Goal: Information Seeking & Learning: Learn about a topic

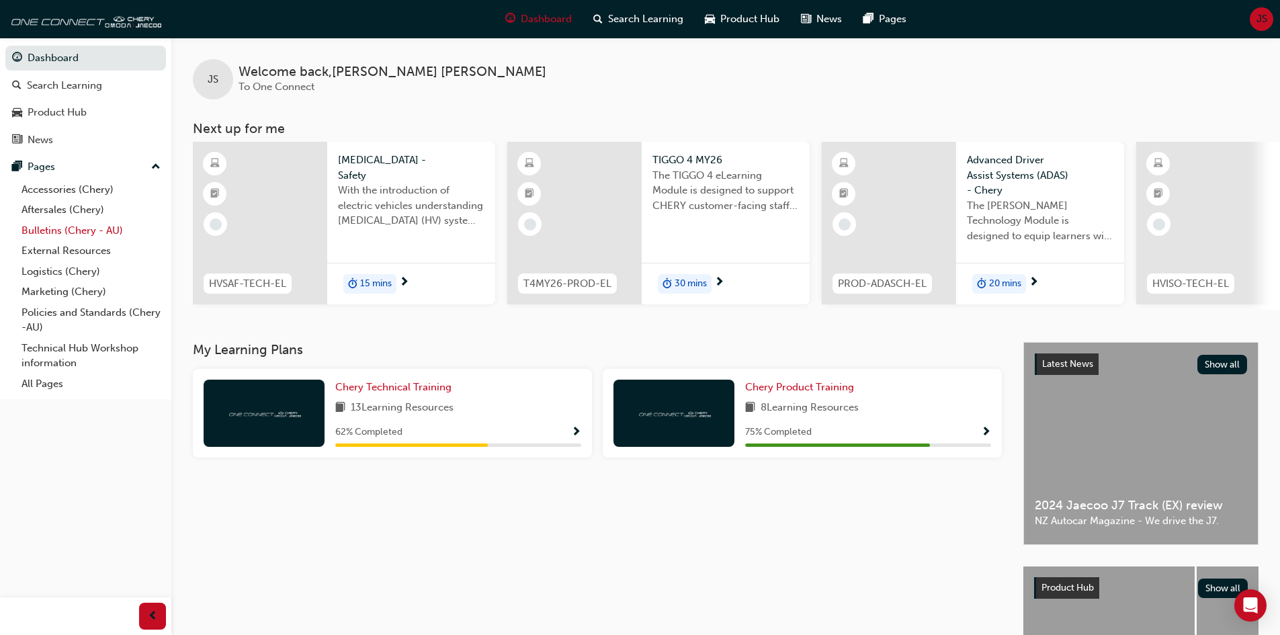
click at [55, 231] on link "Bulletins (Chery - AU)" at bounding box center [91, 230] width 150 height 21
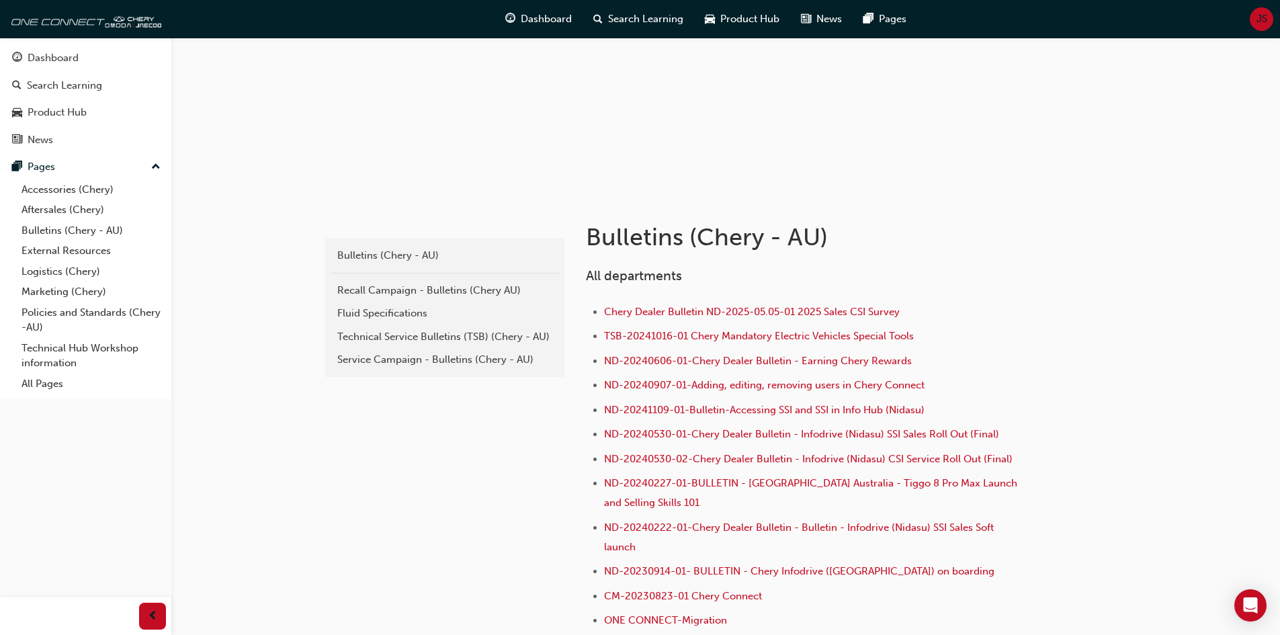
scroll to position [134, 0]
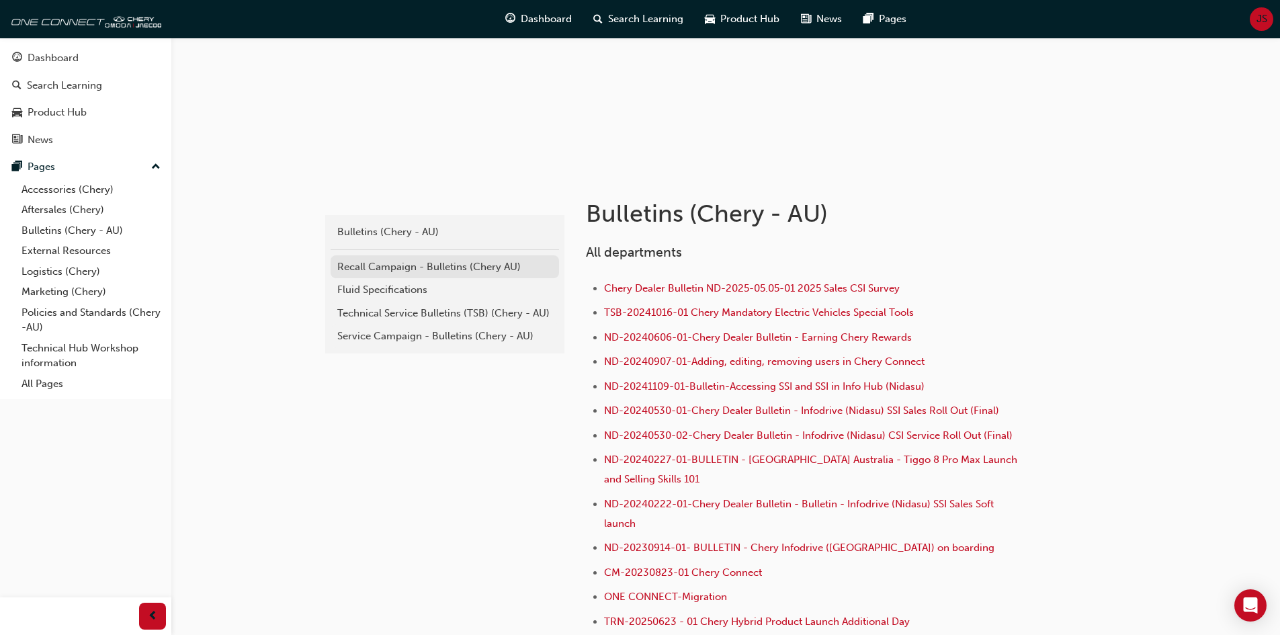
click at [424, 262] on div "Recall Campaign - Bulletins (Chery AU)" at bounding box center [444, 266] width 215 height 15
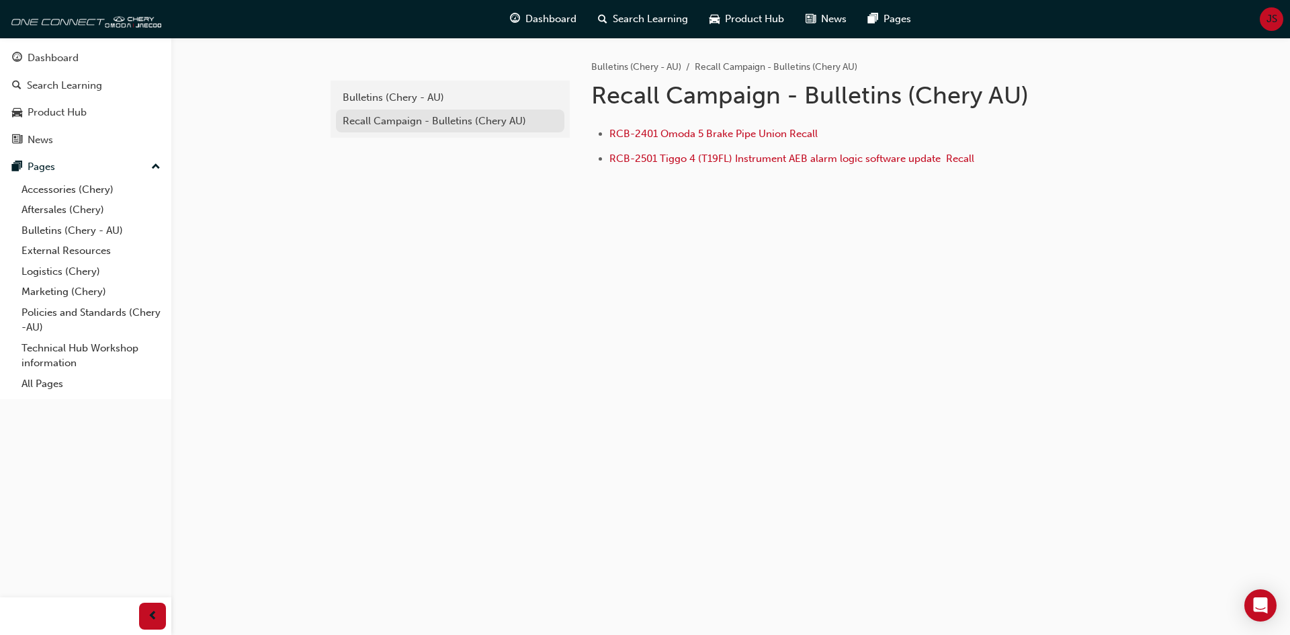
click at [389, 125] on div "Recall Campaign - Bulletins (Chery AU)" at bounding box center [450, 121] width 215 height 15
click at [388, 93] on div "Bulletins (Chery - AU)" at bounding box center [450, 97] width 215 height 15
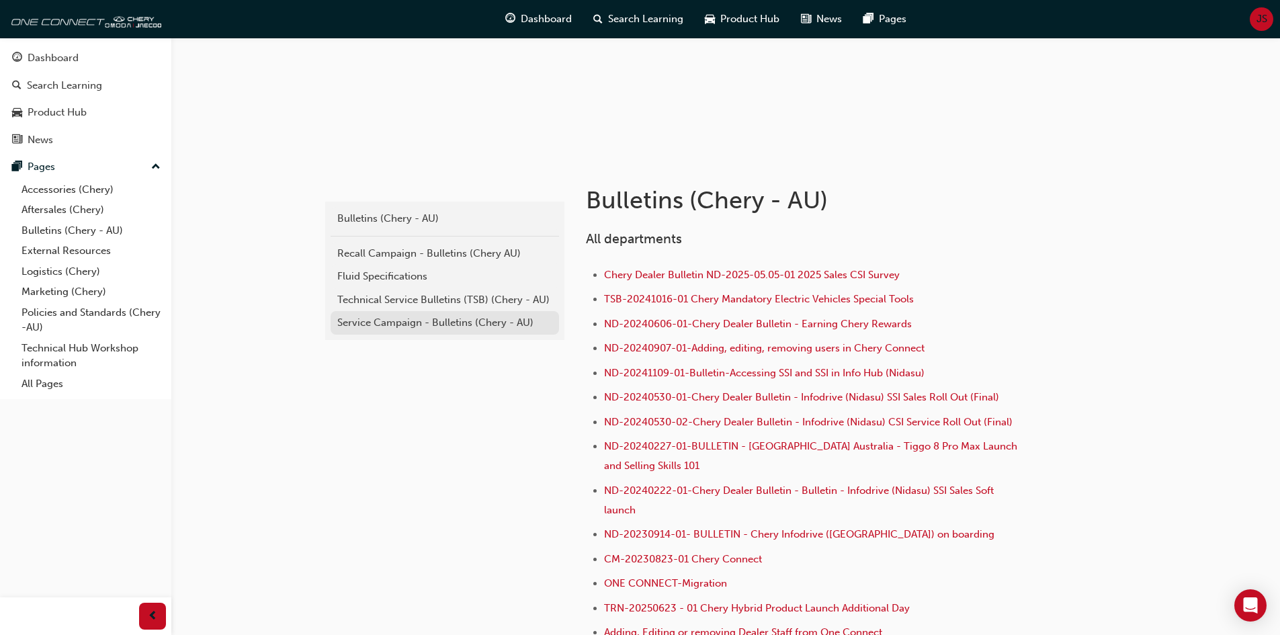
scroll to position [202, 0]
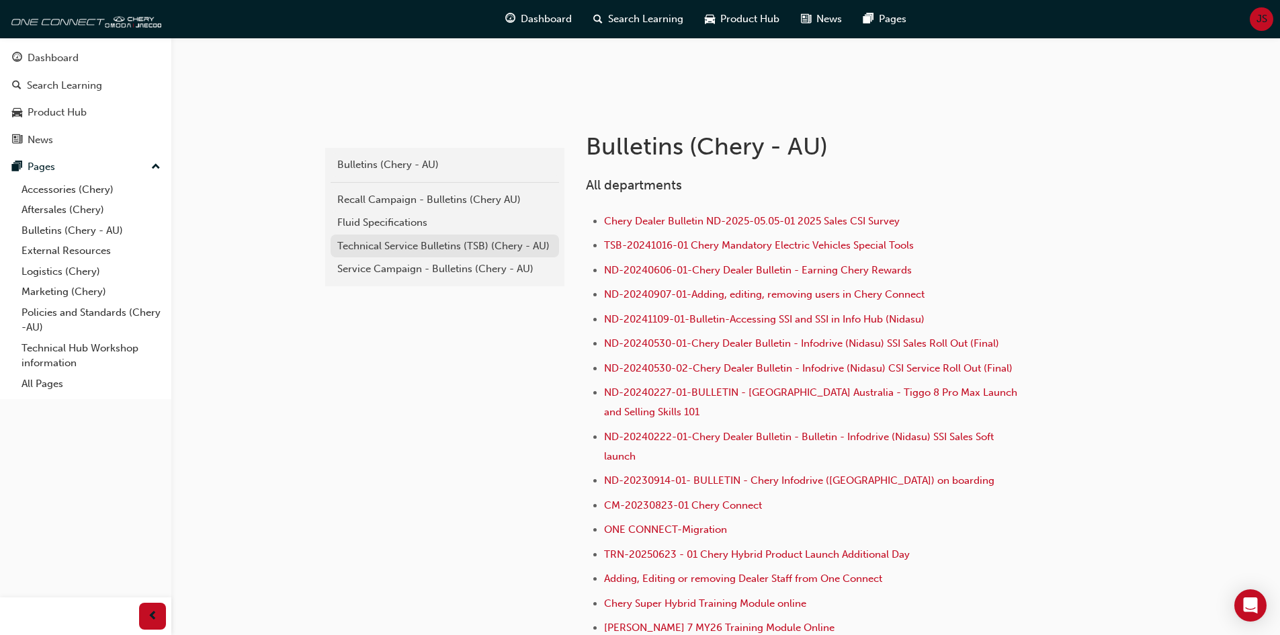
click at [451, 249] on div "Technical Service Bulletins (TSB) (Chery - AU)" at bounding box center [444, 246] width 215 height 15
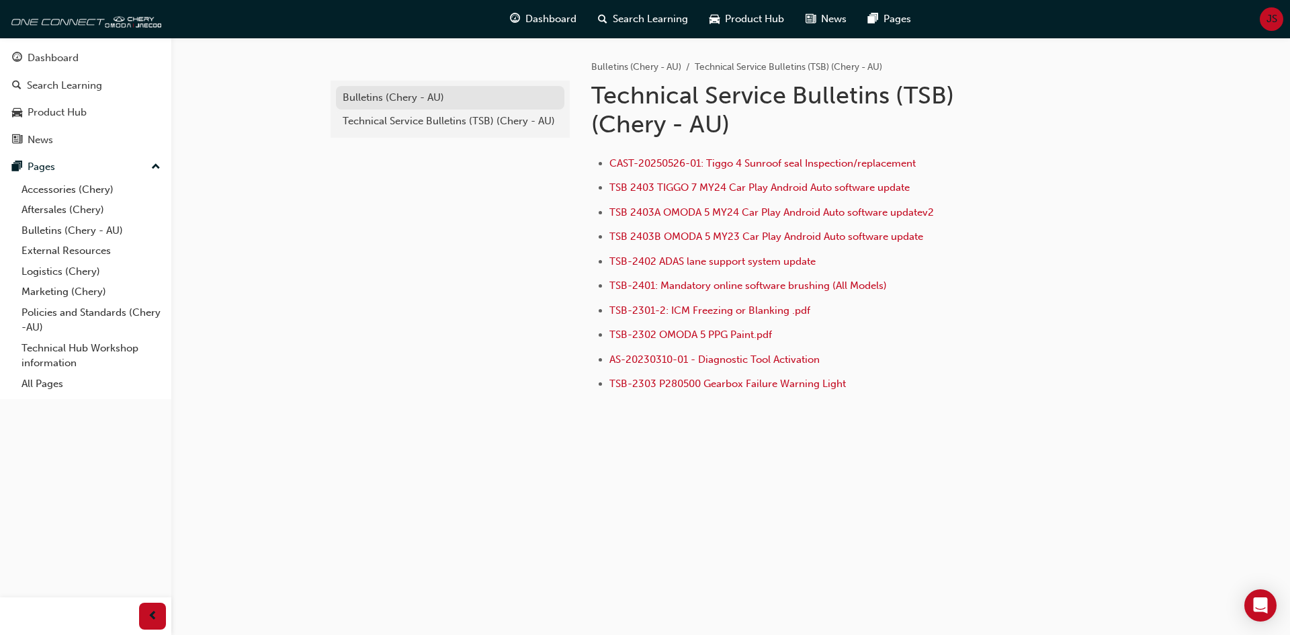
click at [406, 102] on div "Bulletins (Chery - AU)" at bounding box center [450, 97] width 215 height 15
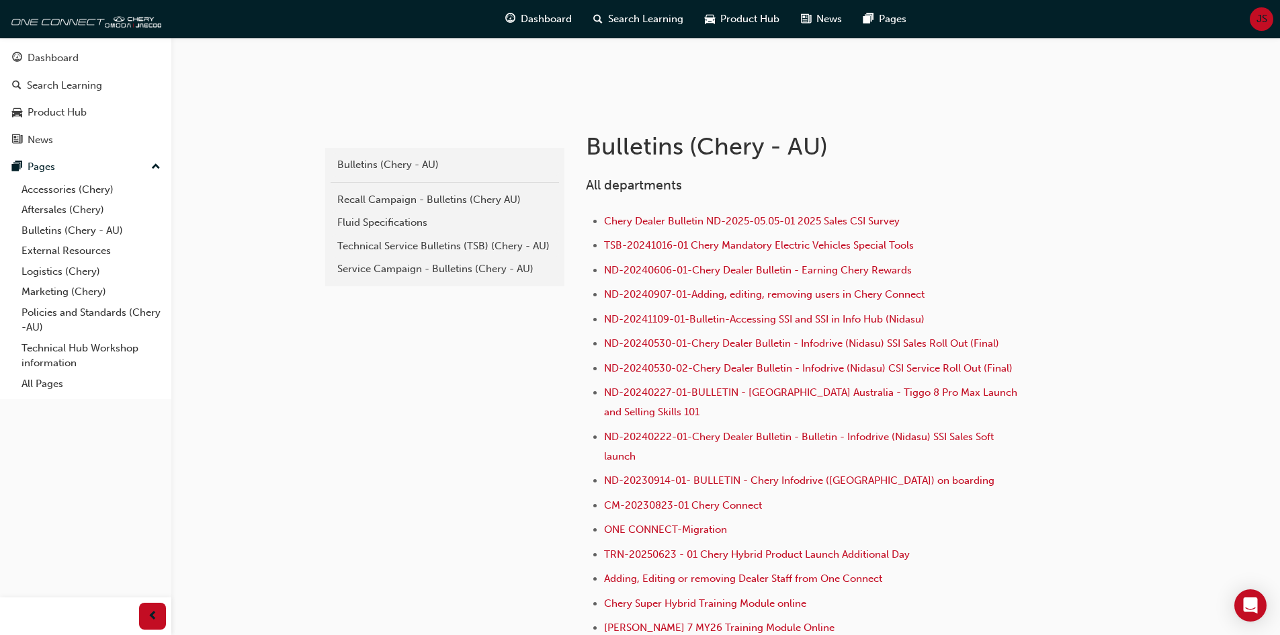
scroll to position [269, 0]
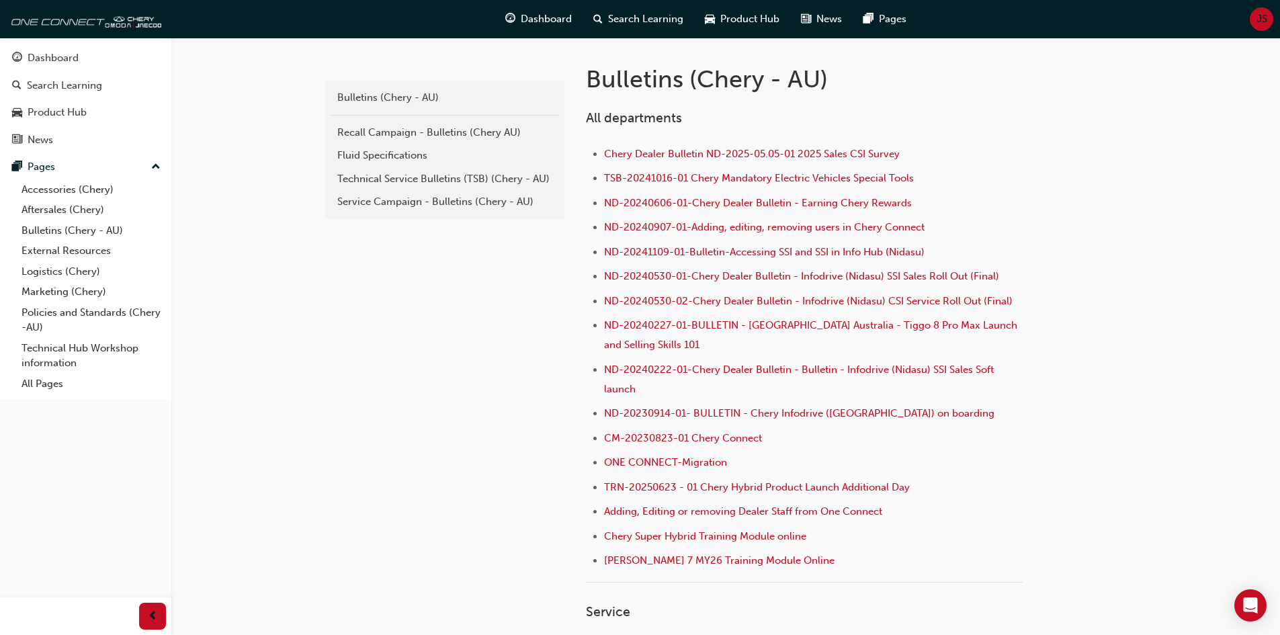
click at [462, 202] on div "Service Campaign - Bulletins (Chery - AU)" at bounding box center [444, 201] width 215 height 15
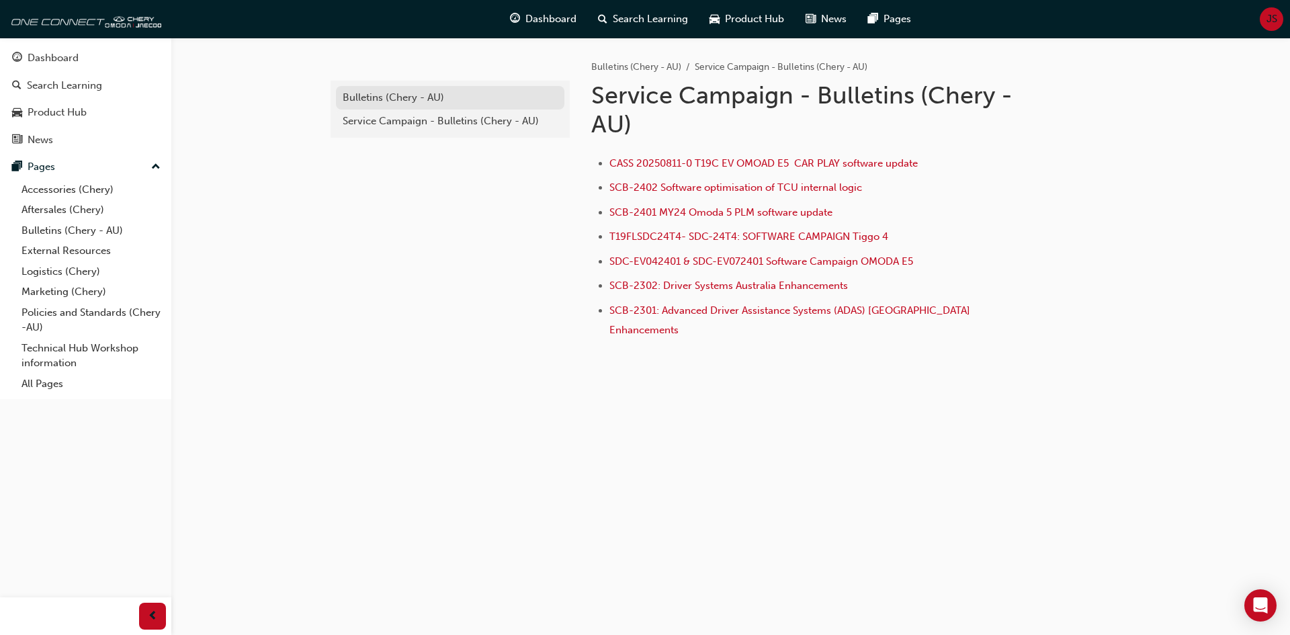
click at [434, 100] on div "Bulletins (Chery - AU)" at bounding box center [450, 97] width 215 height 15
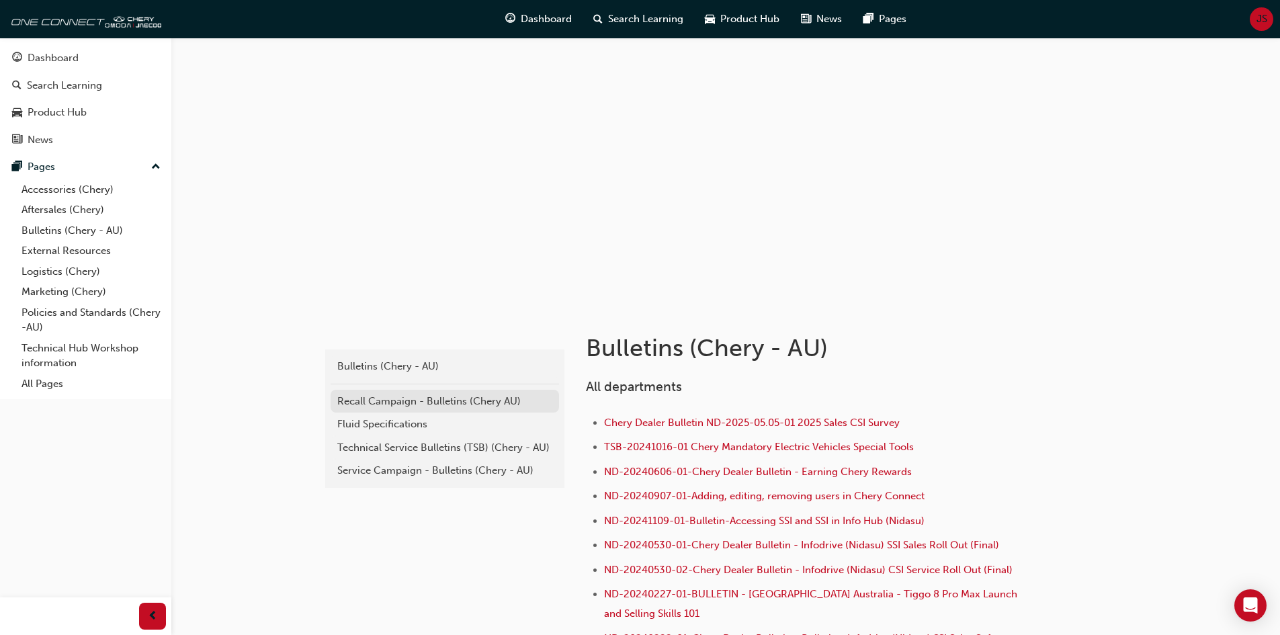
click at [423, 399] on div "Recall Campaign - Bulletins (Chery AU)" at bounding box center [444, 401] width 215 height 15
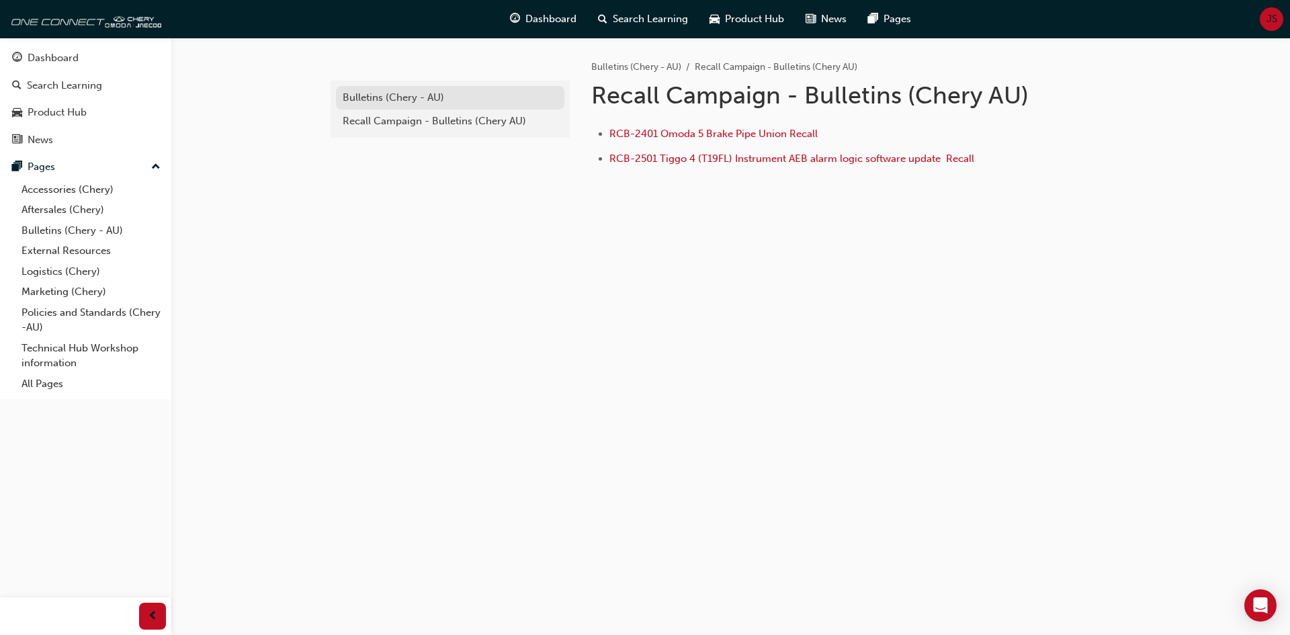
click at [374, 99] on div "Bulletins (Chery - AU)" at bounding box center [450, 97] width 215 height 15
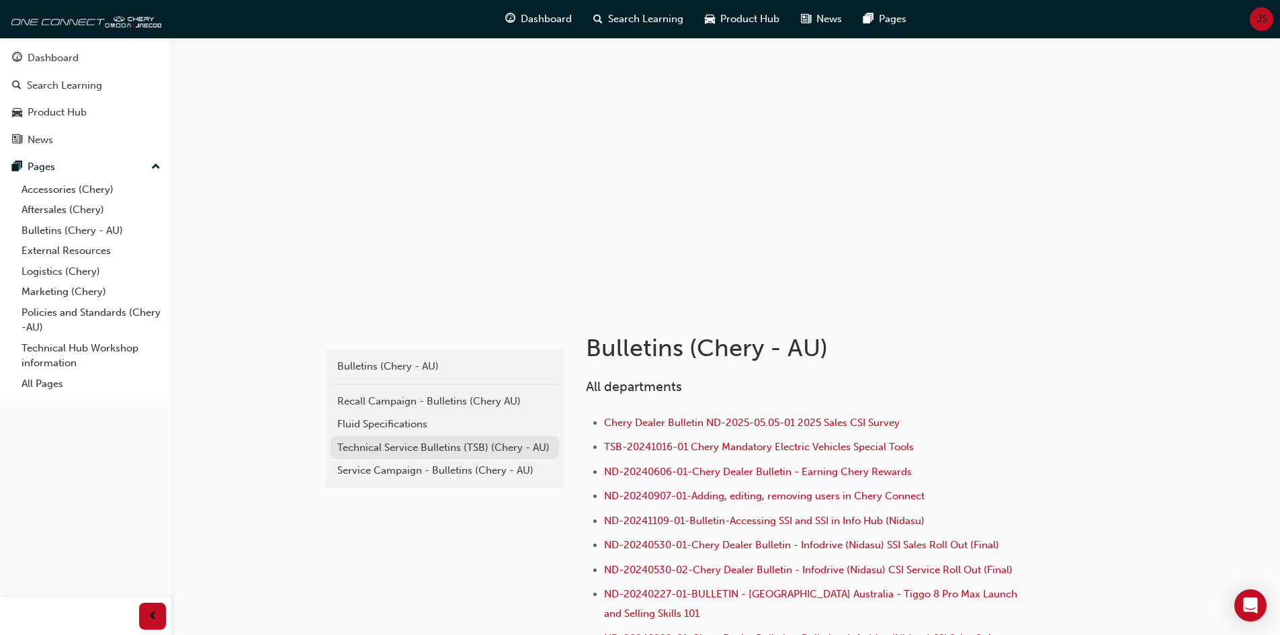
click at [407, 452] on div "Technical Service Bulletins (TSB) (Chery - AU)" at bounding box center [444, 447] width 215 height 15
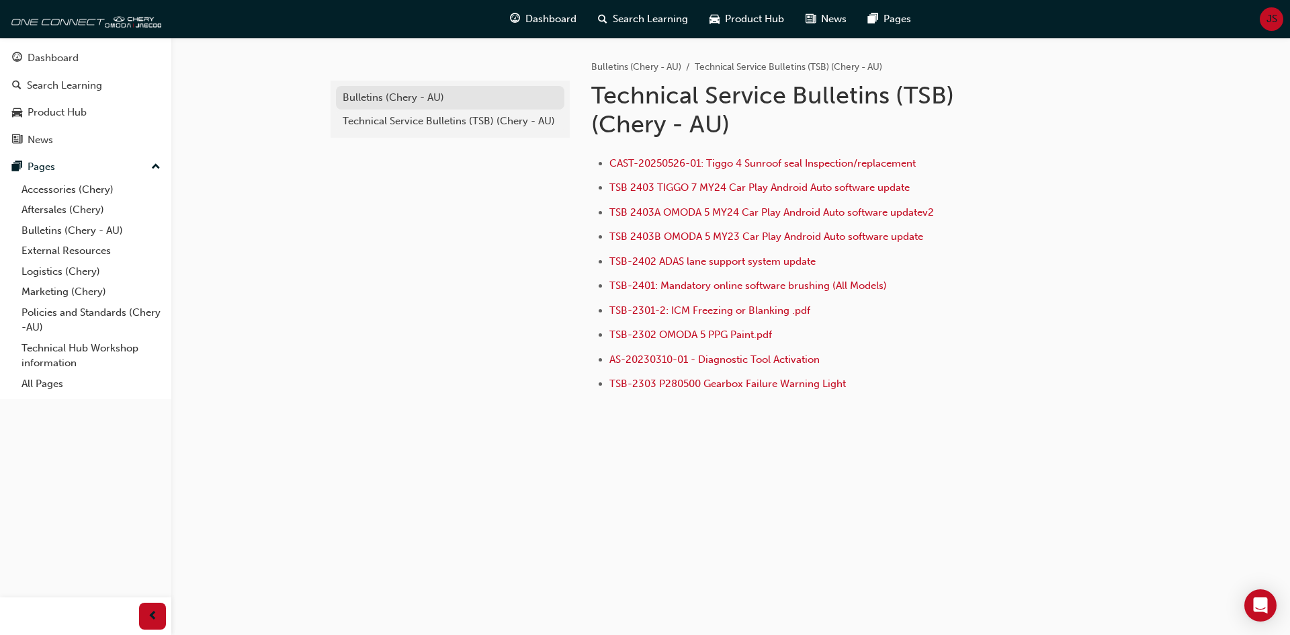
click at [397, 96] on div "Bulletins (Chery - AU)" at bounding box center [450, 97] width 215 height 15
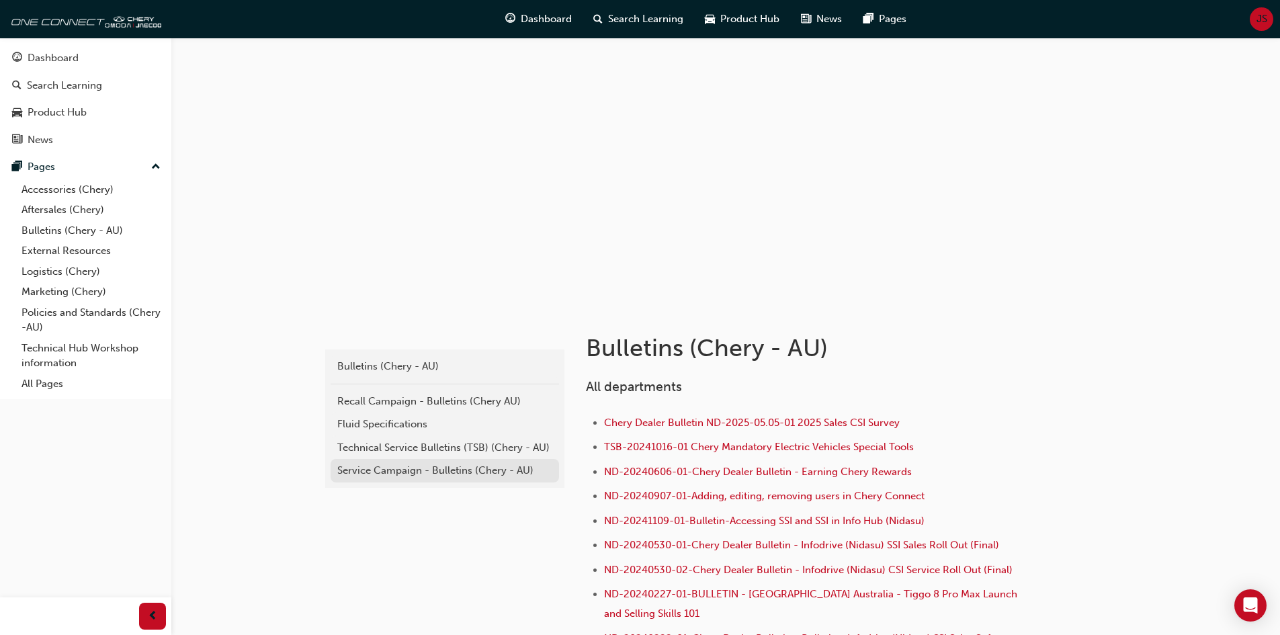
click at [401, 473] on div "Service Campaign - Bulletins (Chery - AU)" at bounding box center [444, 470] width 215 height 15
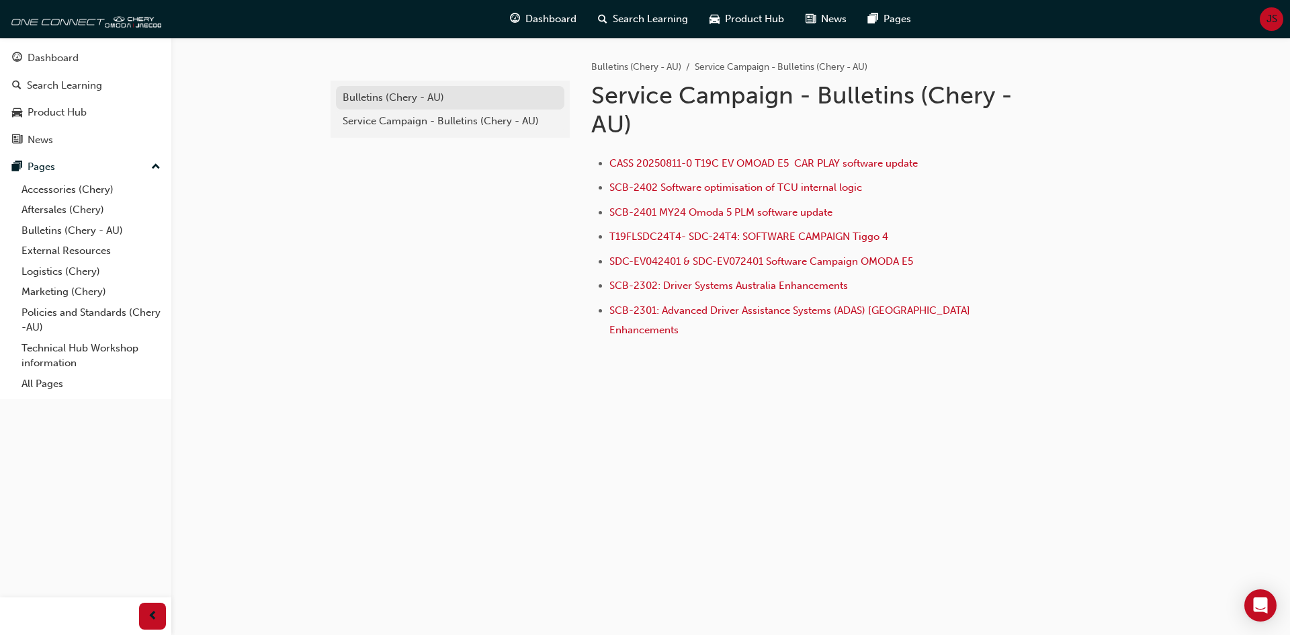
click at [387, 93] on div "Bulletins (Chery - AU)" at bounding box center [450, 97] width 215 height 15
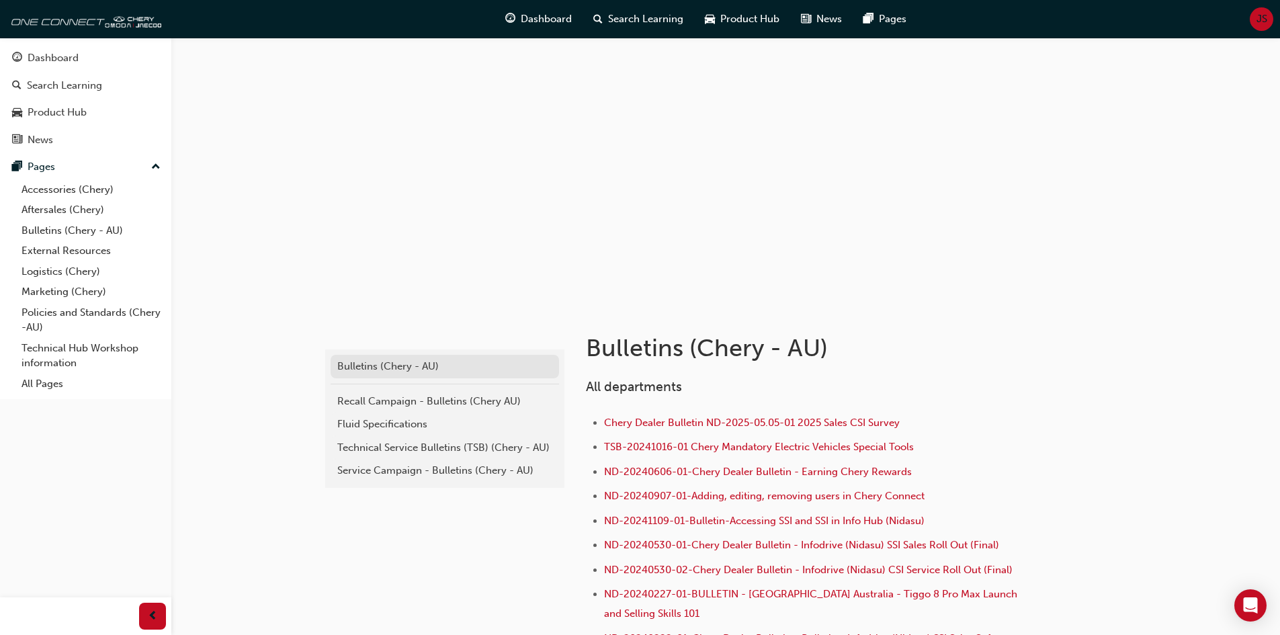
click at [409, 364] on div "Bulletins (Chery - AU)" at bounding box center [444, 366] width 215 height 15
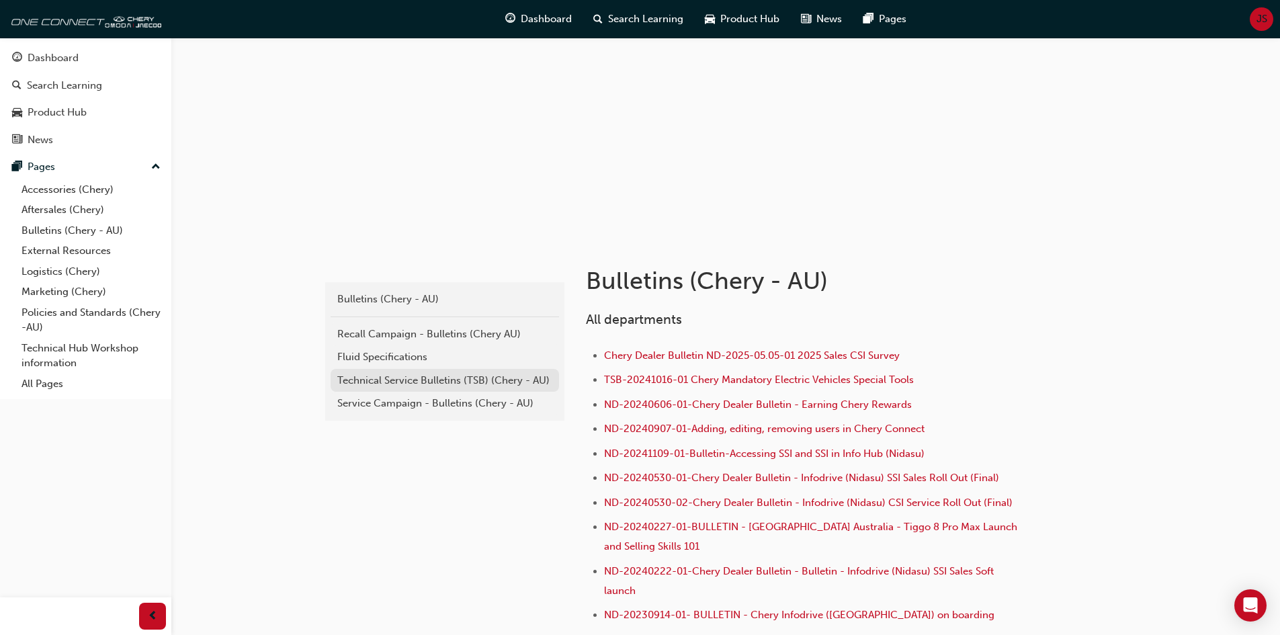
click at [428, 382] on div "Technical Service Bulletins (TSB) (Chery - AU)" at bounding box center [444, 380] width 215 height 15
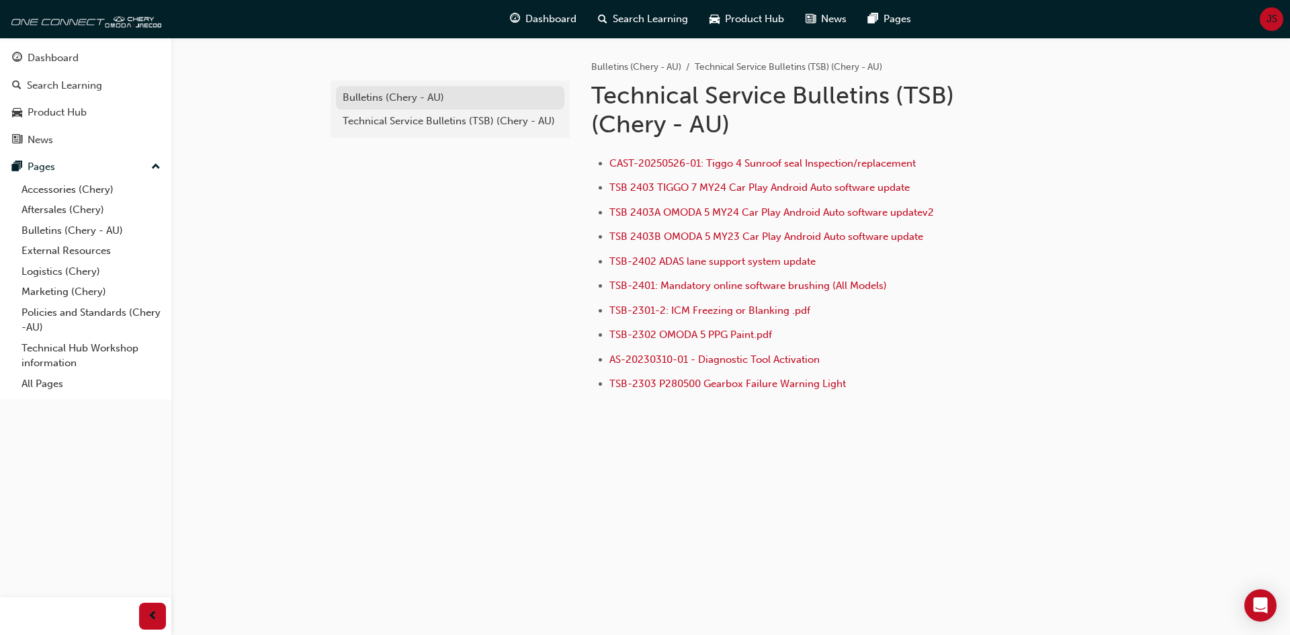
click at [426, 101] on div "Bulletins (Chery - AU)" at bounding box center [450, 97] width 215 height 15
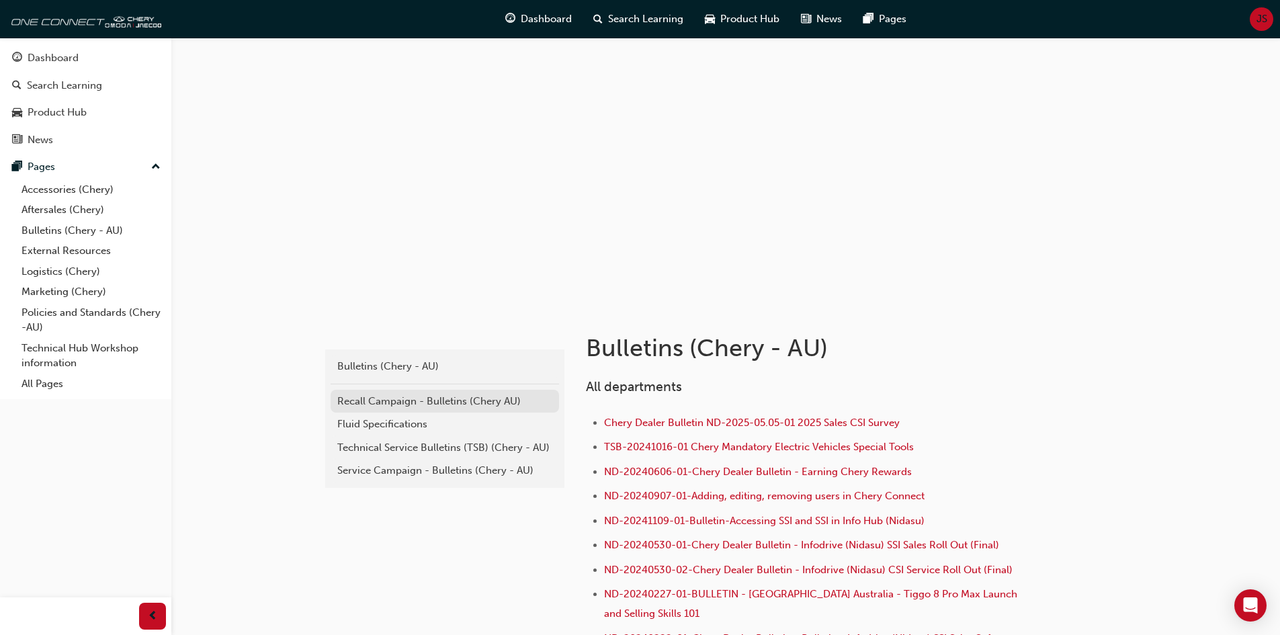
click at [425, 403] on div "Recall Campaign - Bulletins (Chery AU)" at bounding box center [444, 401] width 215 height 15
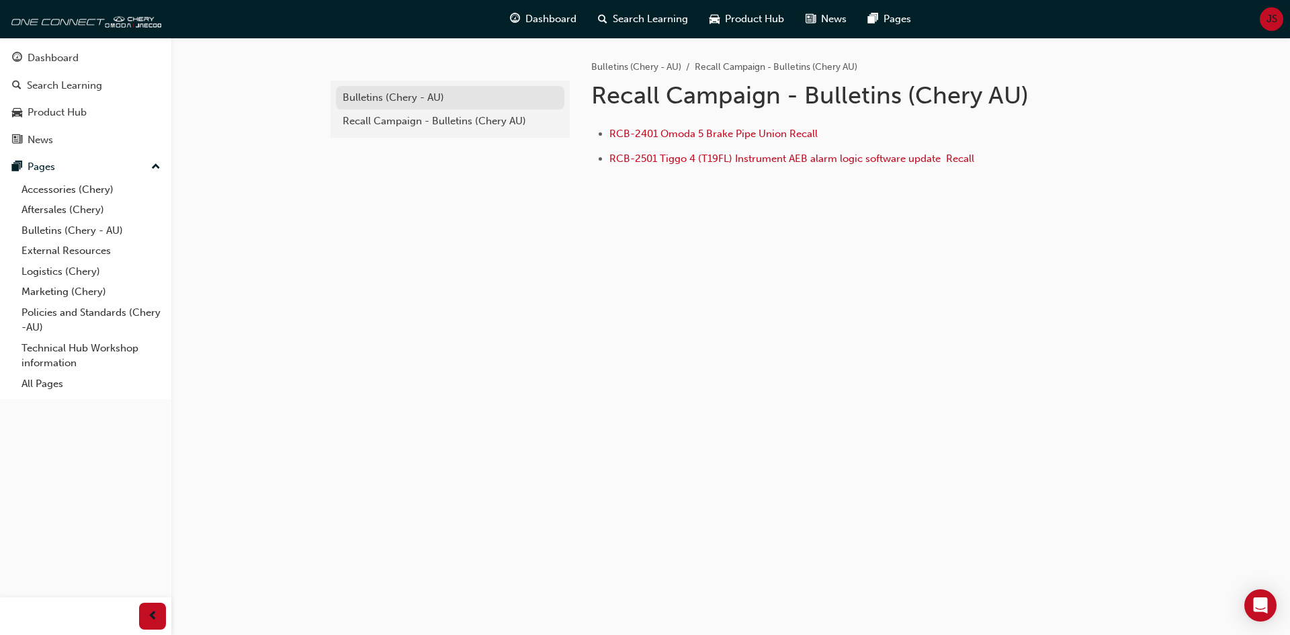
click at [383, 90] on div "Bulletins (Chery - AU)" at bounding box center [450, 97] width 215 height 15
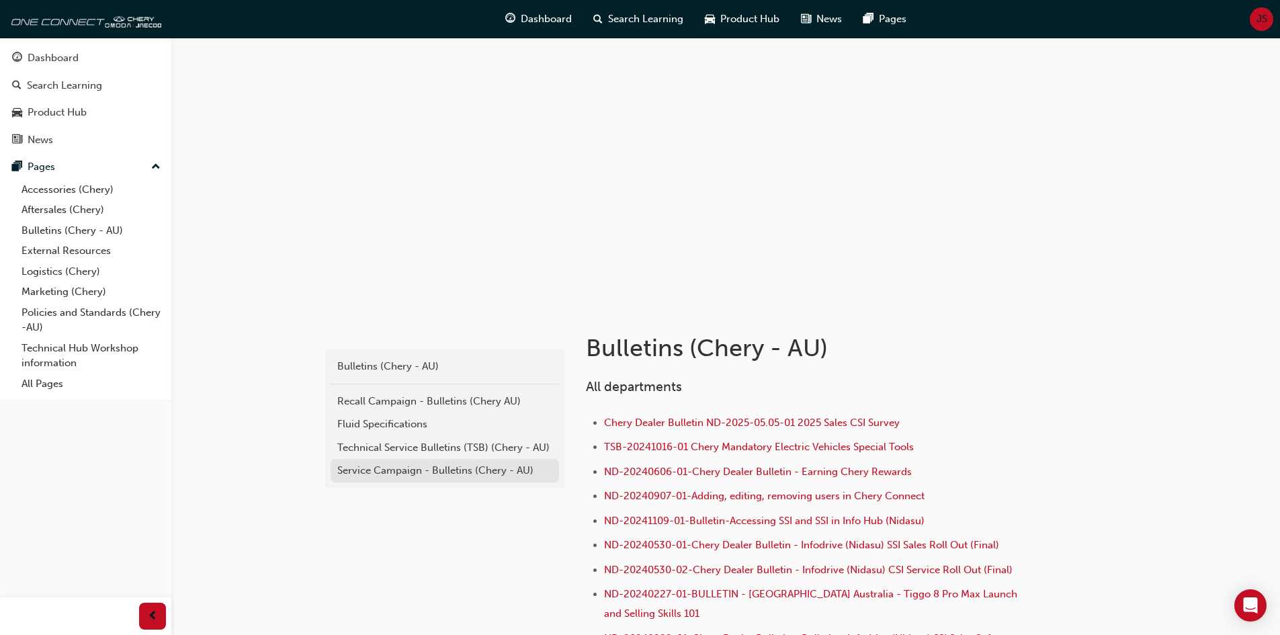
click at [435, 475] on div "Service Campaign - Bulletins (Chery - AU)" at bounding box center [444, 470] width 215 height 15
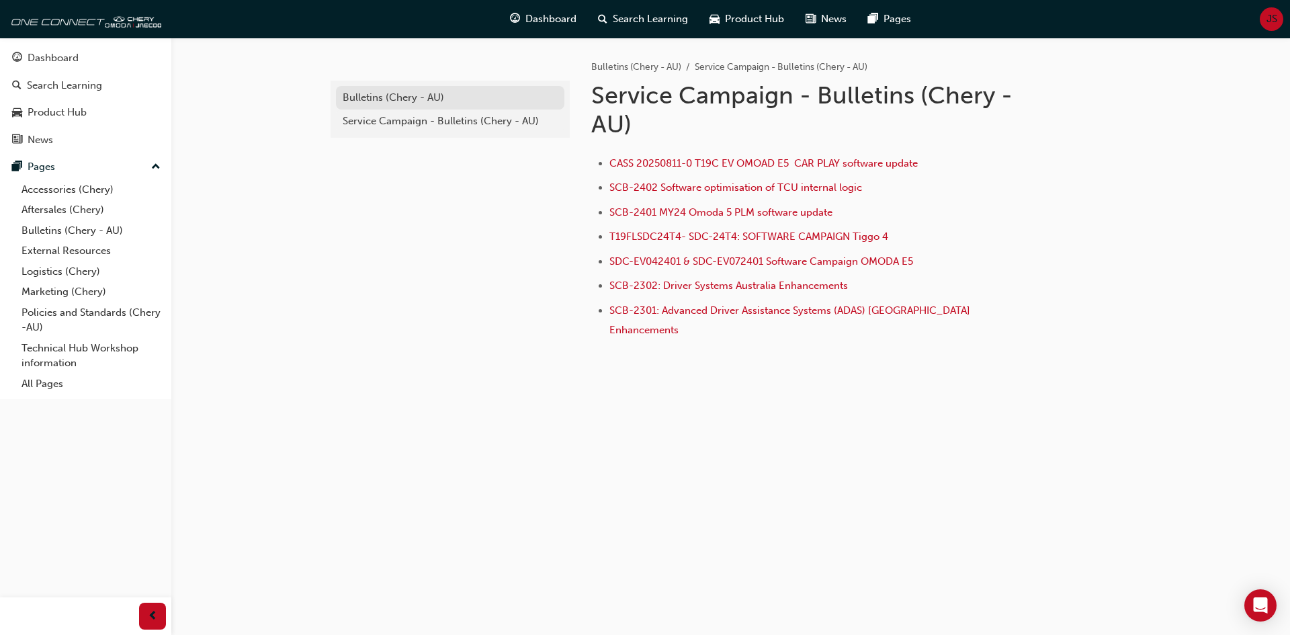
click at [422, 98] on div "Bulletins (Chery - AU)" at bounding box center [450, 97] width 215 height 15
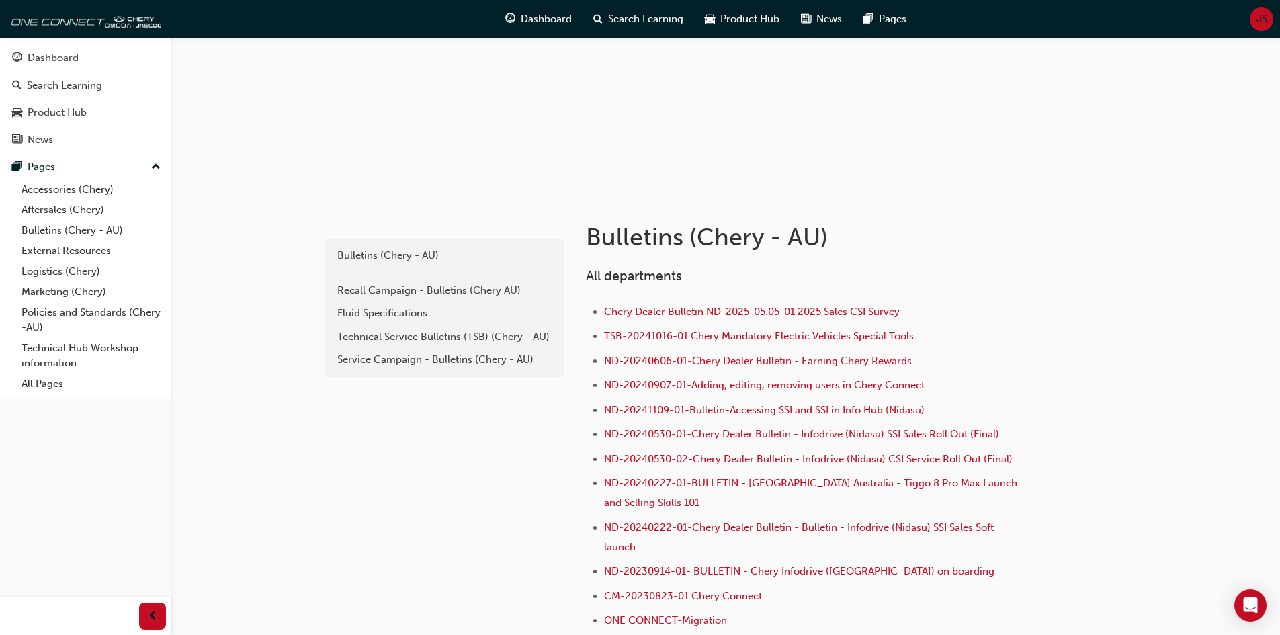
scroll to position [134, 0]
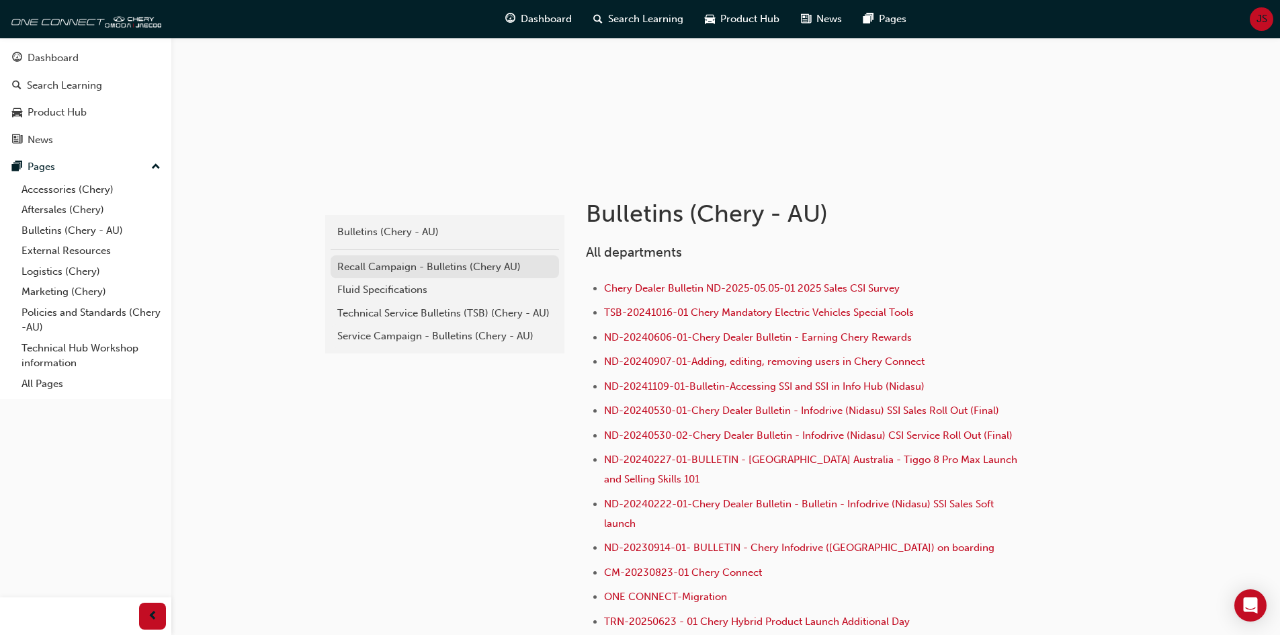
click at [421, 269] on div "Recall Campaign - Bulletins (Chery AU)" at bounding box center [444, 266] width 215 height 15
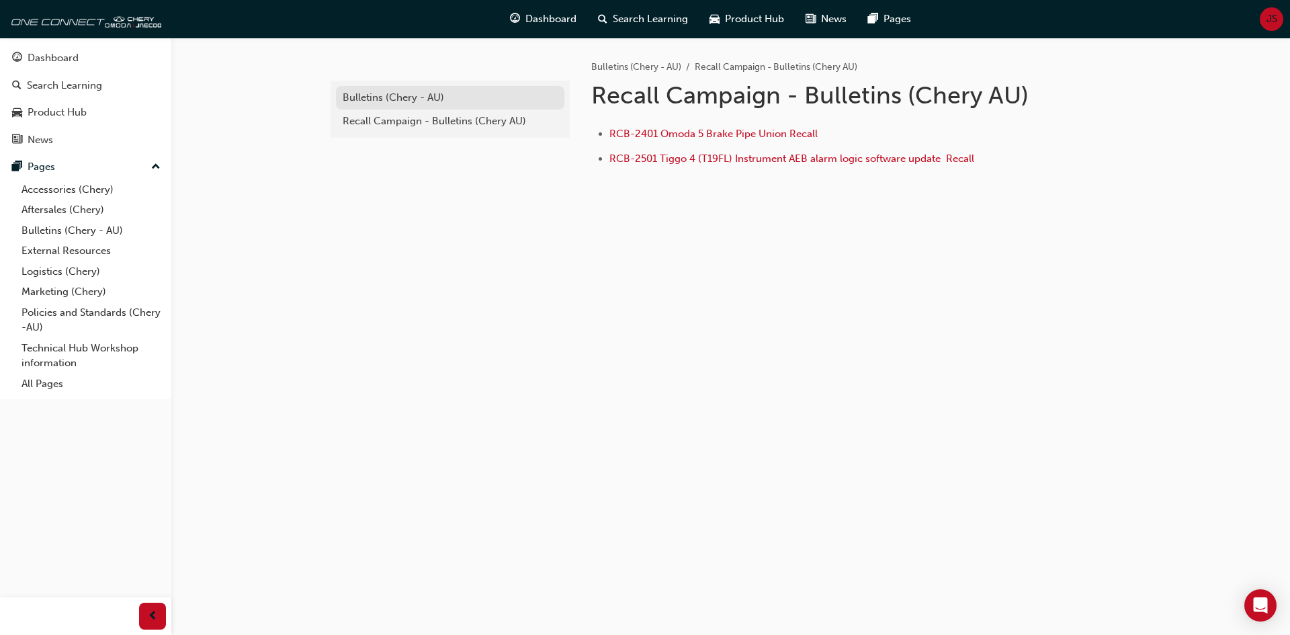
click at [432, 97] on div "Bulletins (Chery - AU)" at bounding box center [450, 97] width 215 height 15
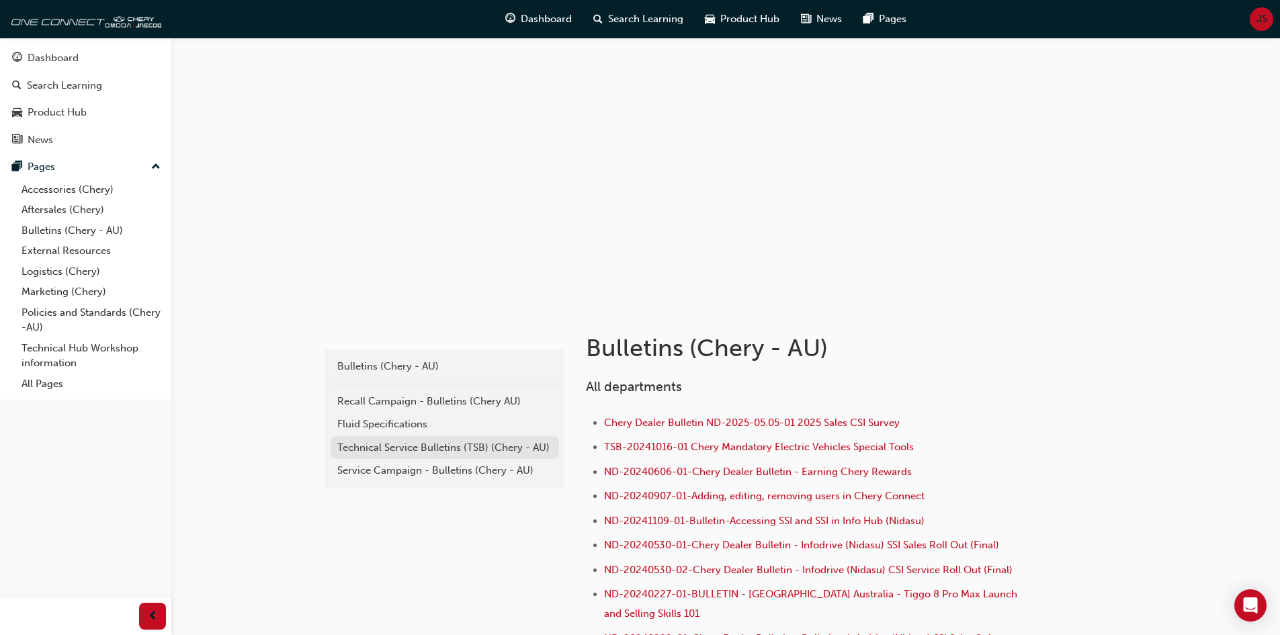
click at [442, 446] on div "Technical Service Bulletins (TSB) (Chery - AU)" at bounding box center [444, 447] width 215 height 15
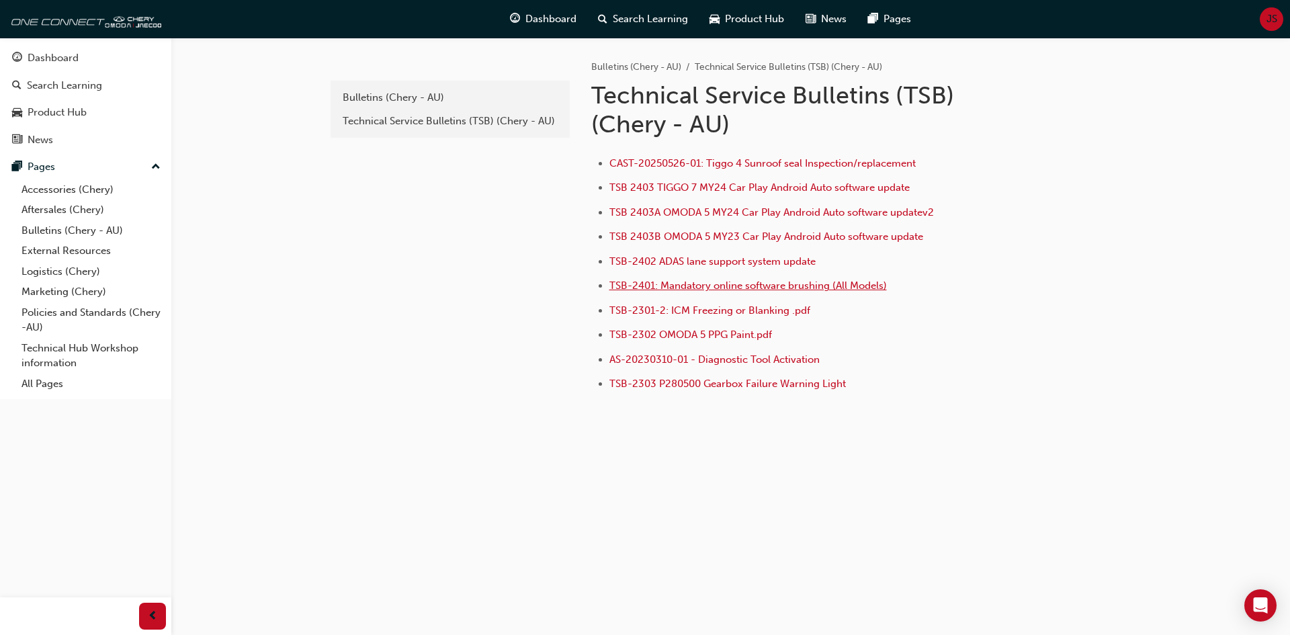
click at [769, 288] on span "TSB-2401: Mandatory online software brushing (All Models)" at bounding box center [749, 286] width 278 height 12
click at [767, 310] on span "TSB-2301-2: ICM Freezing or Blanking .pdf" at bounding box center [710, 310] width 201 height 12
click at [812, 287] on span "TSB-2401: Mandatory online software brushing (All Models)" at bounding box center [749, 286] width 278 height 12
click at [364, 100] on div "Bulletins (Chery - AU)" at bounding box center [450, 97] width 215 height 15
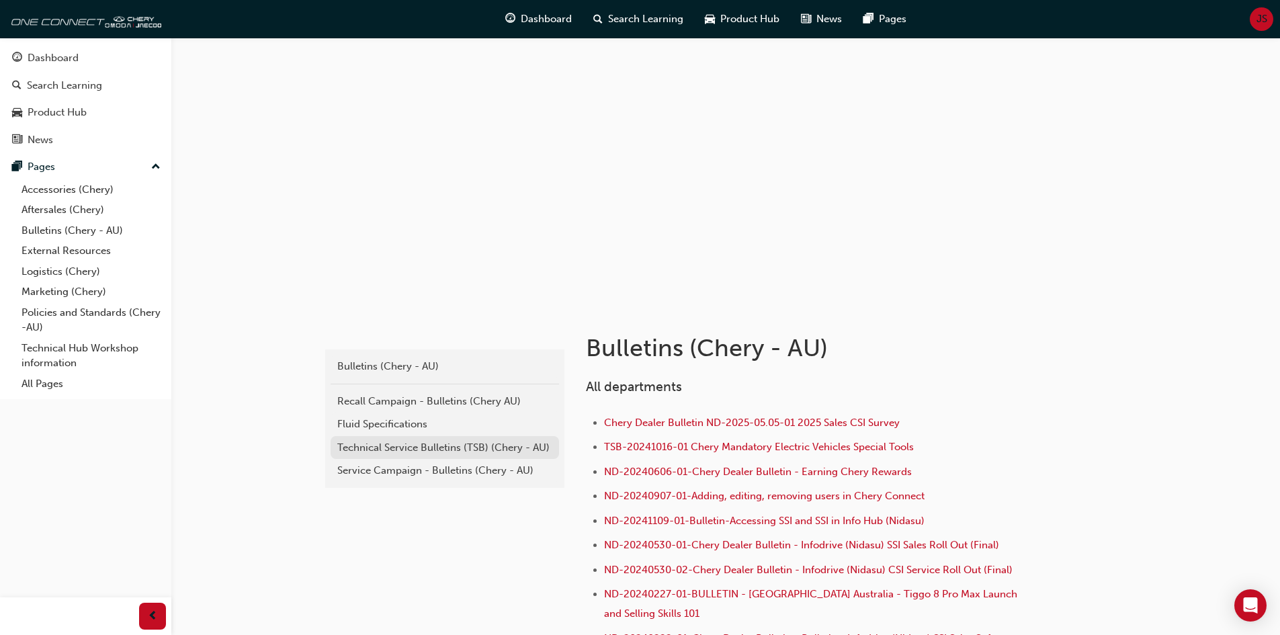
click at [405, 453] on div "Technical Service Bulletins (TSB) (Chery - AU)" at bounding box center [444, 447] width 215 height 15
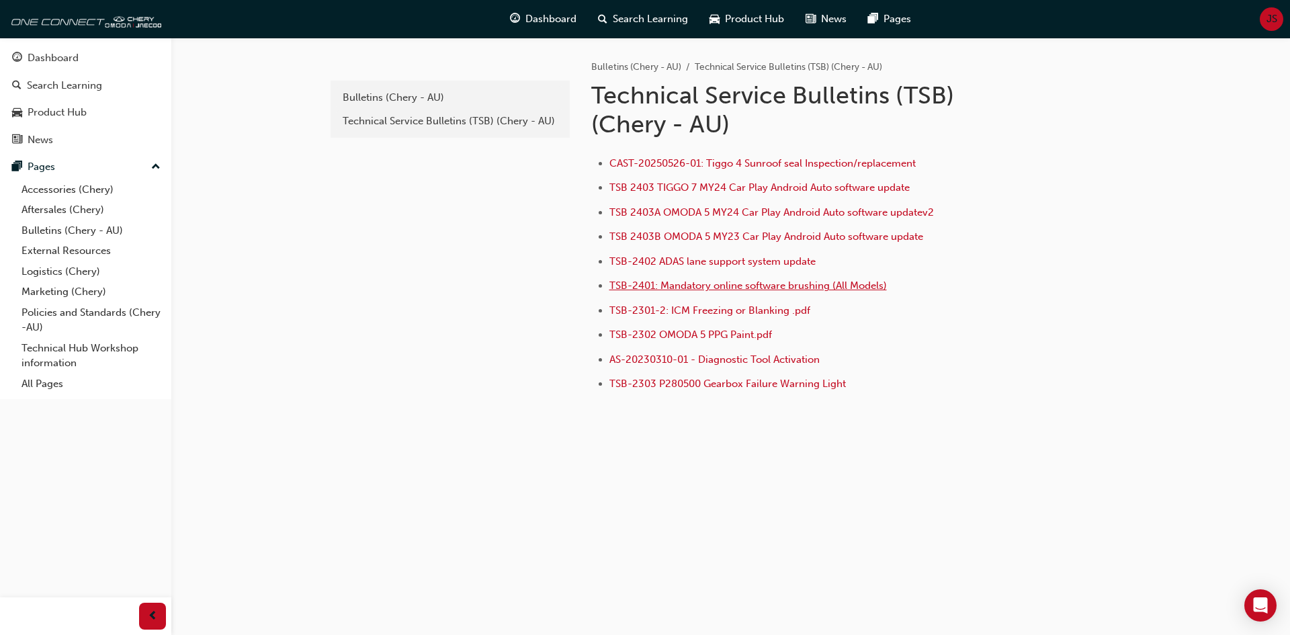
click at [720, 287] on span "TSB-2401: Mandatory online software brushing (All Models)" at bounding box center [749, 286] width 278 height 12
click at [380, 94] on div "Bulletins (Chery - AU)" at bounding box center [450, 97] width 215 height 15
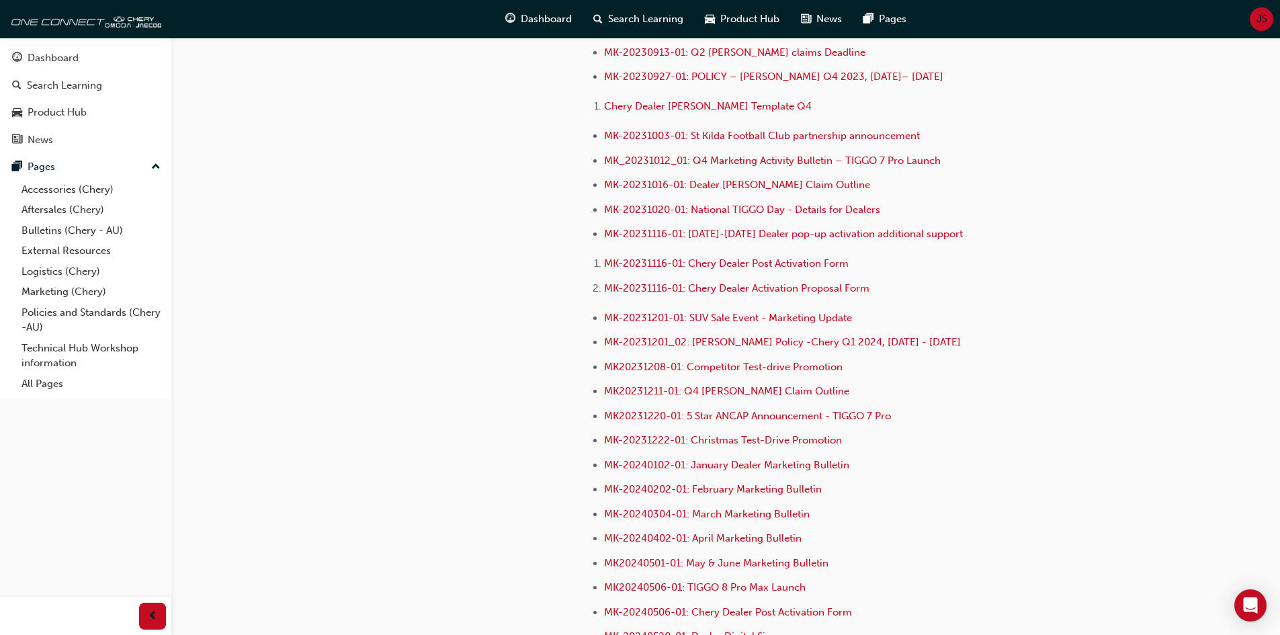
scroll to position [3024, 0]
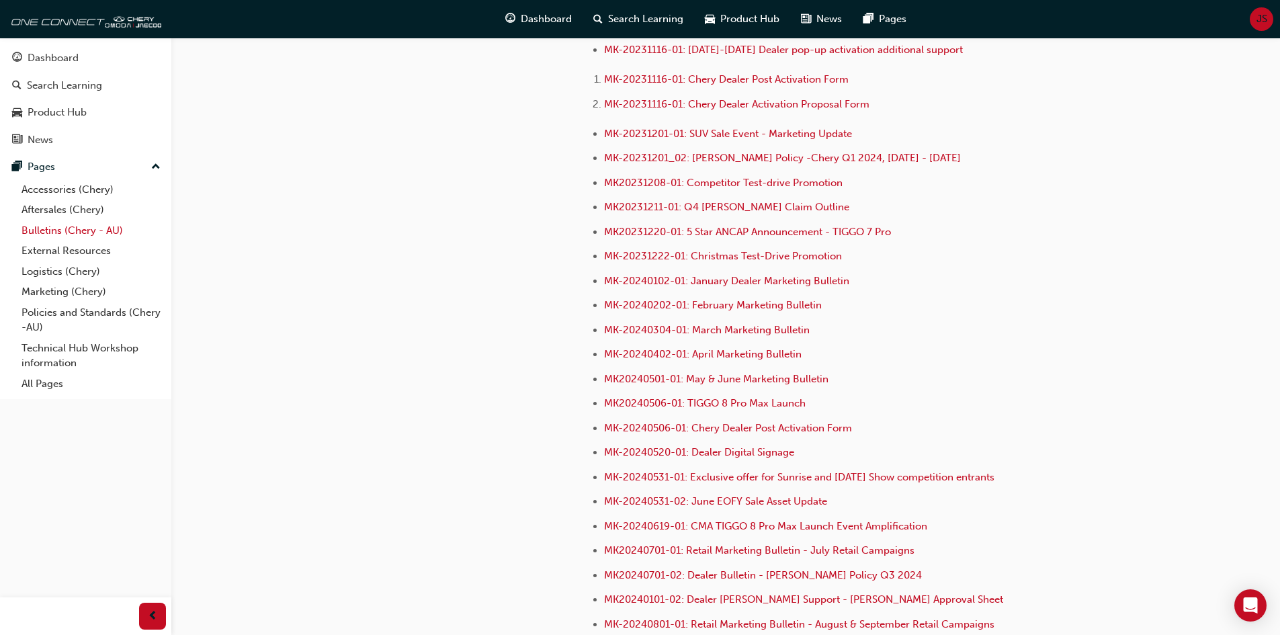
click at [79, 227] on link "Bulletins (Chery - AU)" at bounding box center [91, 230] width 150 height 21
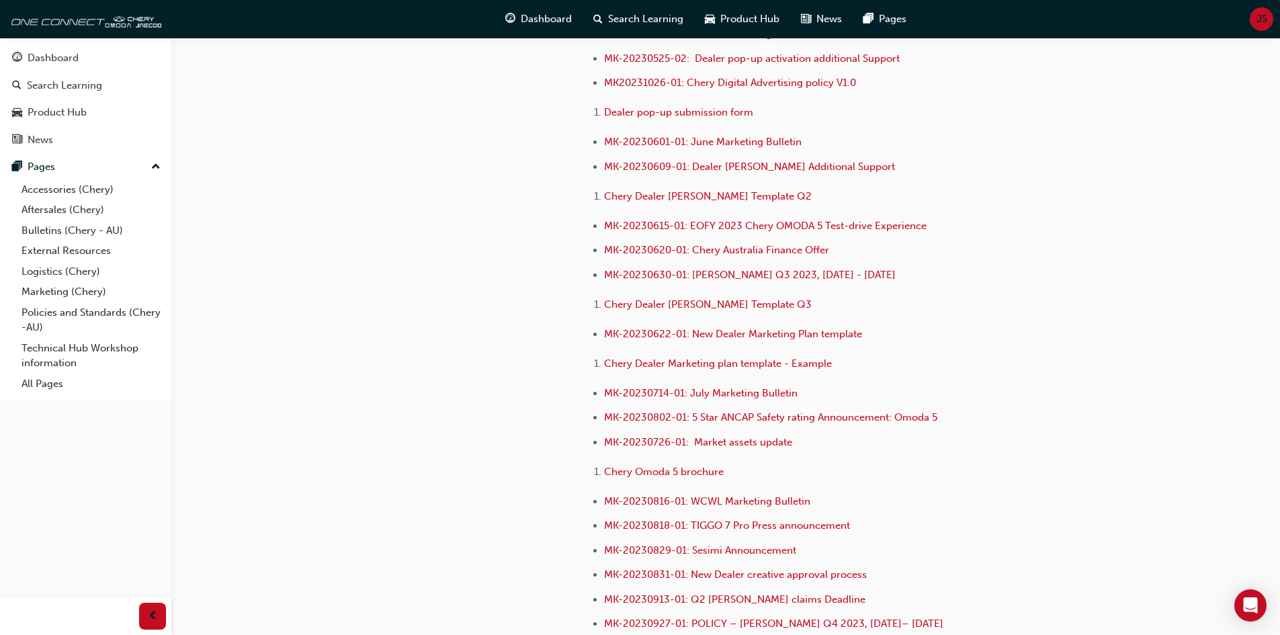
scroll to position [2160, 0]
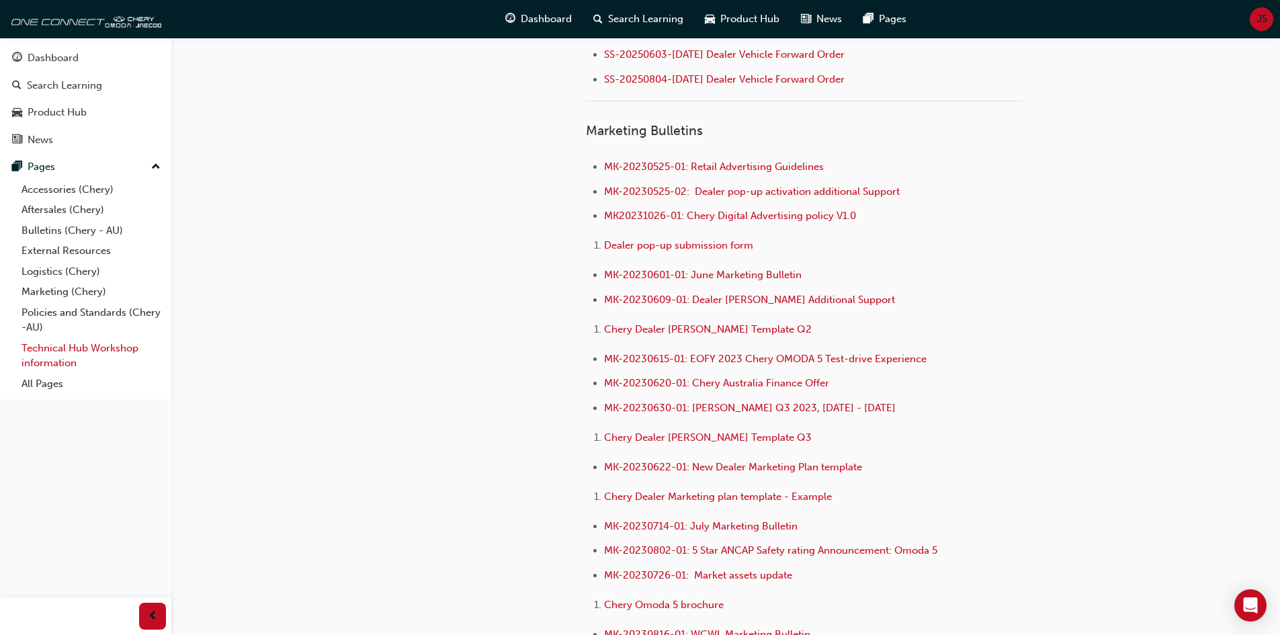
click at [116, 349] on link "Technical Hub Workshop information" at bounding box center [91, 356] width 150 height 36
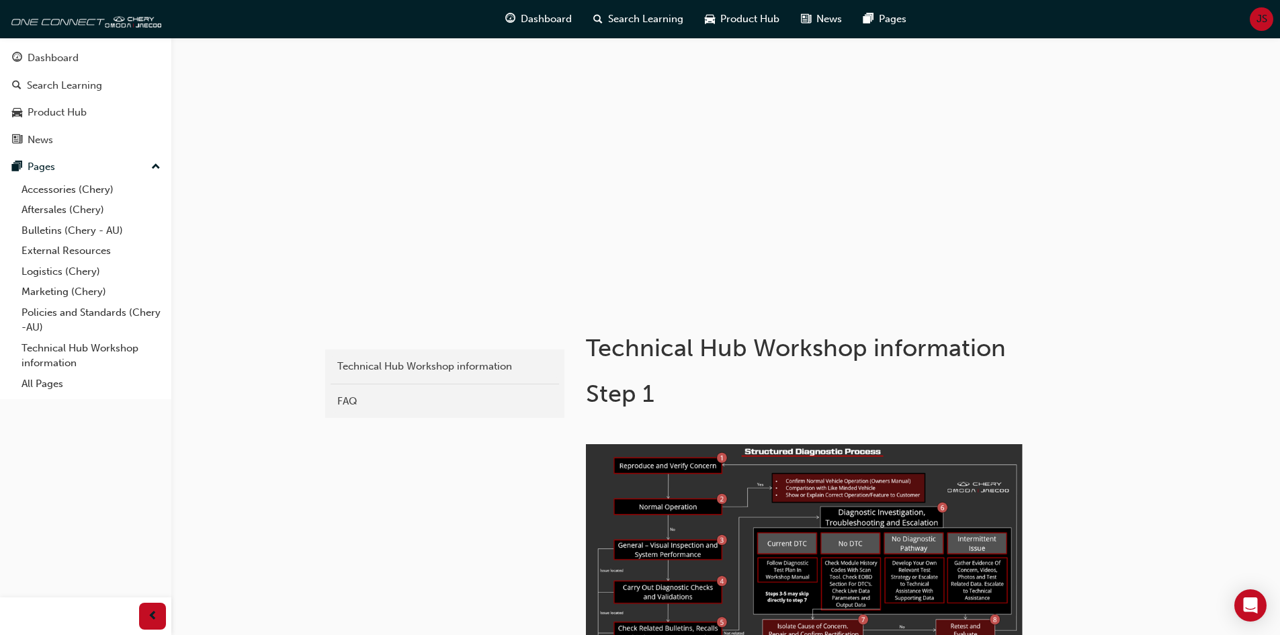
click at [123, 126] on button "Dashboard Search Learning Product Hub News Pages" at bounding box center [85, 99] width 161 height 112
click at [110, 114] on div "Product Hub" at bounding box center [85, 112] width 147 height 17
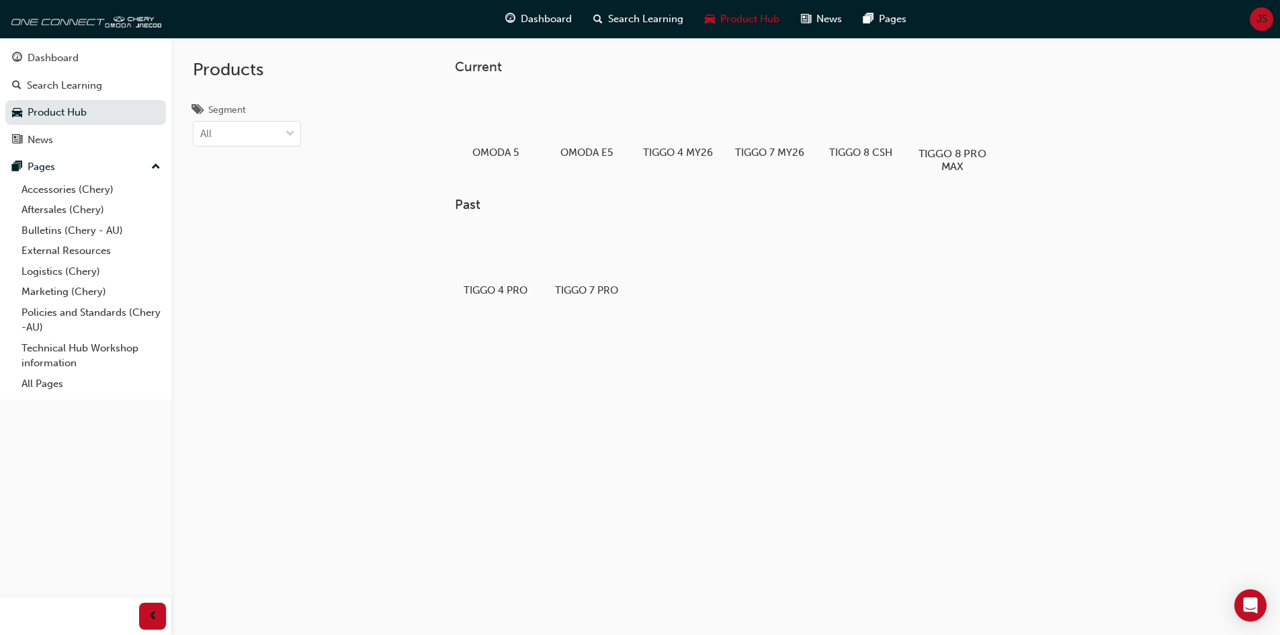
click at [976, 155] on h5 "TIGGO 8 PRO MAX" at bounding box center [952, 160] width 75 height 26
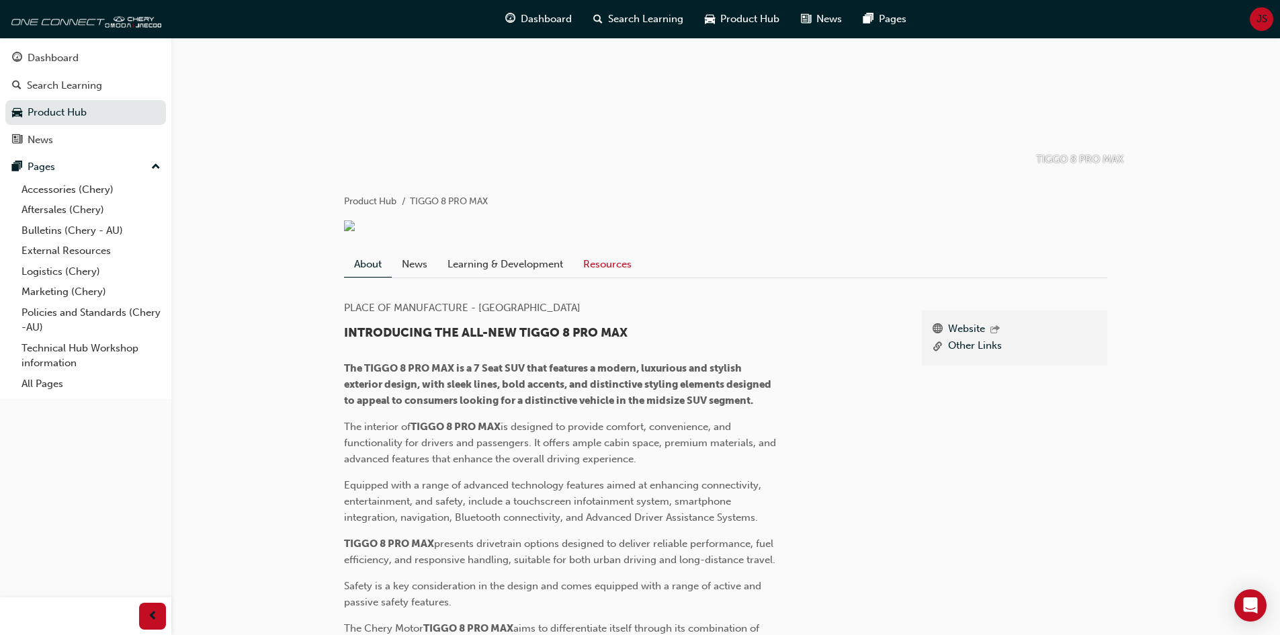
click at [605, 276] on link "Resources" at bounding box center [607, 264] width 69 height 26
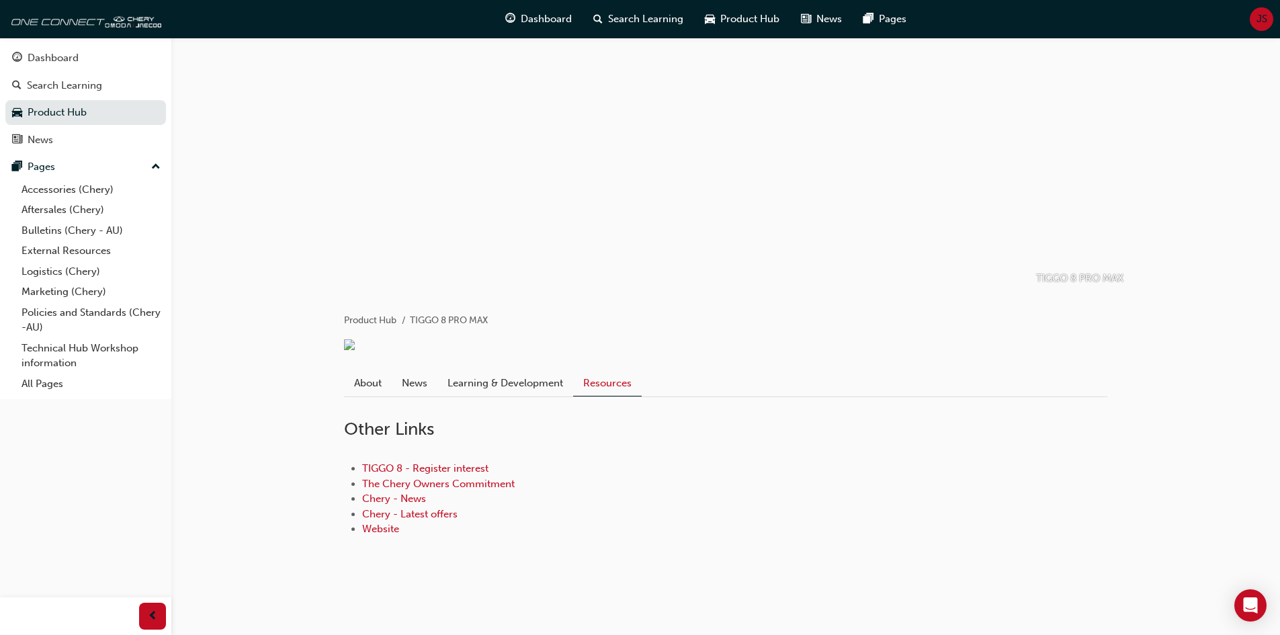
scroll to position [32, 0]
click at [493, 382] on link "Learning & Development" at bounding box center [506, 383] width 136 height 26
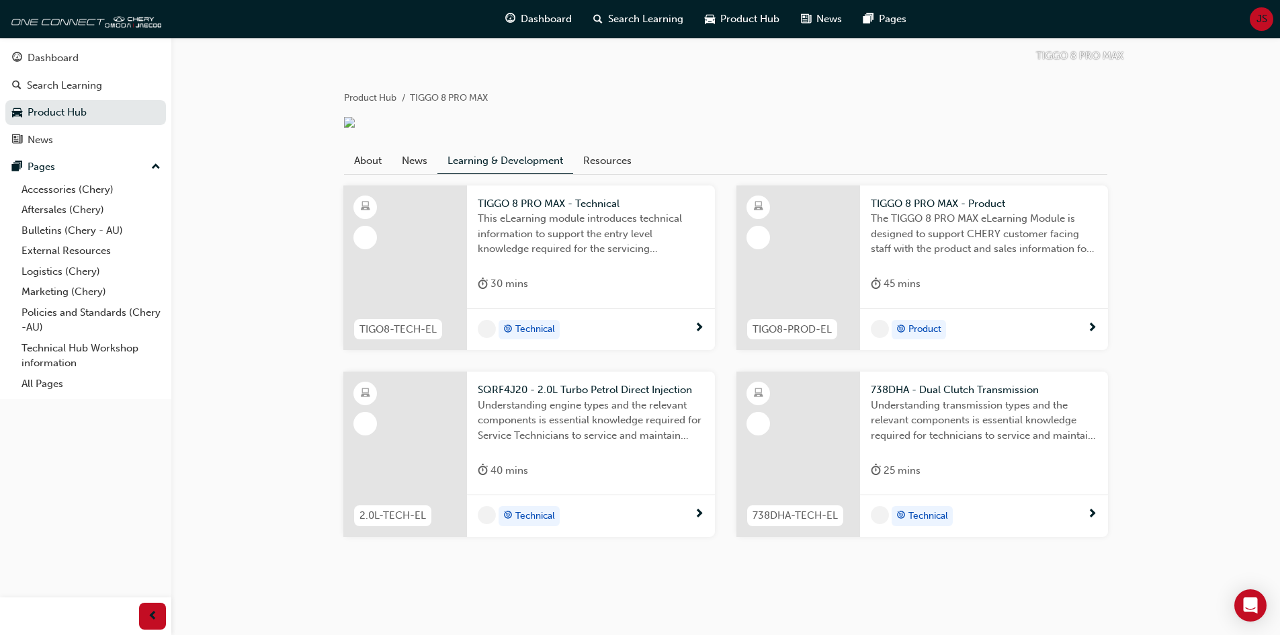
scroll to position [254, 0]
click at [413, 158] on link "News" at bounding box center [415, 161] width 46 height 26
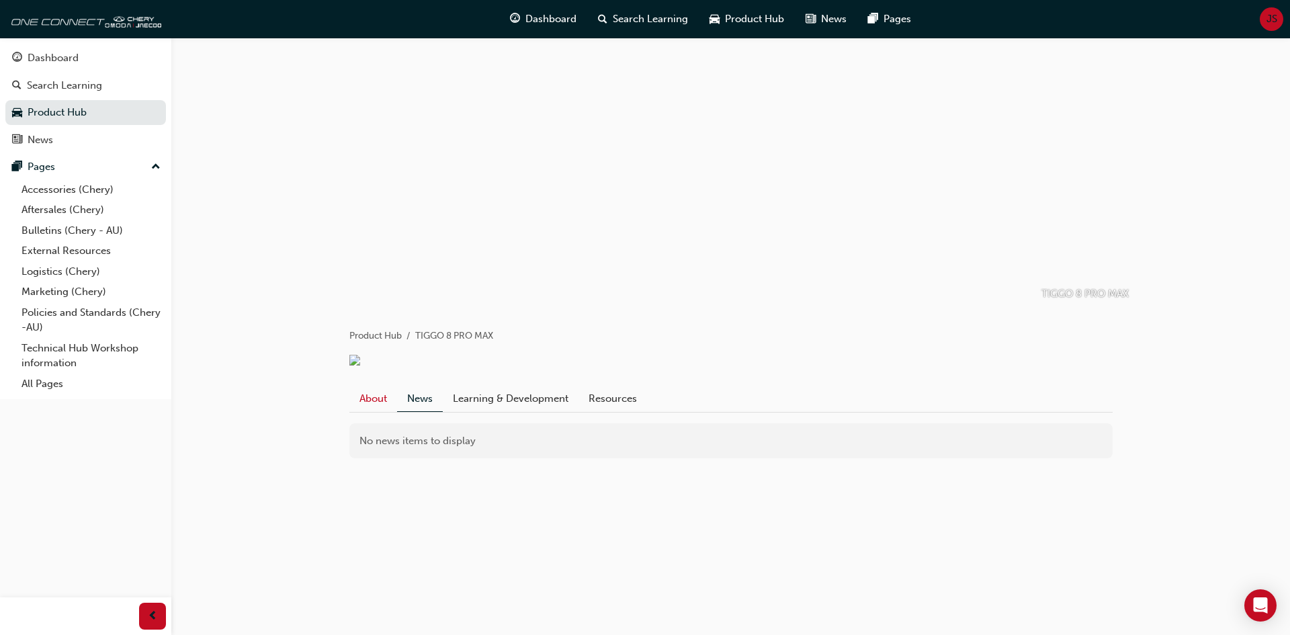
click at [374, 411] on link "About" at bounding box center [373, 399] width 48 height 26
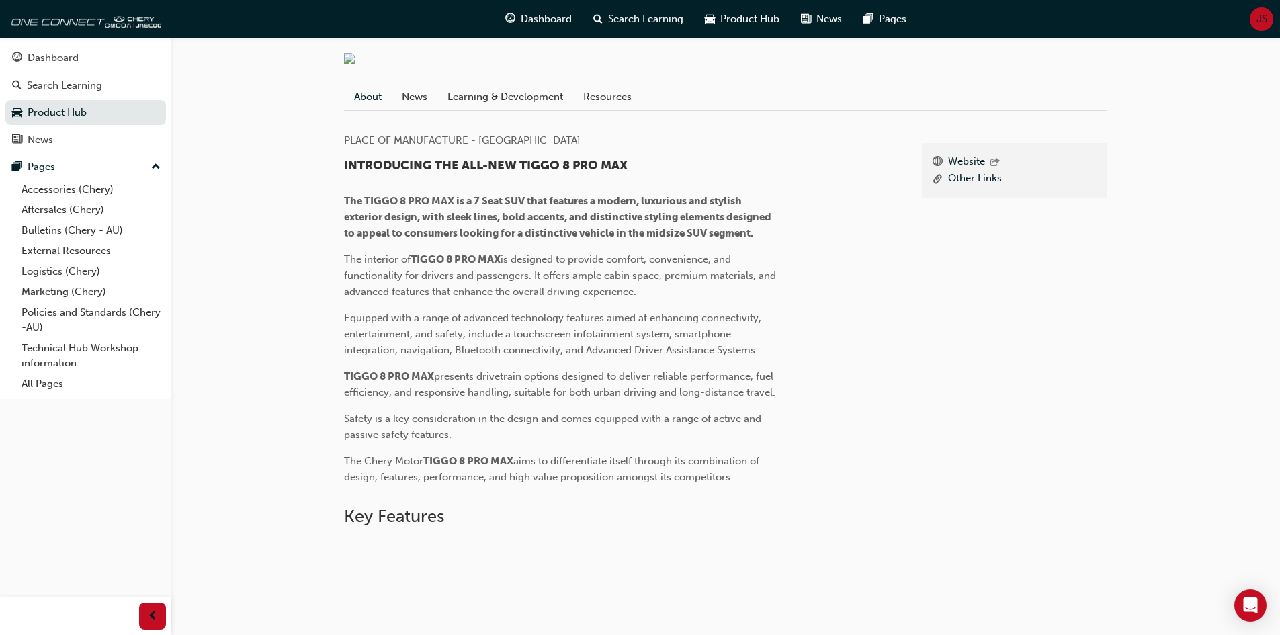
scroll to position [241, 0]
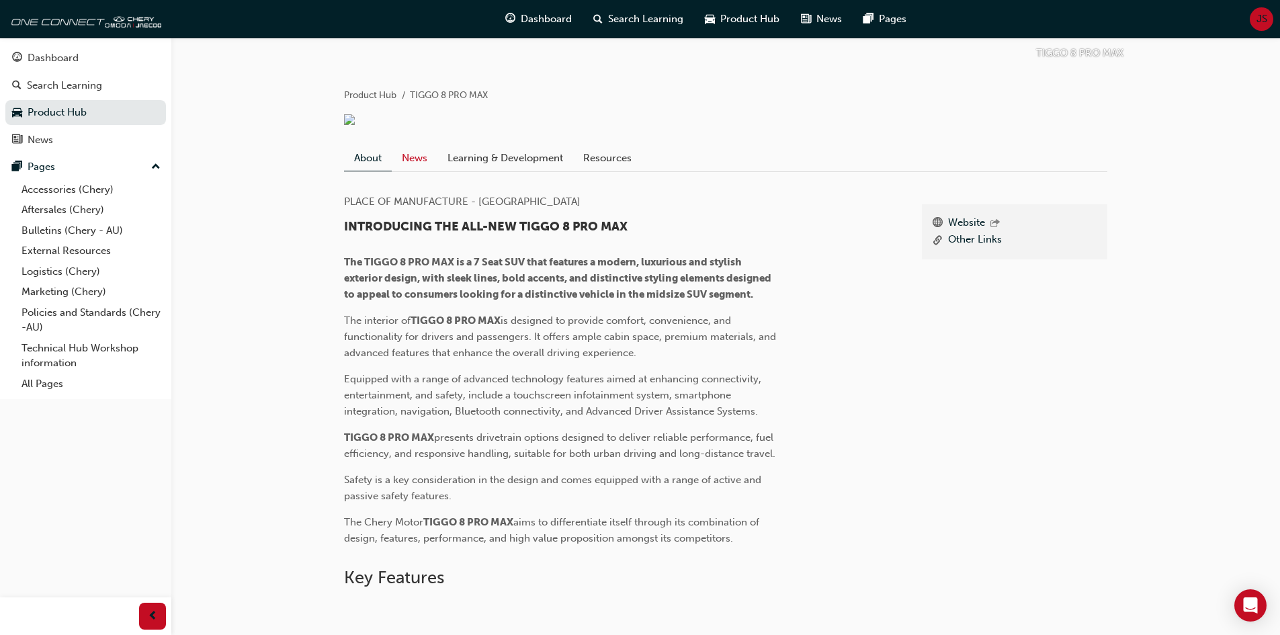
click at [414, 171] on link "News" at bounding box center [415, 158] width 46 height 26
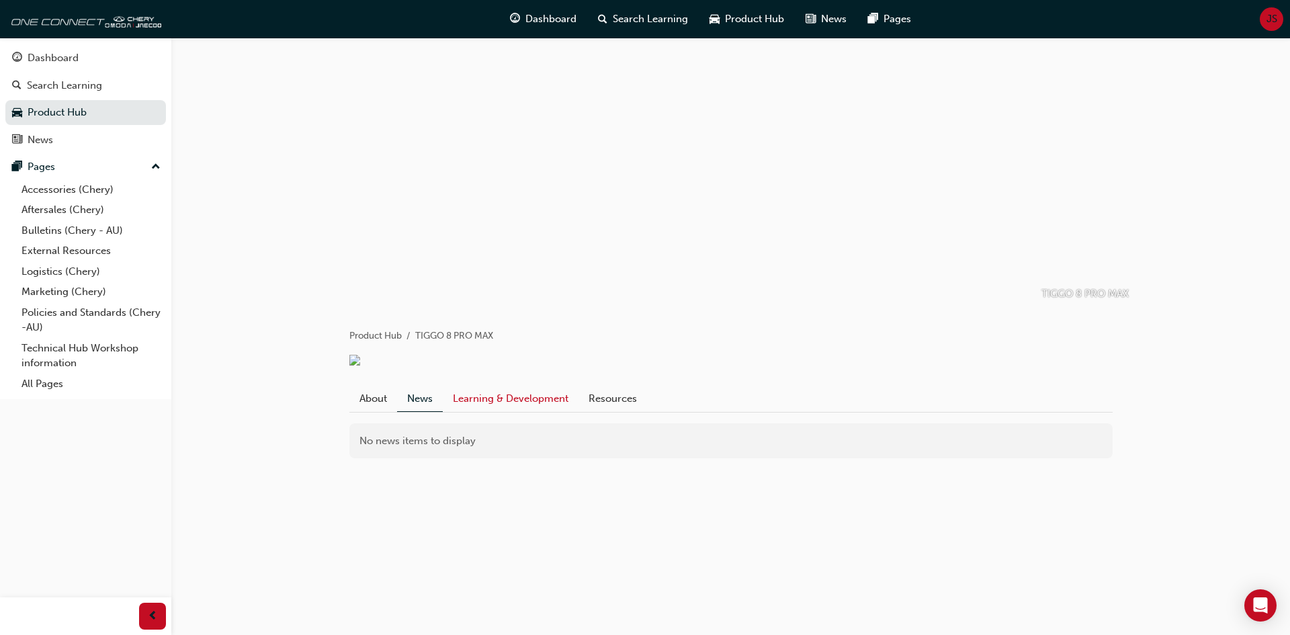
click at [528, 411] on link "Learning & Development" at bounding box center [511, 399] width 136 height 26
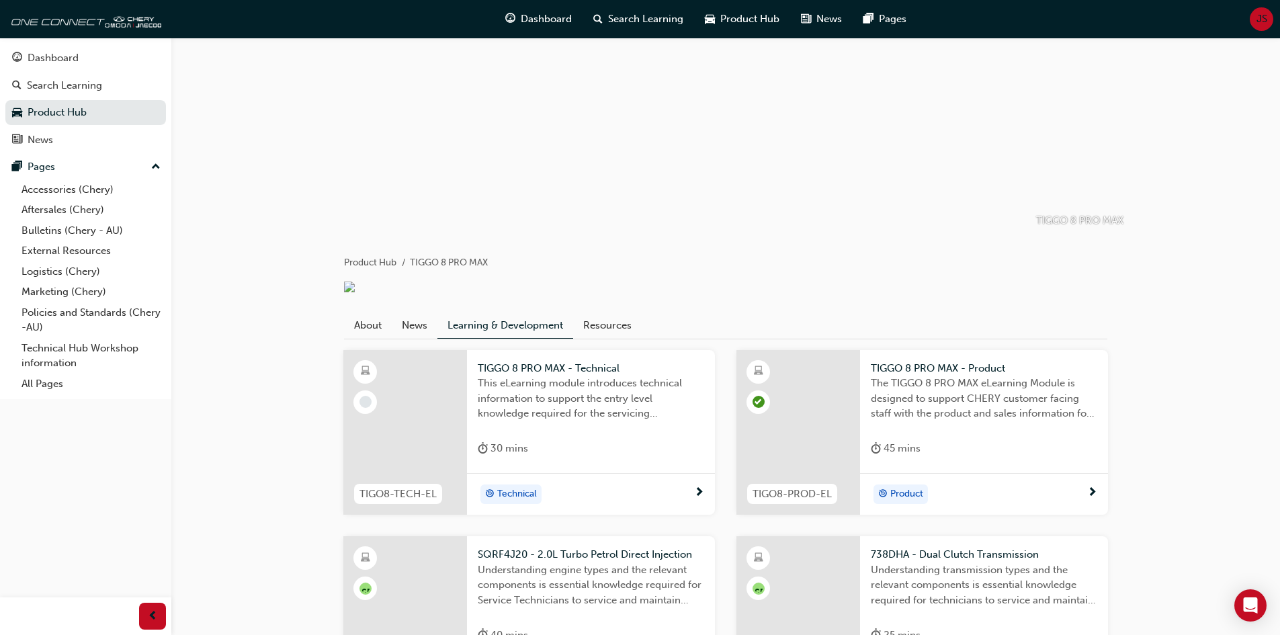
scroll to position [254, 0]
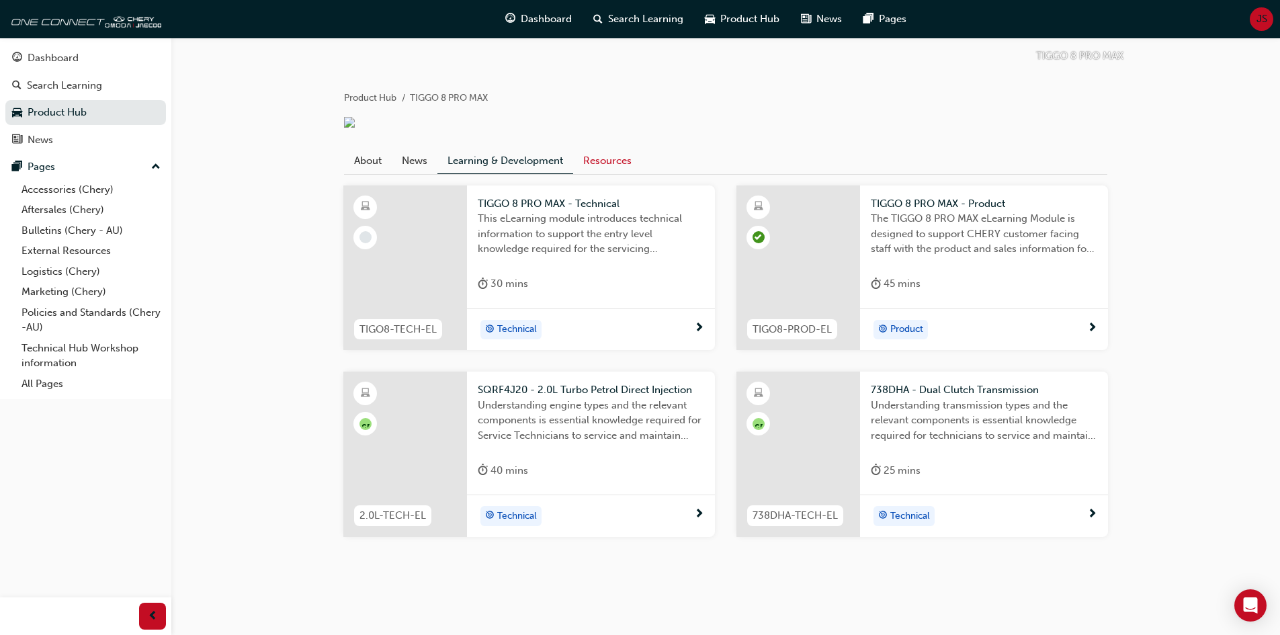
click at [620, 165] on link "Resources" at bounding box center [607, 161] width 69 height 26
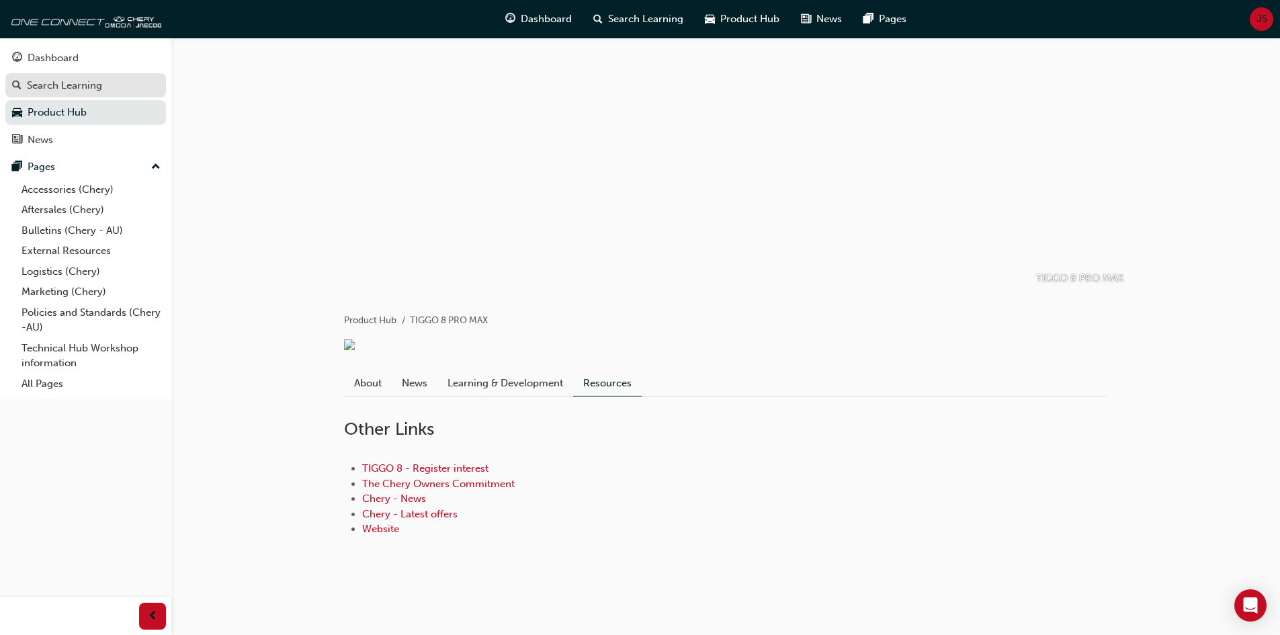
click at [67, 85] on div "Search Learning" at bounding box center [64, 85] width 75 height 15
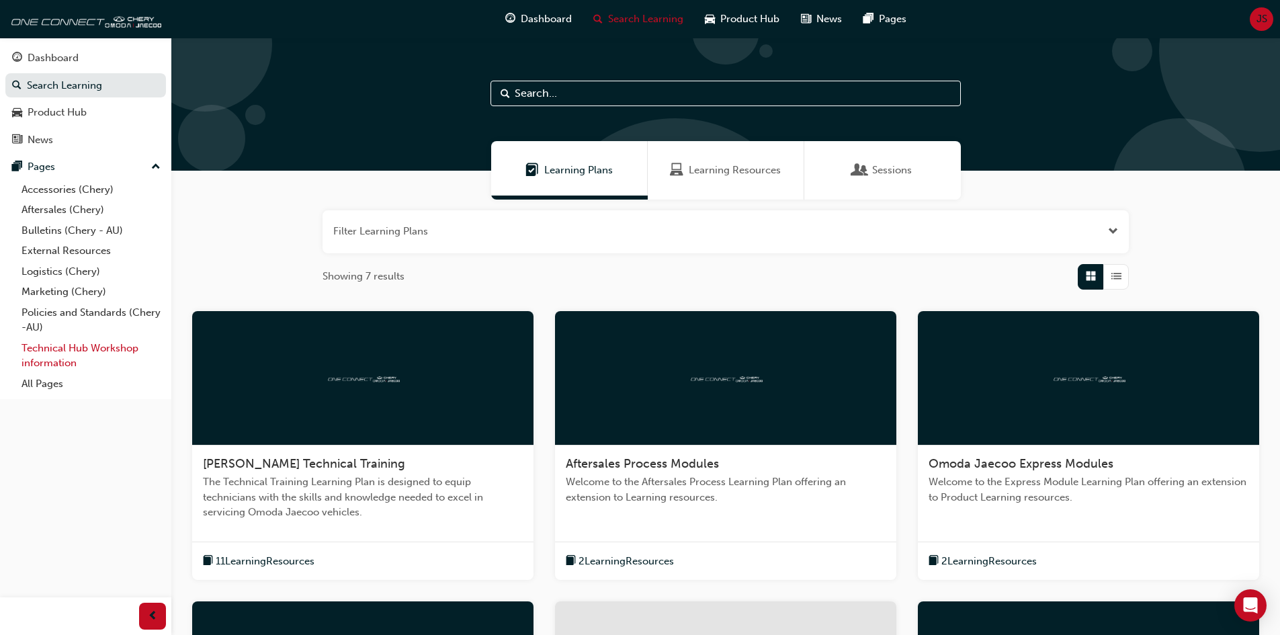
click at [96, 350] on link "Technical Hub Workshop information" at bounding box center [91, 356] width 150 height 36
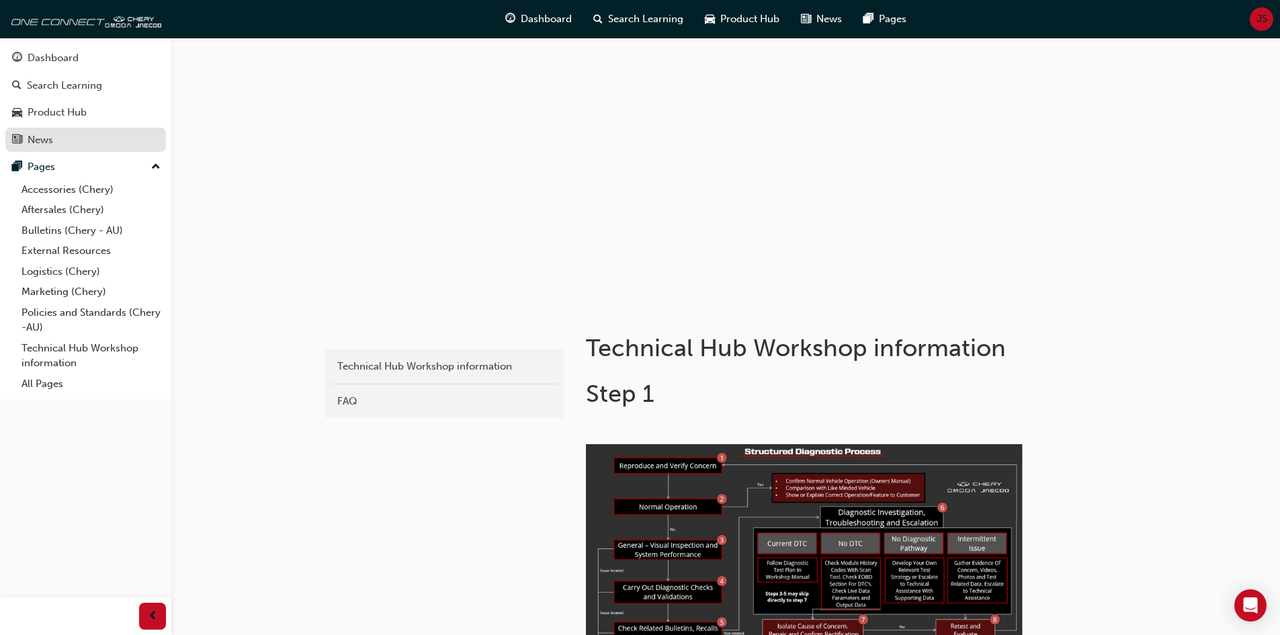
click at [73, 136] on div "News" at bounding box center [85, 140] width 147 height 17
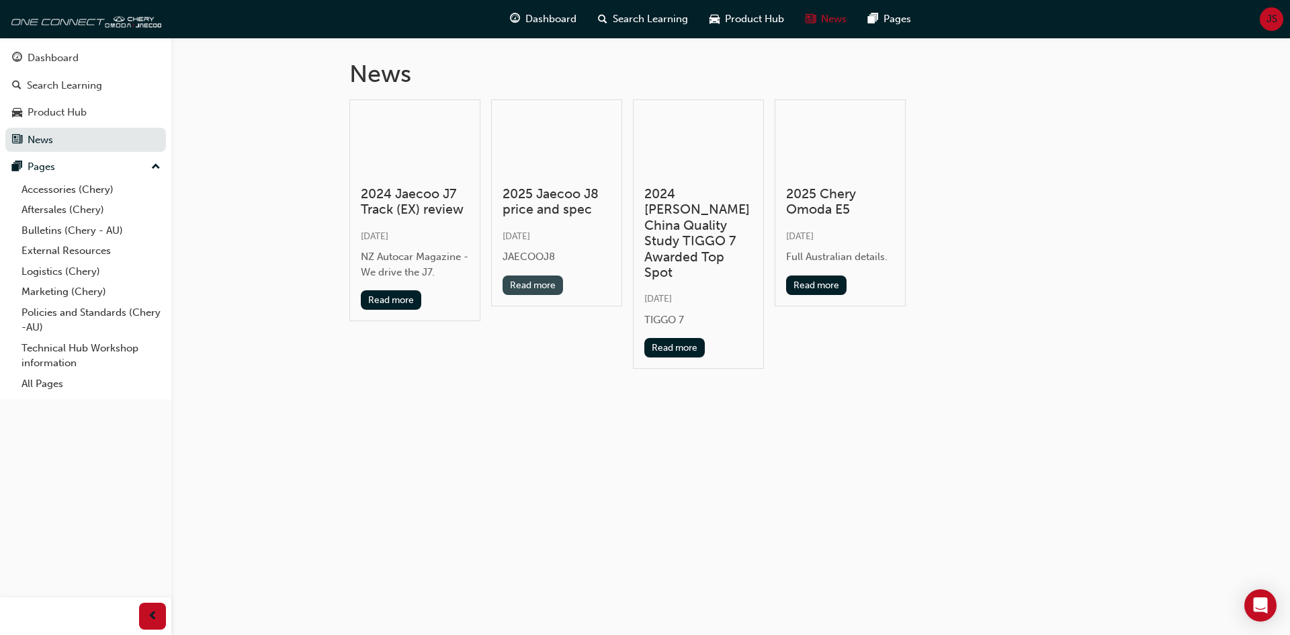
click at [535, 286] on button "Read more" at bounding box center [533, 285] width 61 height 19
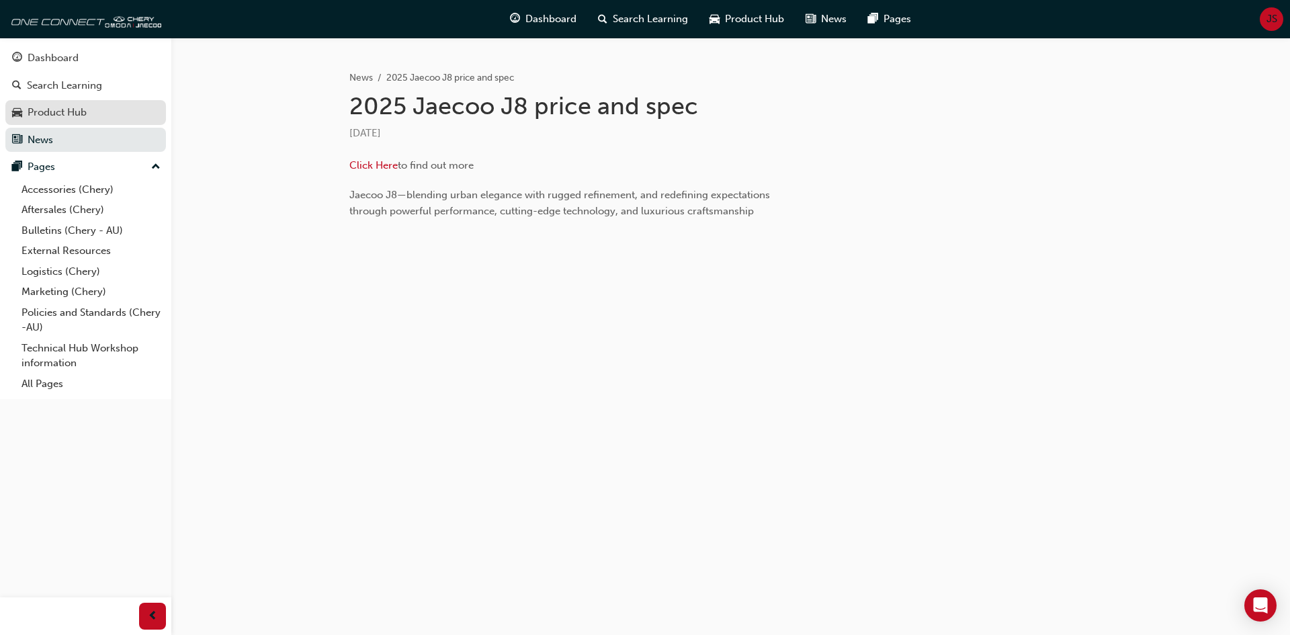
click at [73, 105] on div "Product Hub" at bounding box center [57, 112] width 59 height 15
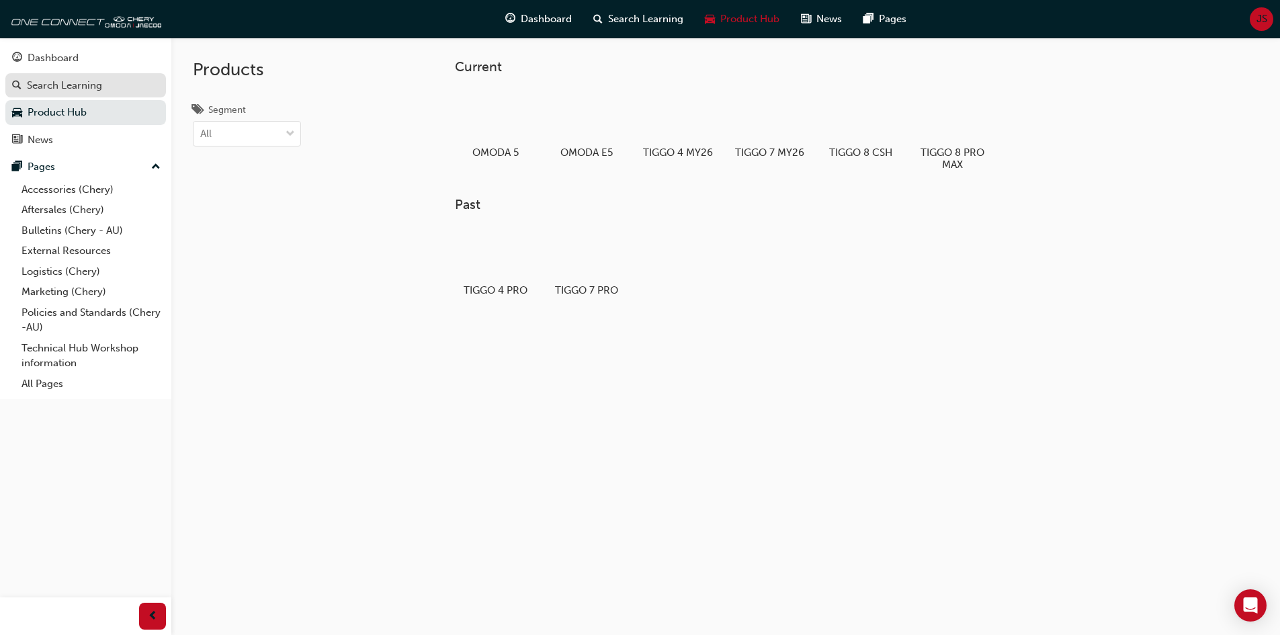
click at [98, 88] on div "Search Learning" at bounding box center [64, 85] width 75 height 15
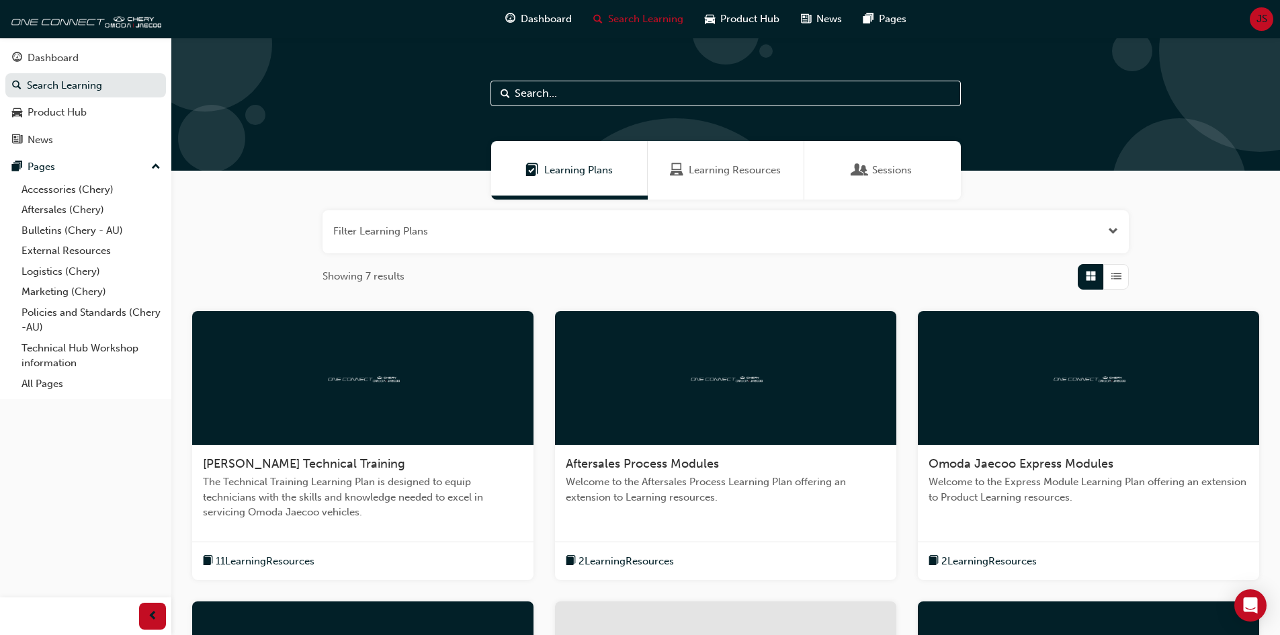
click at [734, 175] on span "Learning Resources" at bounding box center [735, 170] width 92 height 15
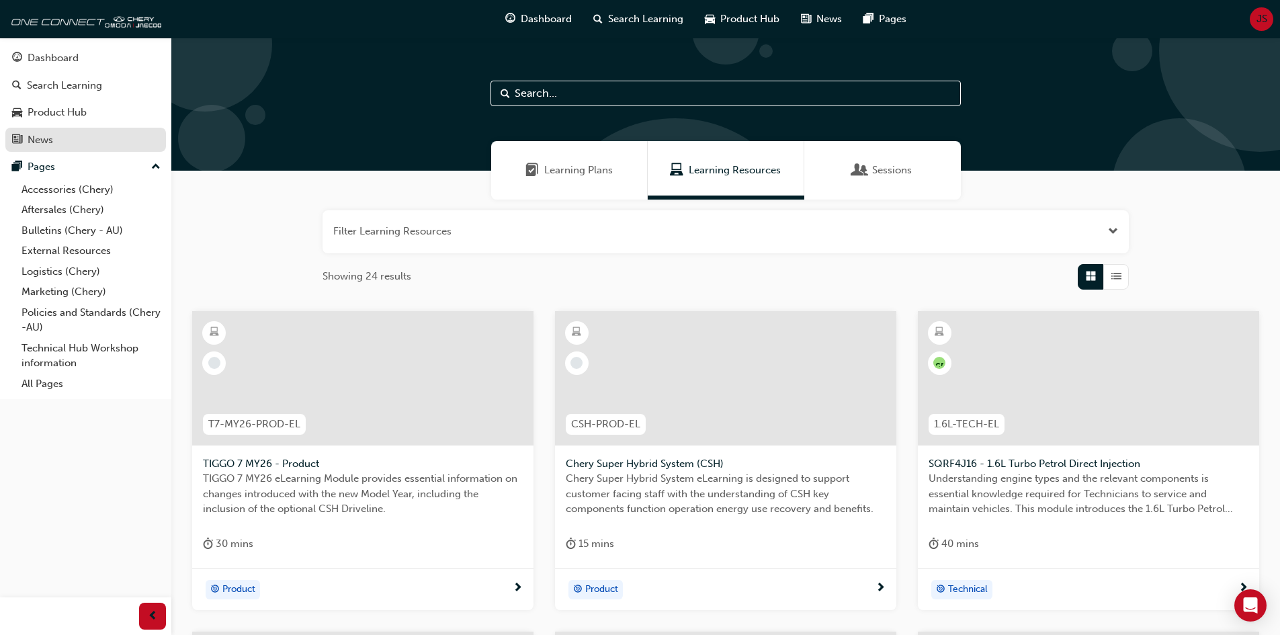
click at [51, 136] on div "News" at bounding box center [41, 139] width 26 height 15
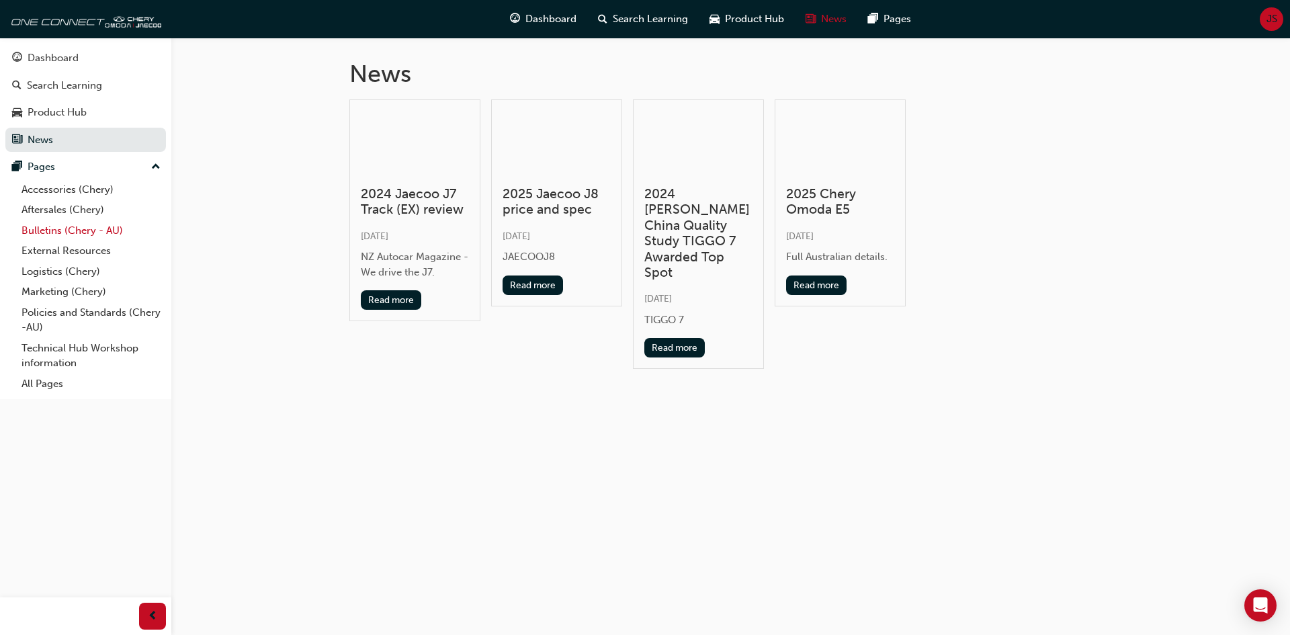
click at [111, 230] on link "Bulletins (Chery - AU)" at bounding box center [91, 230] width 150 height 21
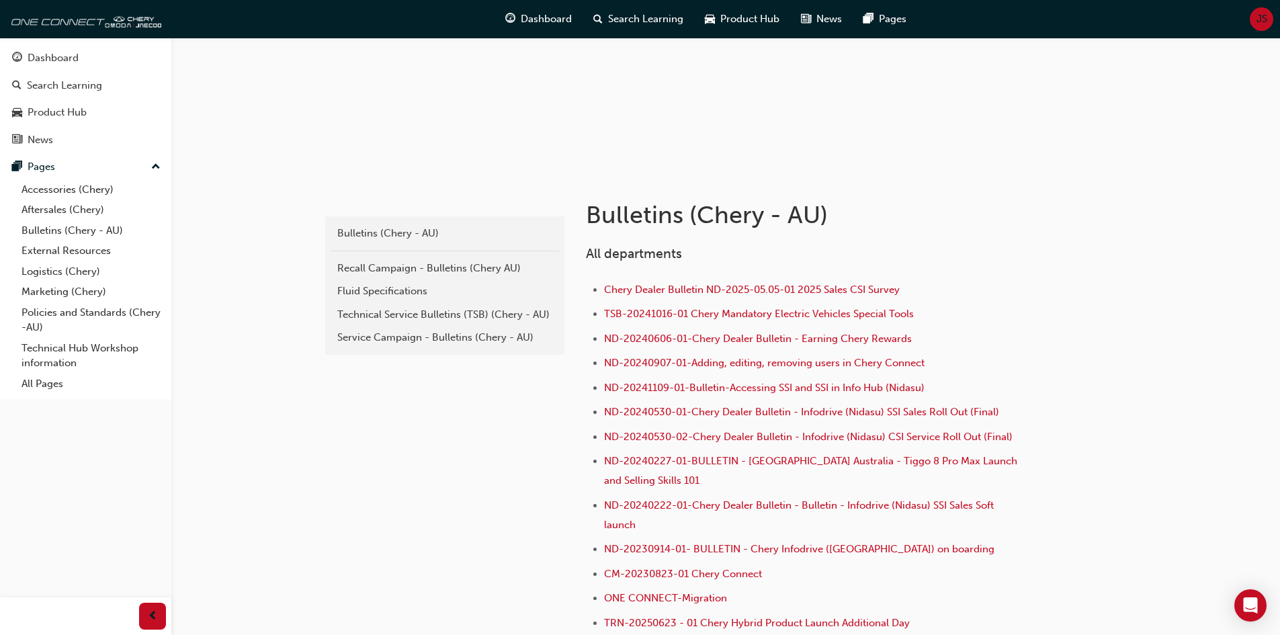
scroll to position [134, 0]
click at [470, 313] on div "Technical Service Bulletins (TSB) (Chery - AU)" at bounding box center [444, 313] width 215 height 15
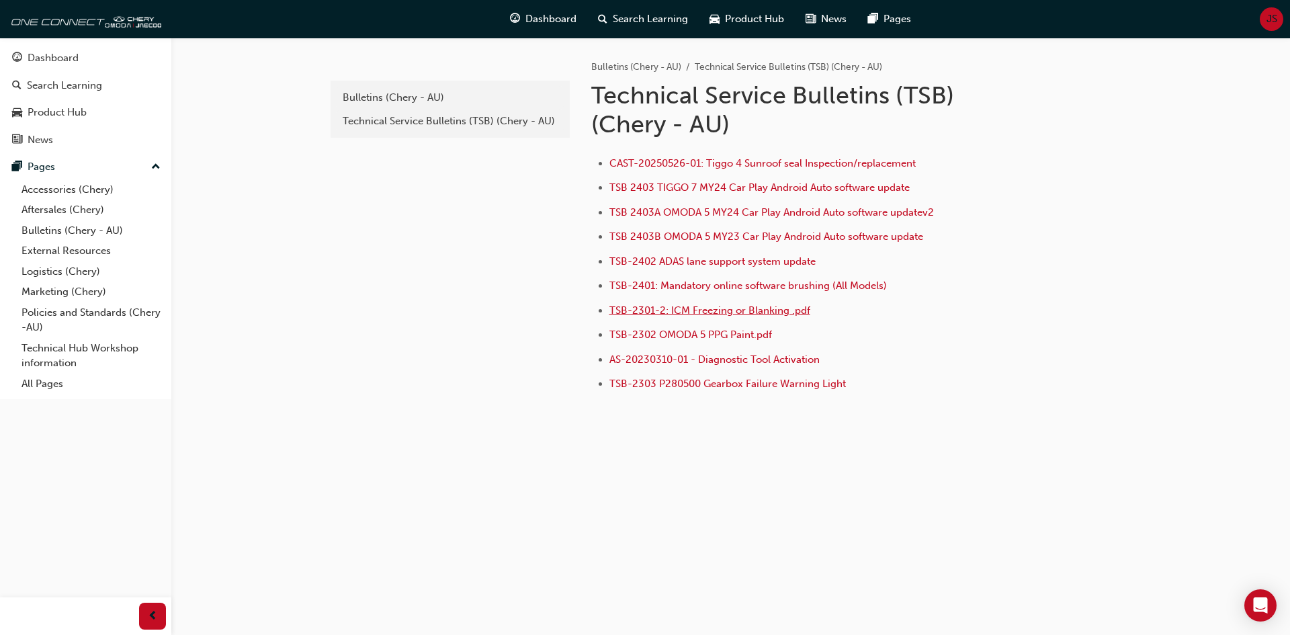
click at [758, 313] on span "TSB-2301-2: ICM Freezing or Blanking .pdf" at bounding box center [710, 310] width 201 height 12
click at [516, 100] on div "Bulletins (Chery - AU)" at bounding box center [450, 97] width 215 height 15
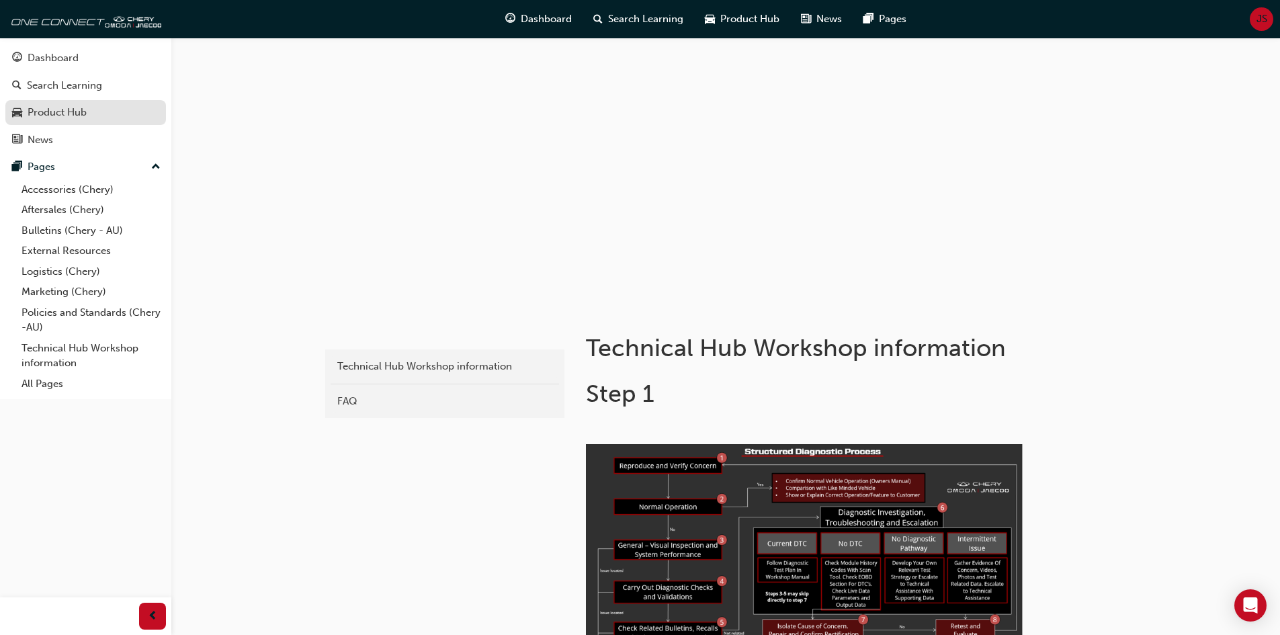
click at [100, 110] on div "Product Hub" at bounding box center [85, 112] width 147 height 17
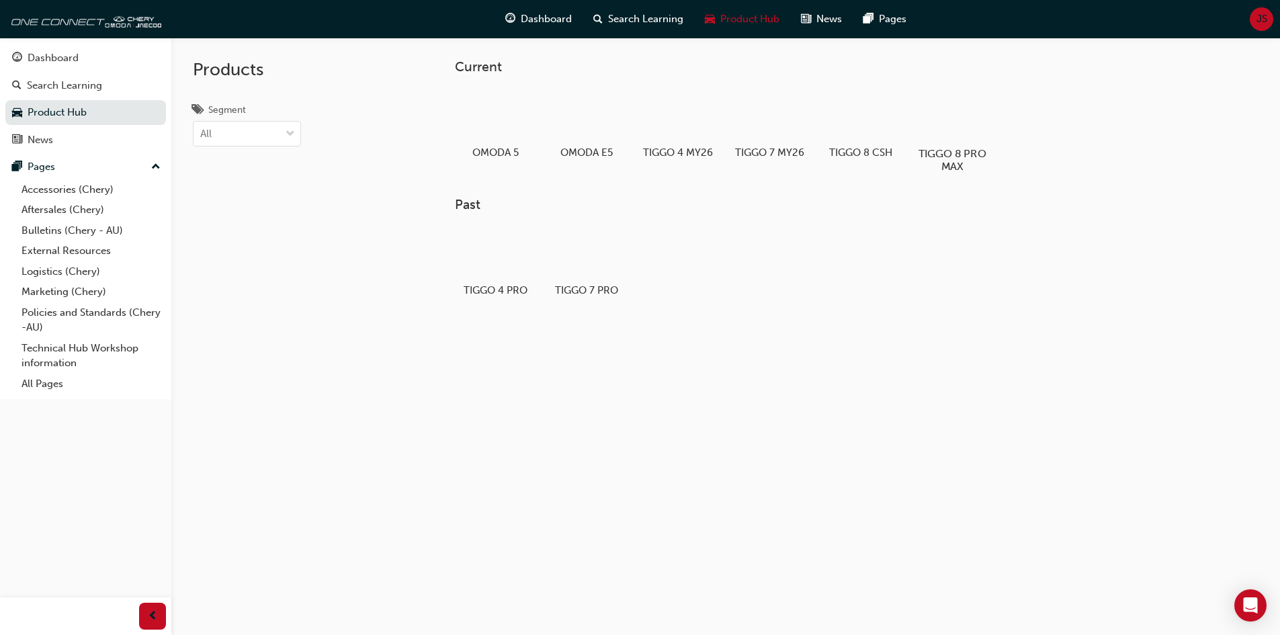
click at [962, 142] on div "TIGGO 8 PRO MAX" at bounding box center [951, 130] width 85 height 95
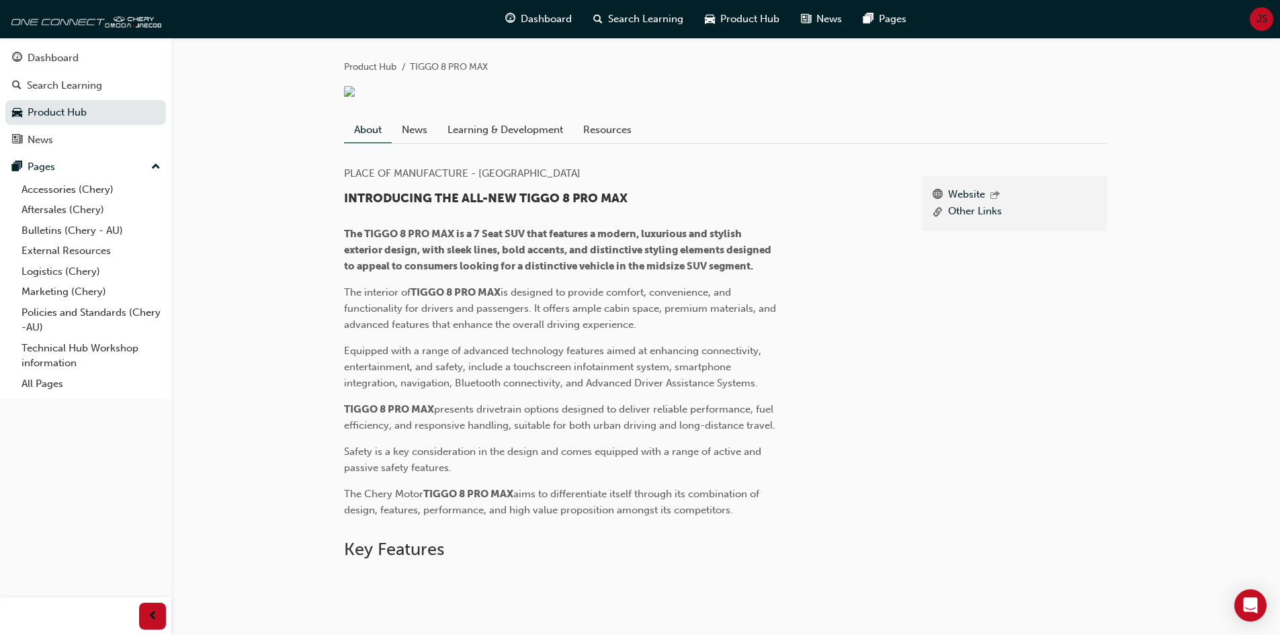
drag, startPoint x: 619, startPoint y: 140, endPoint x: 620, endPoint y: 150, distance: 9.4
click at [620, 140] on link "Resources" at bounding box center [607, 130] width 69 height 26
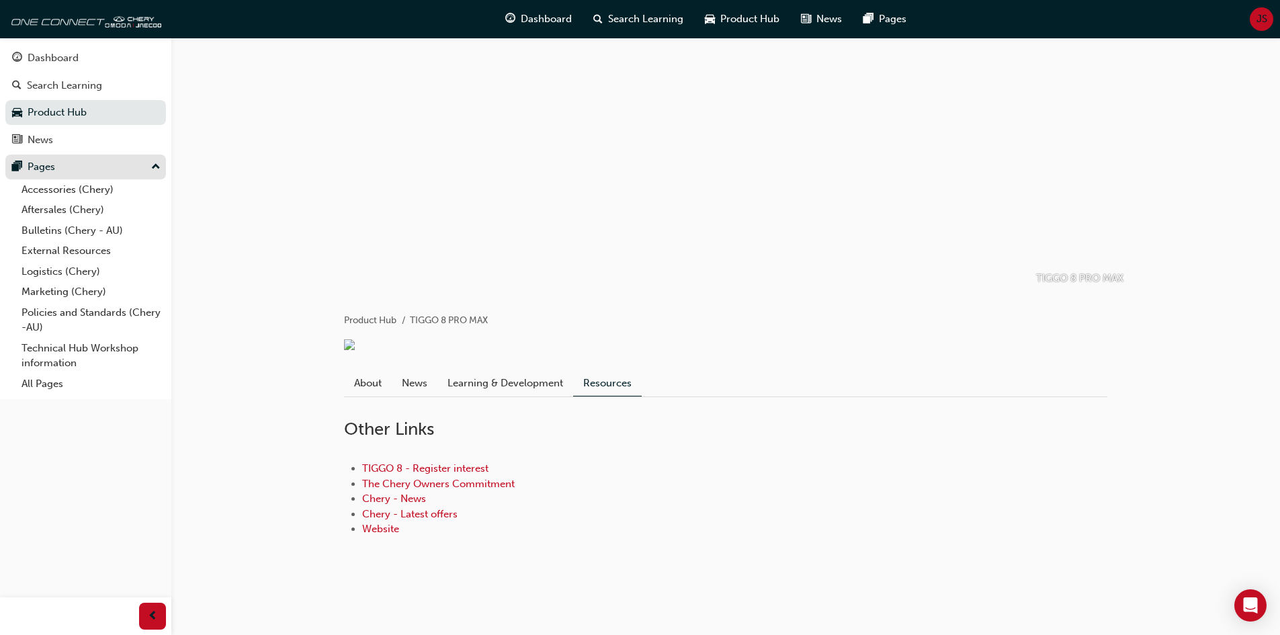
click at [94, 169] on div "Pages" at bounding box center [85, 167] width 147 height 17
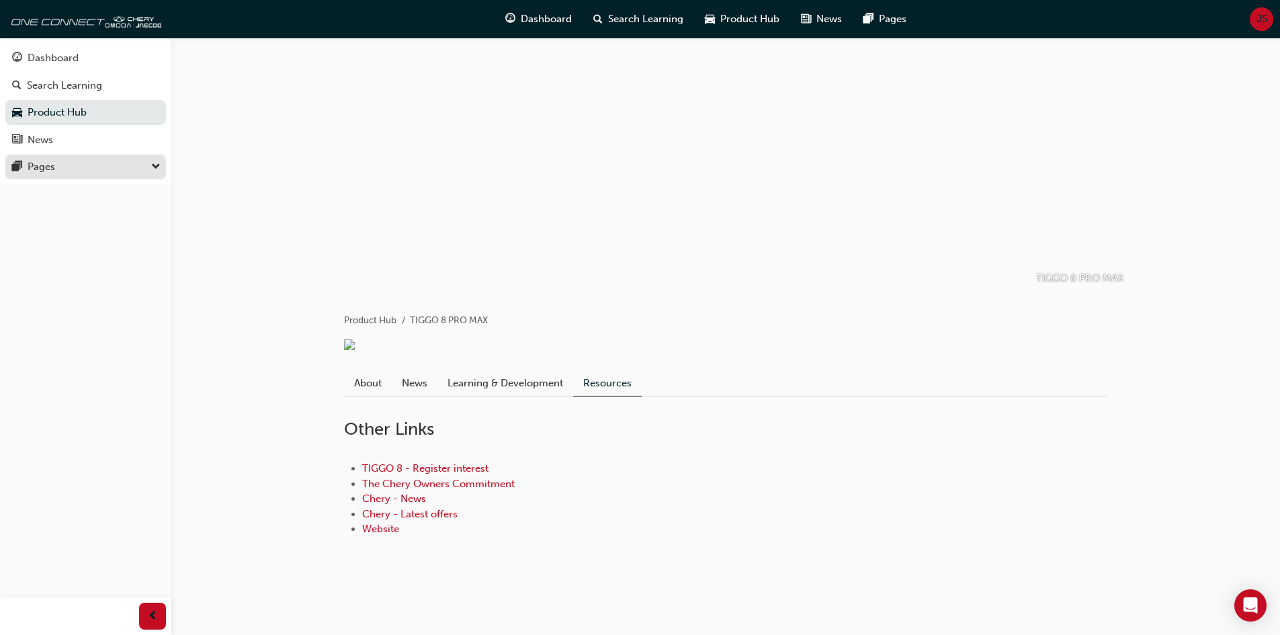
click at [134, 161] on div "Pages" at bounding box center [85, 167] width 147 height 17
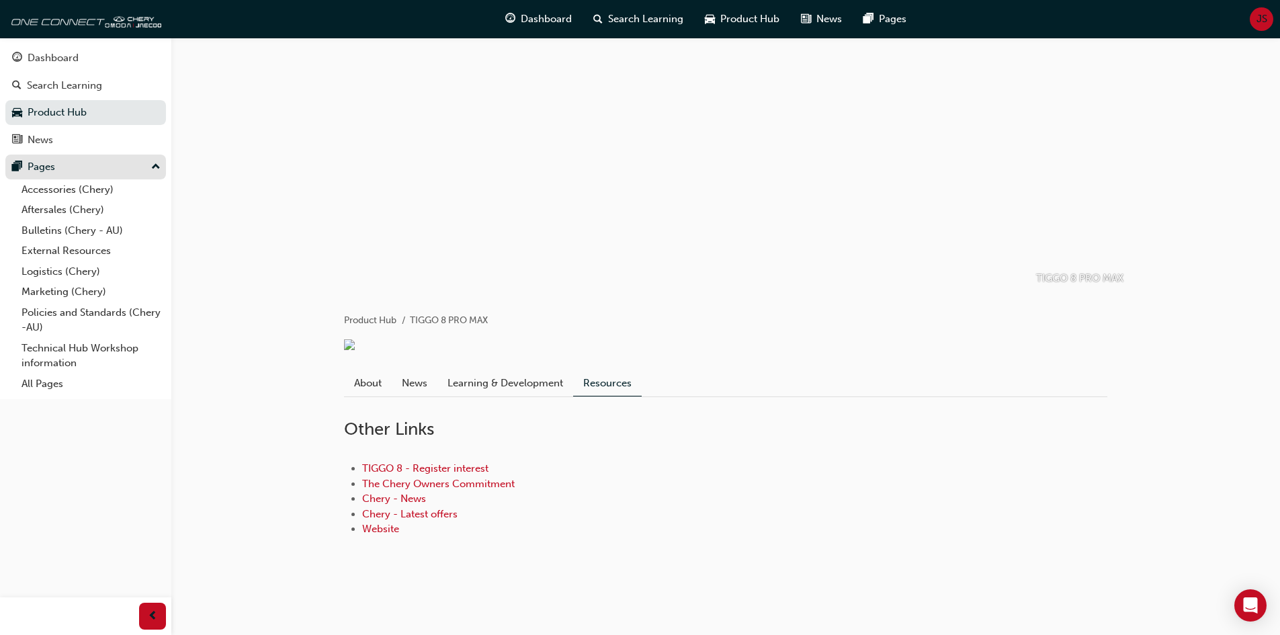
click at [27, 170] on div "Pages" at bounding box center [85, 167] width 147 height 17
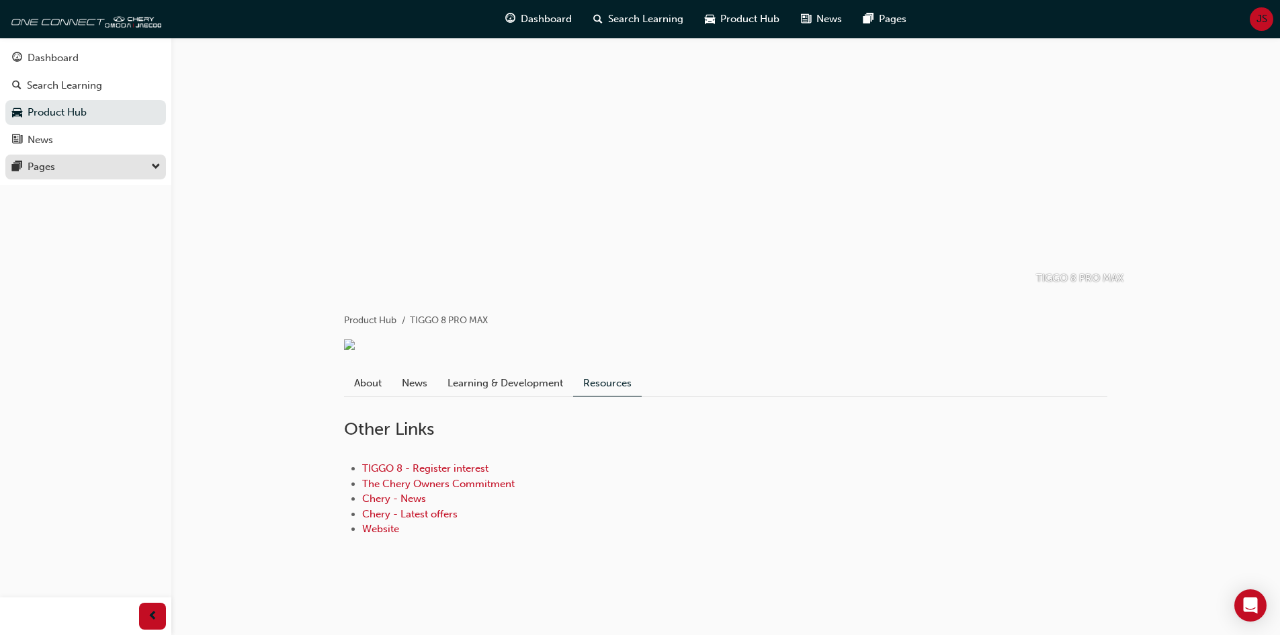
drag, startPoint x: 34, startPoint y: 181, endPoint x: 32, endPoint y: 159, distance: 22.2
click at [33, 178] on div "Dashboard Search Learning Product Hub News Pages Pages" at bounding box center [85, 111] width 171 height 147
click at [33, 159] on div "Pages" at bounding box center [42, 166] width 28 height 15
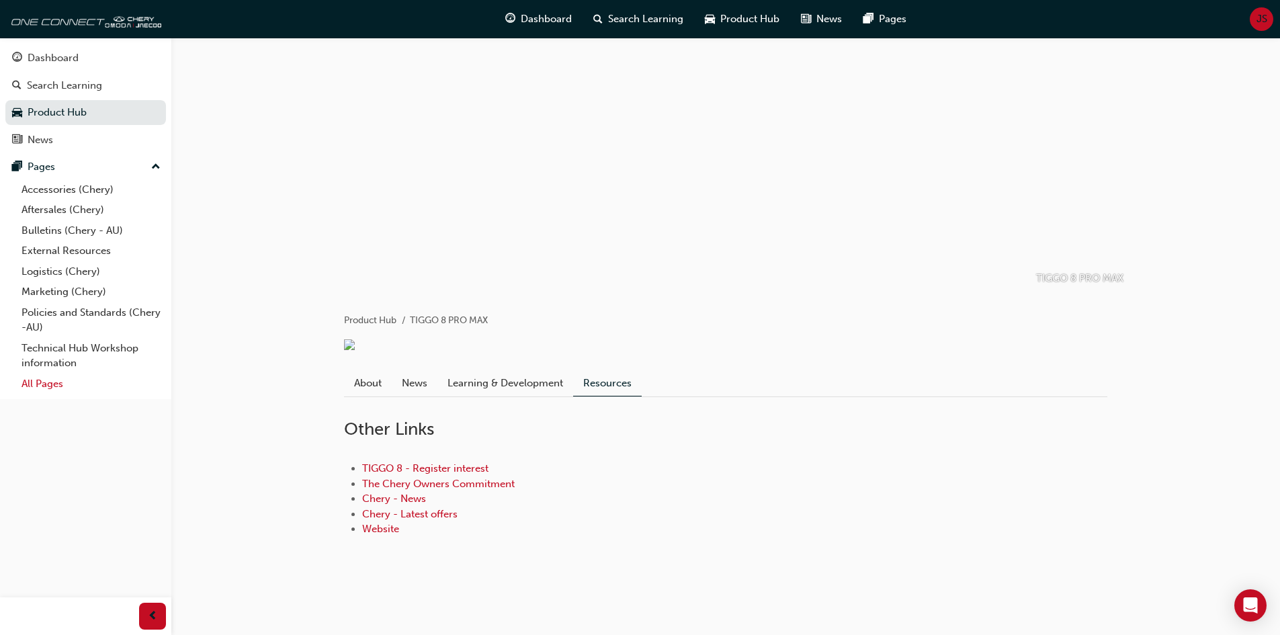
click at [46, 383] on link "All Pages" at bounding box center [91, 384] width 150 height 21
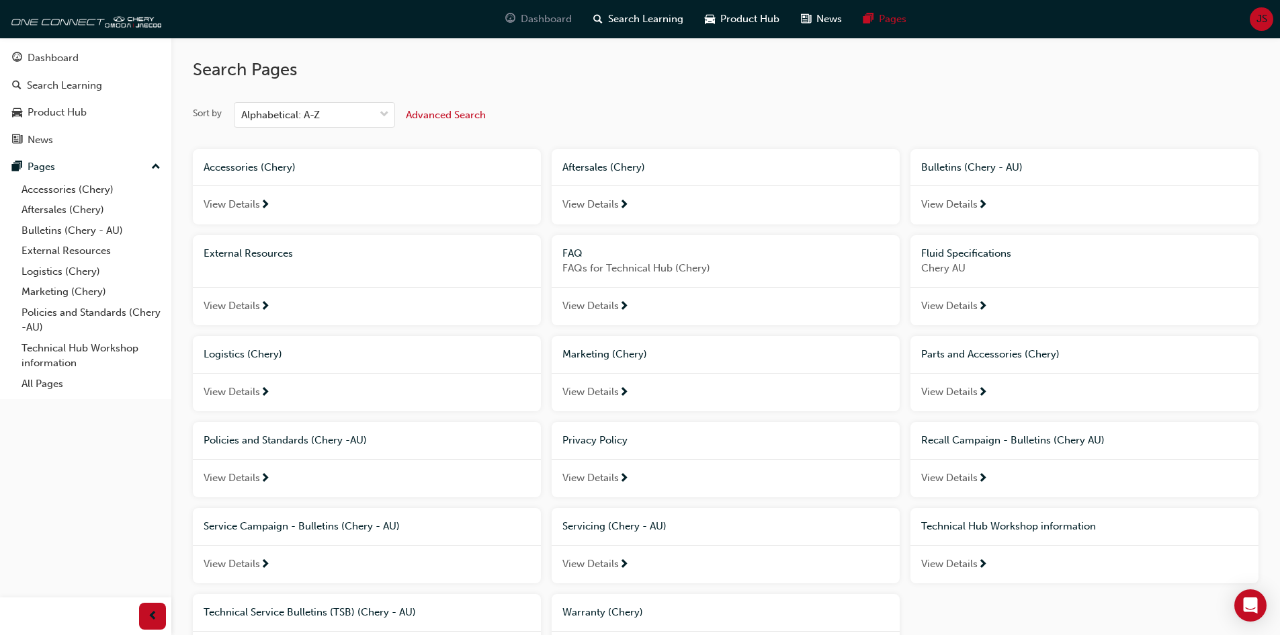
click at [540, 11] on span "Dashboard" at bounding box center [546, 18] width 51 height 15
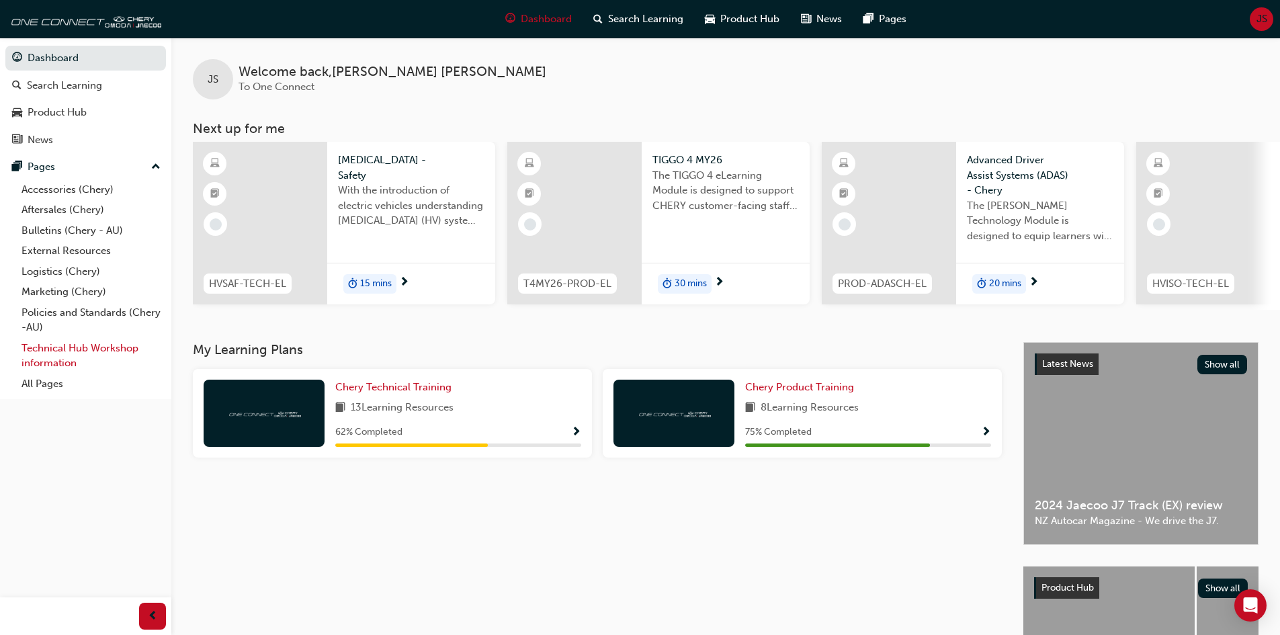
click at [108, 356] on link "Technical Hub Workshop information" at bounding box center [91, 356] width 150 height 36
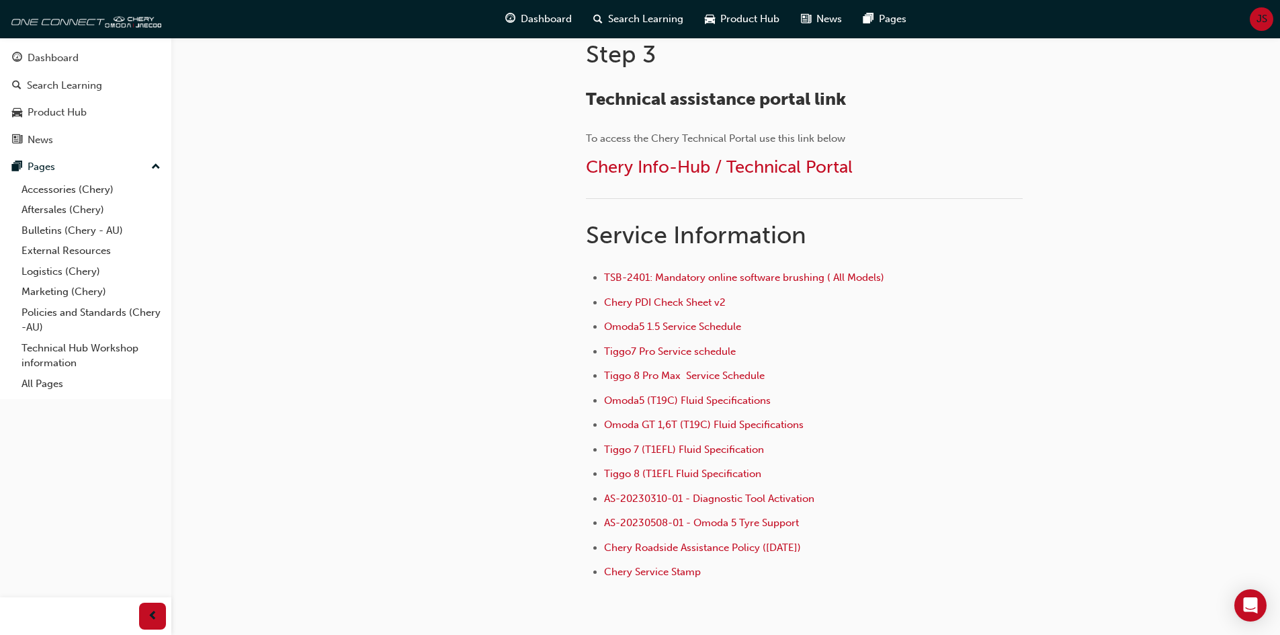
scroll to position [788, 0]
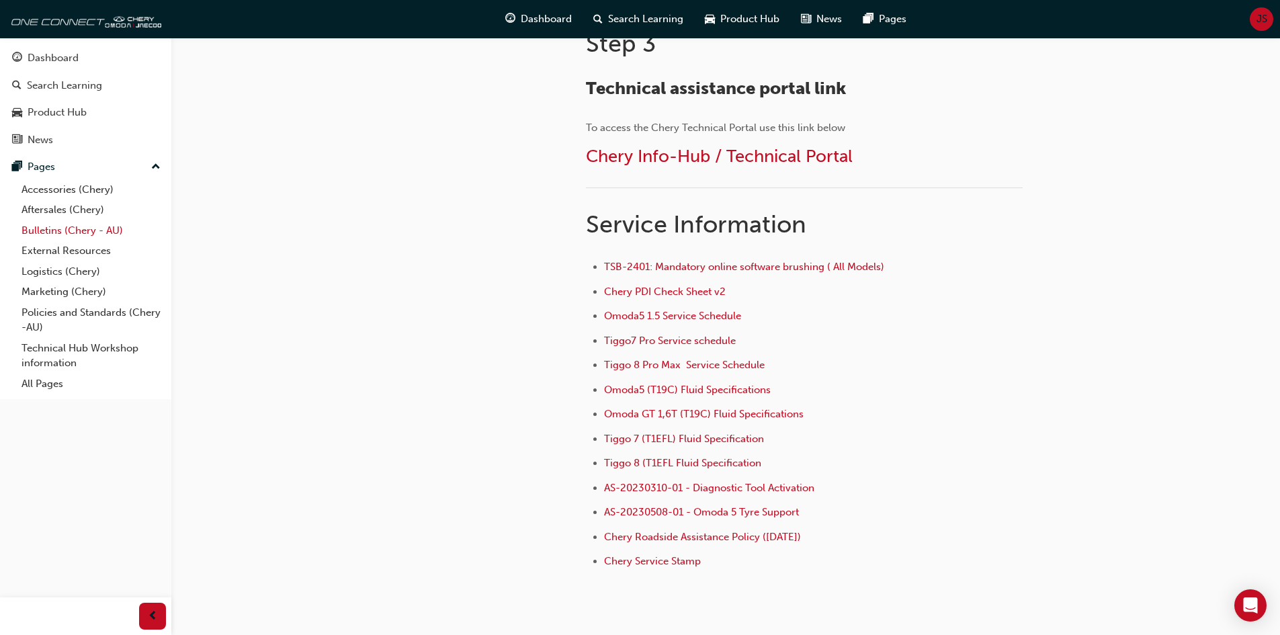
click at [67, 229] on link "Bulletins (Chery - AU)" at bounding box center [91, 230] width 150 height 21
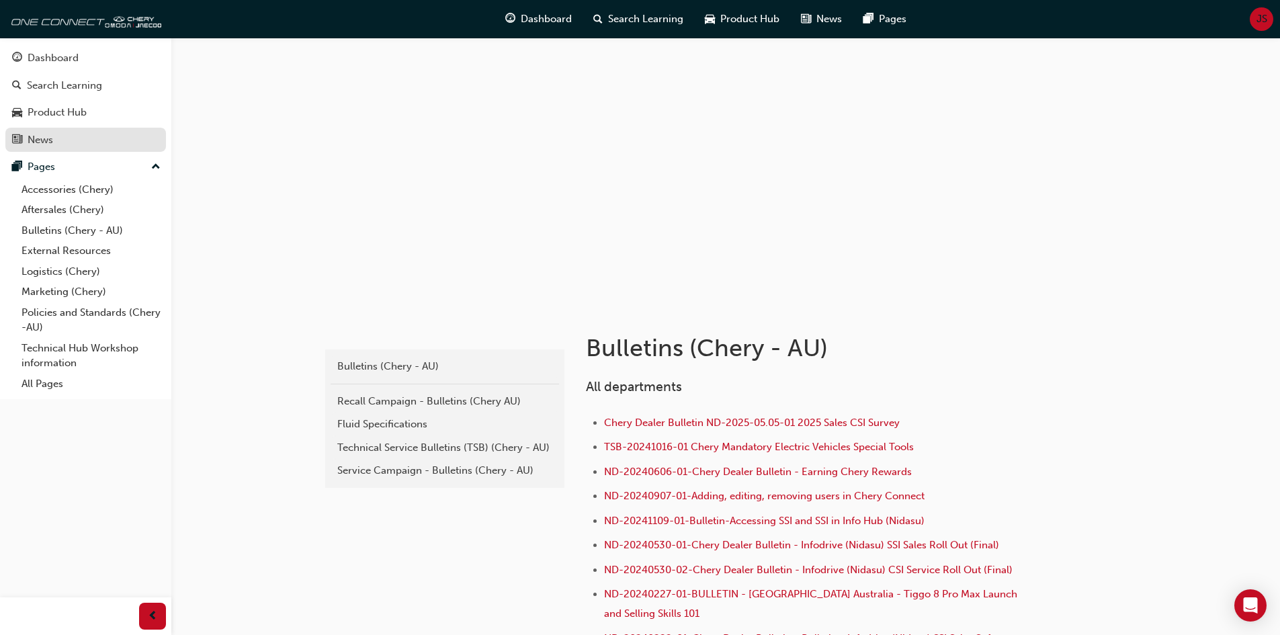
click at [54, 137] on div "News" at bounding box center [85, 140] width 147 height 17
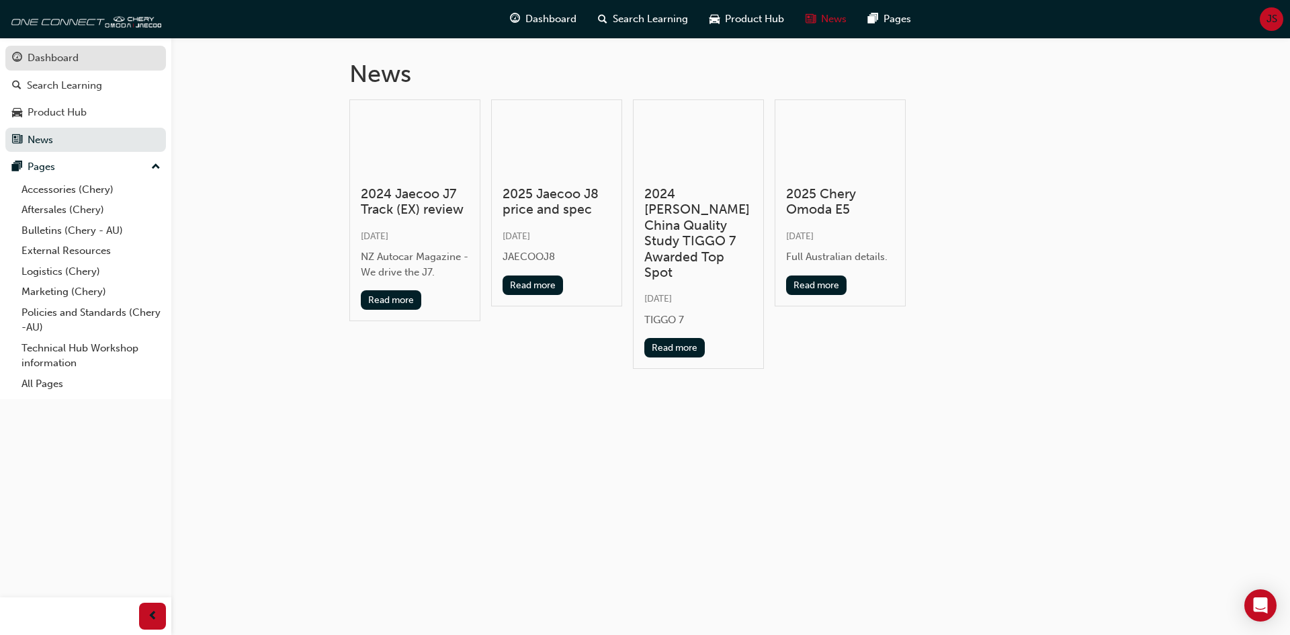
click at [56, 67] on link "Dashboard" at bounding box center [85, 58] width 161 height 25
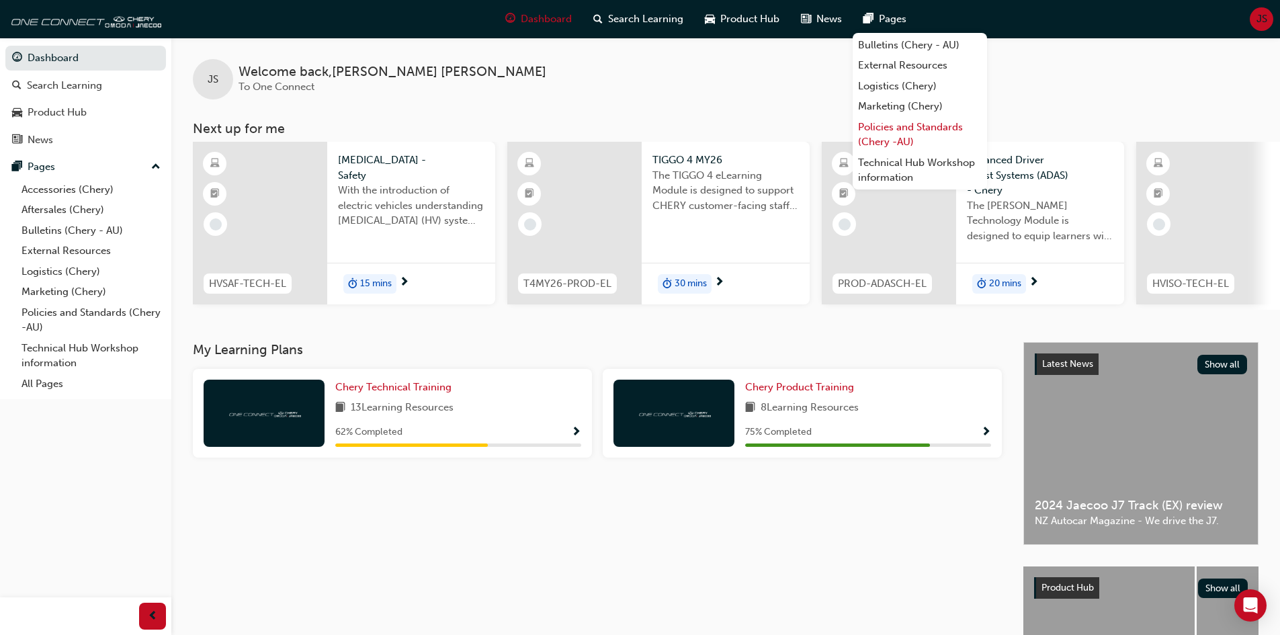
scroll to position [58, 0]
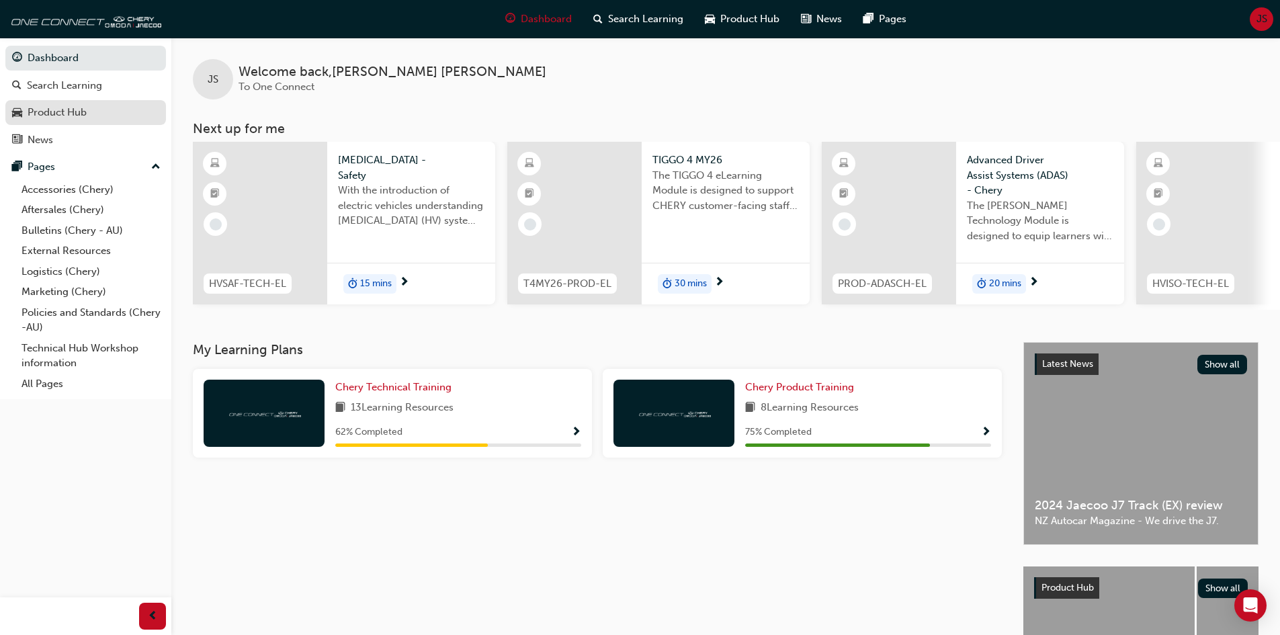
click at [90, 110] on div "Product Hub" at bounding box center [85, 112] width 147 height 17
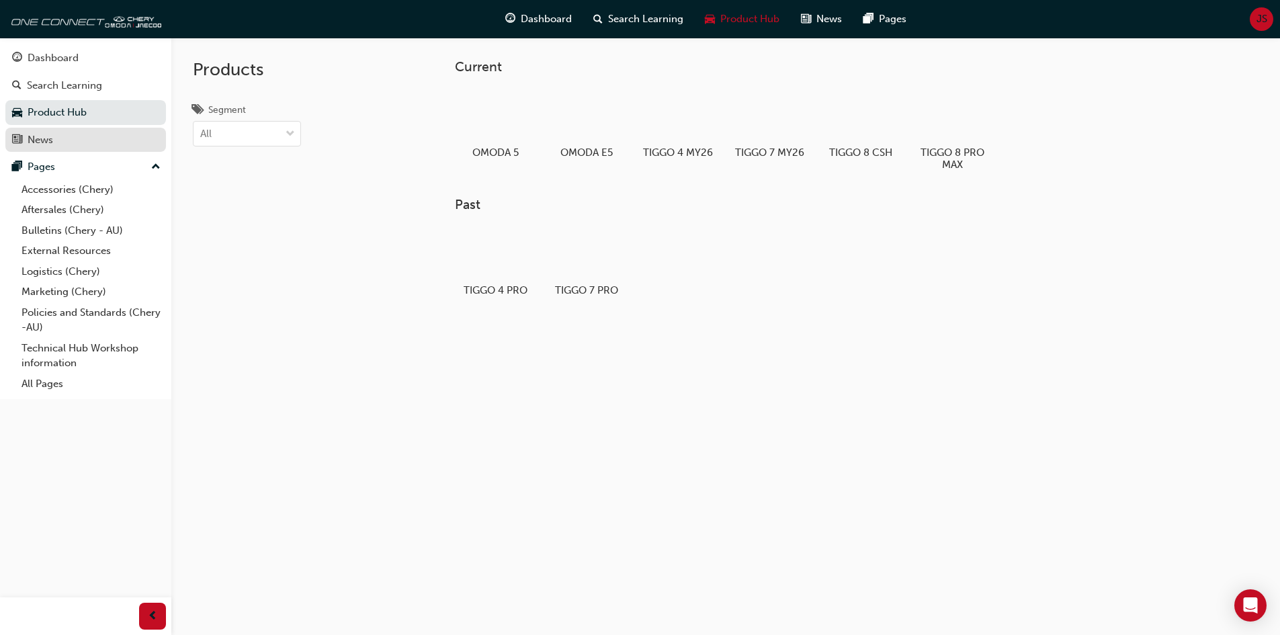
click at [71, 149] on link "News" at bounding box center [85, 140] width 161 height 25
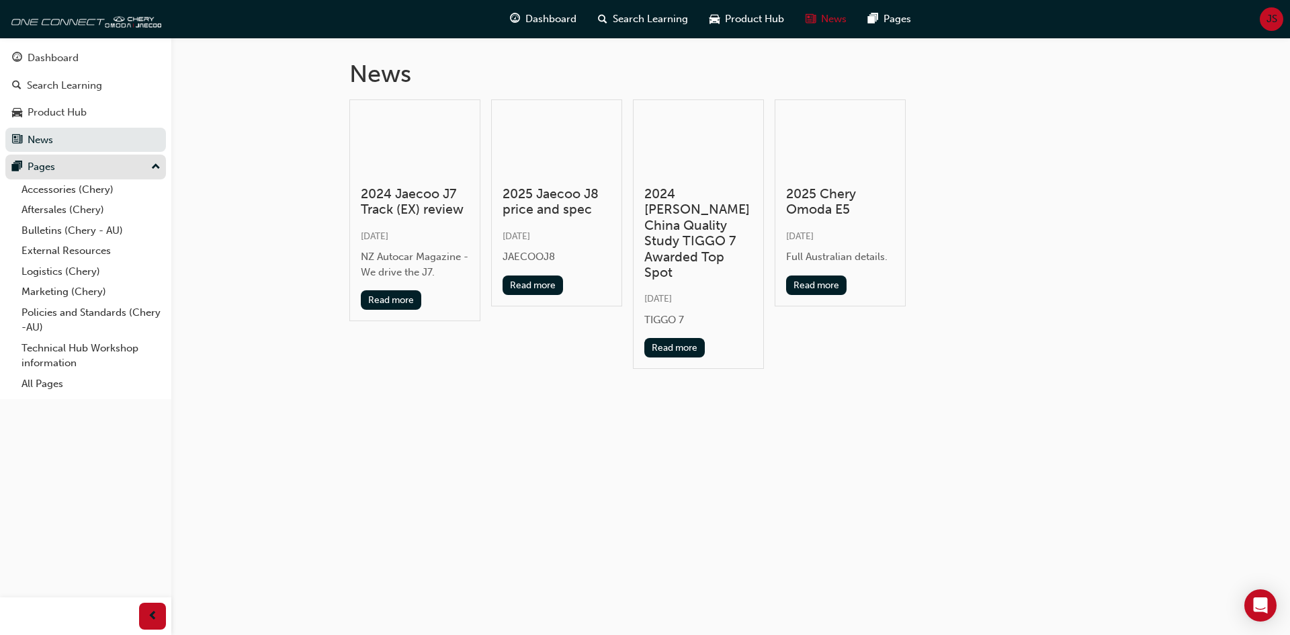
click at [73, 163] on div "Pages" at bounding box center [85, 167] width 147 height 17
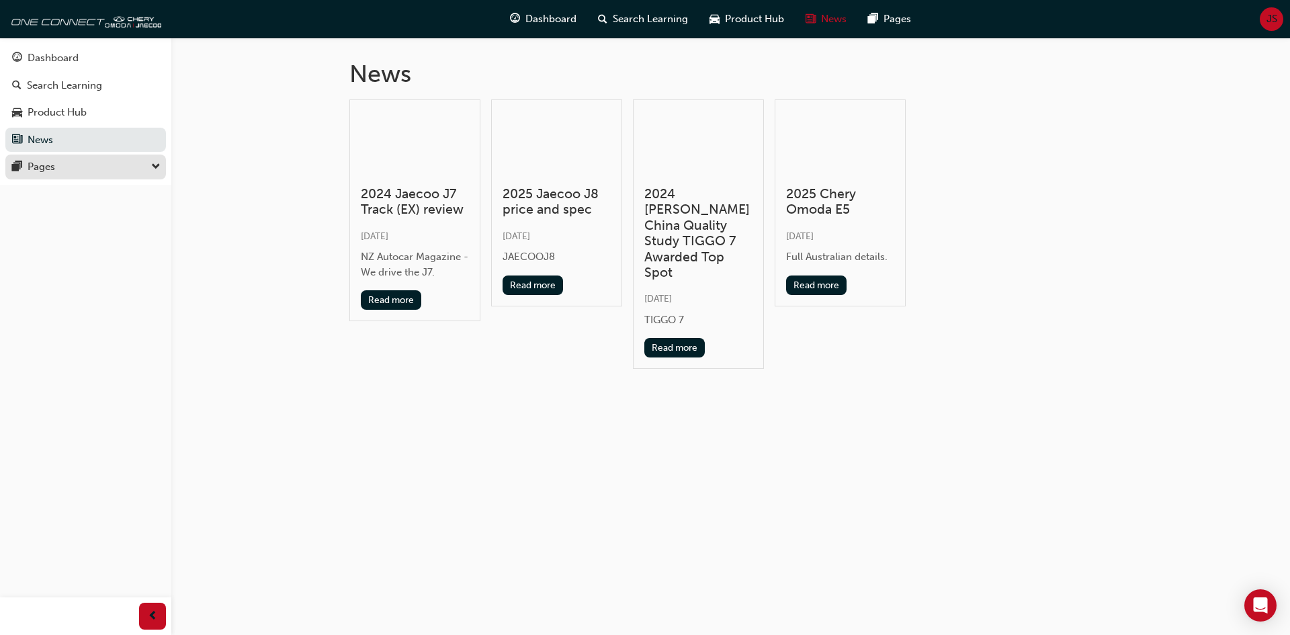
click at [75, 164] on div "Pages" at bounding box center [85, 167] width 147 height 17
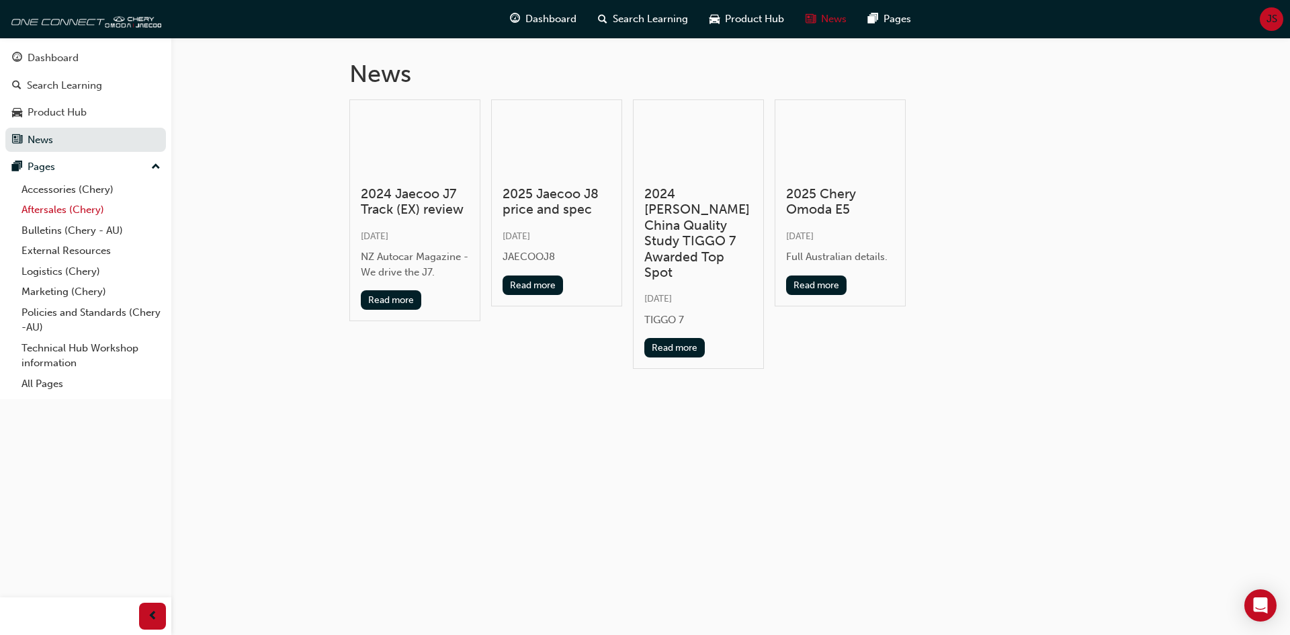
click at [88, 216] on link "Aftersales (Chery)" at bounding box center [91, 210] width 150 height 21
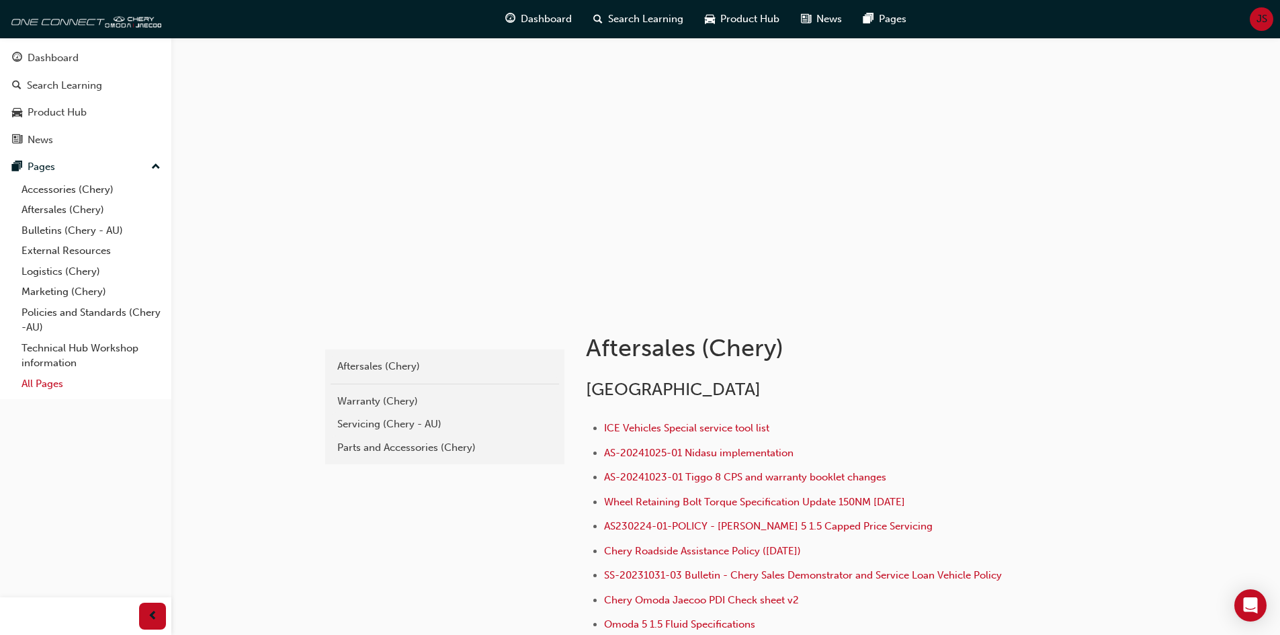
click at [52, 378] on link "All Pages" at bounding box center [91, 384] width 150 height 21
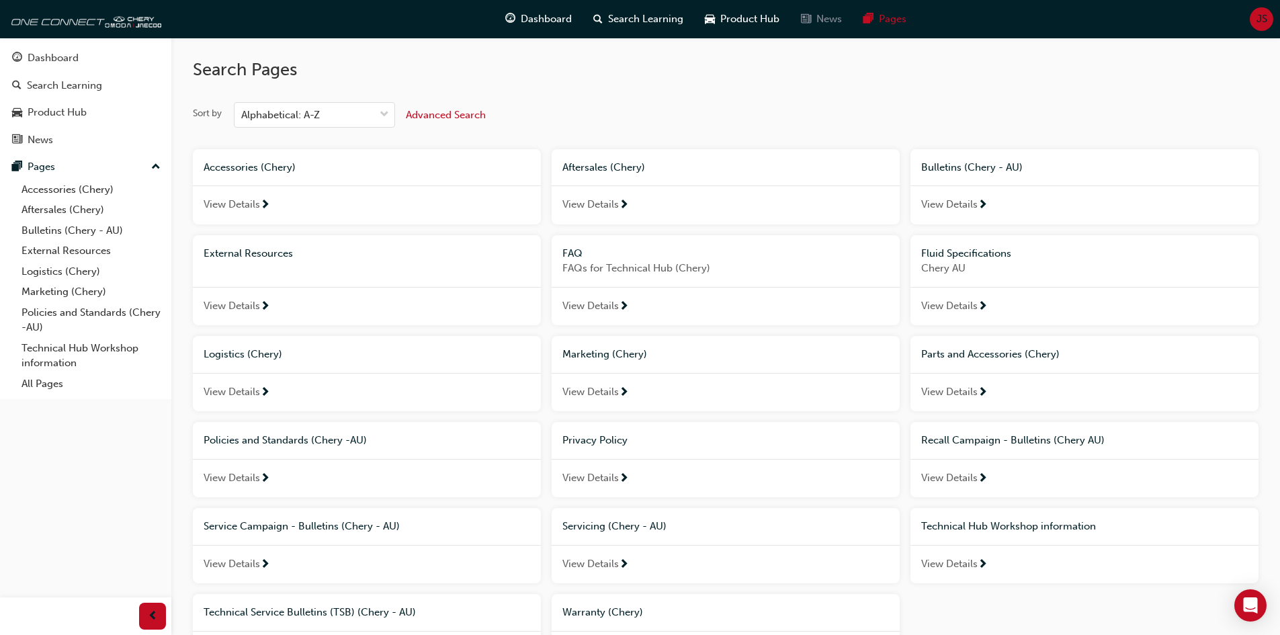
click at [806, 11] on span "news-icon" at bounding box center [806, 19] width 10 height 17
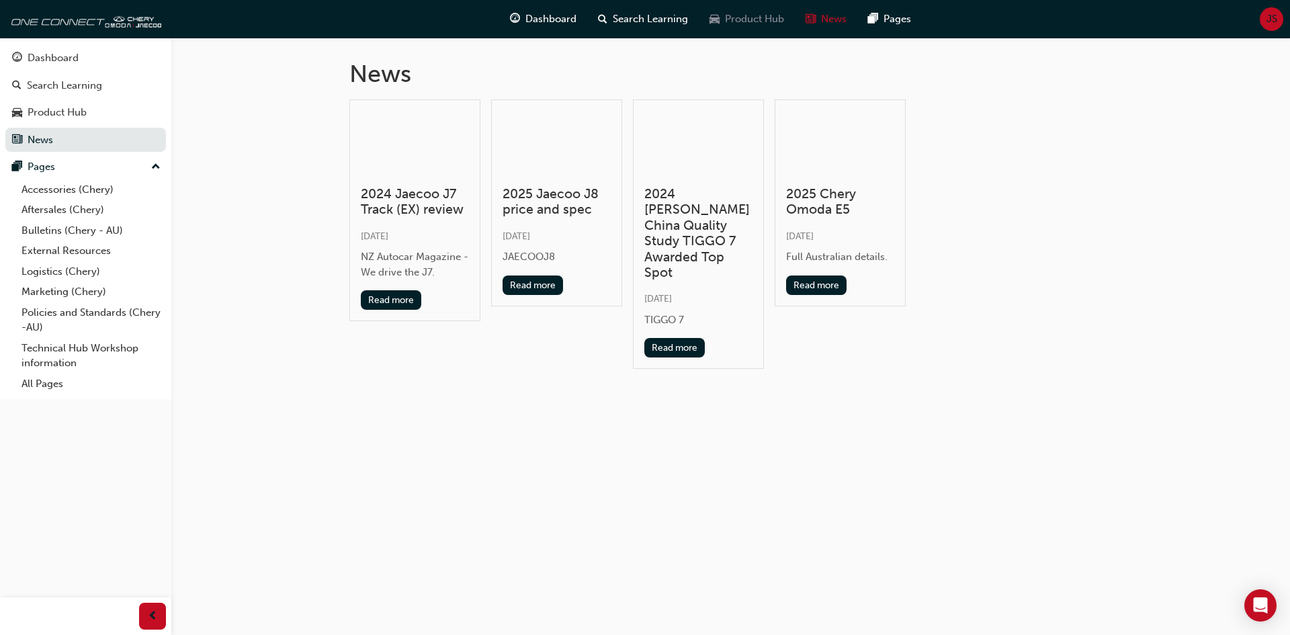
drag, startPoint x: 744, startPoint y: 43, endPoint x: 744, endPoint y: 26, distance: 17.5
click at [745, 40] on div "News" at bounding box center [730, 69] width 763 height 62
click at [743, 19] on span "Product Hub" at bounding box center [754, 18] width 59 height 15
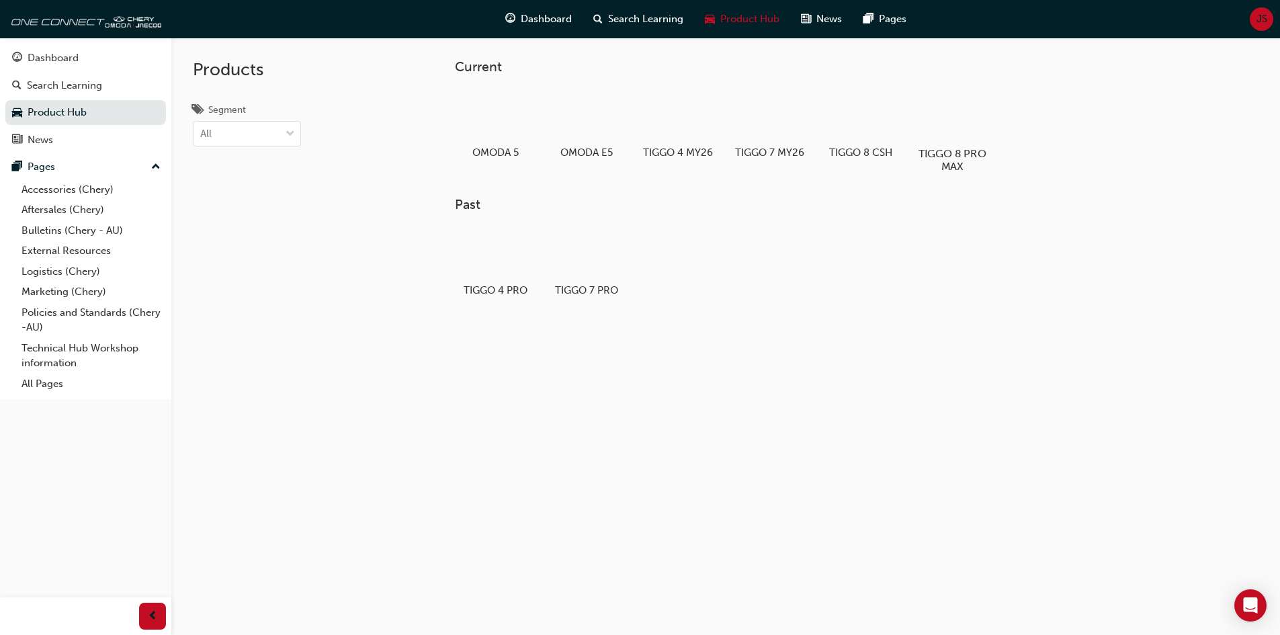
click at [958, 148] on h5 "TIGGO 8 PRO MAX" at bounding box center [952, 160] width 75 height 26
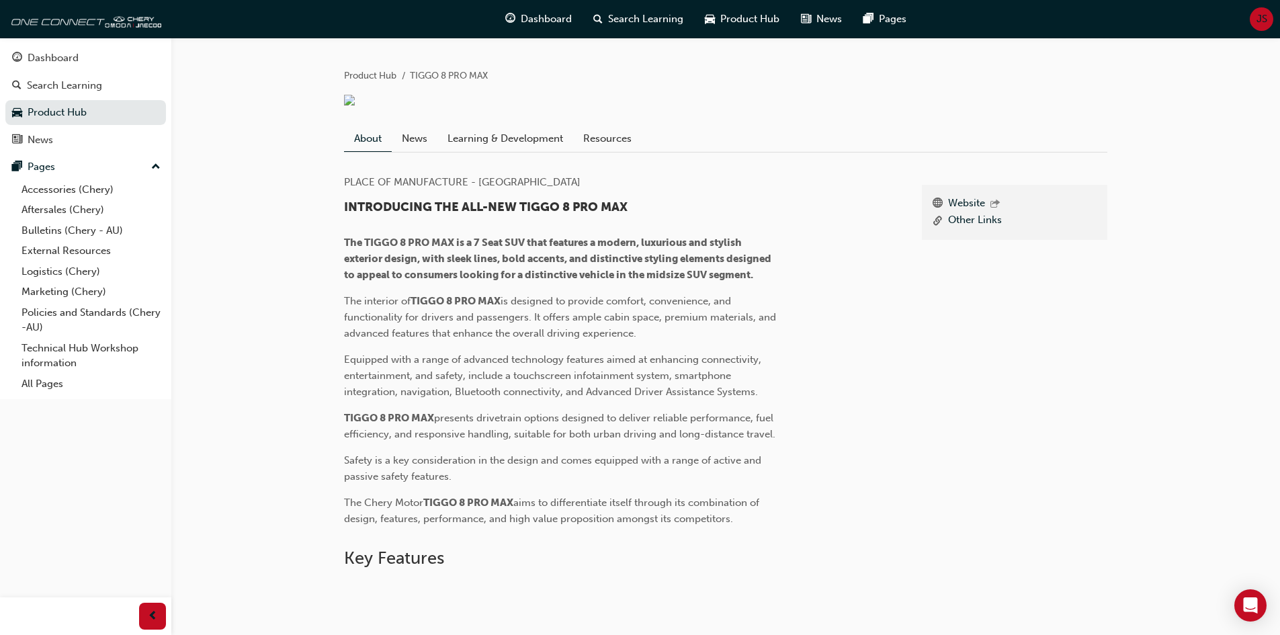
scroll to position [269, 0]
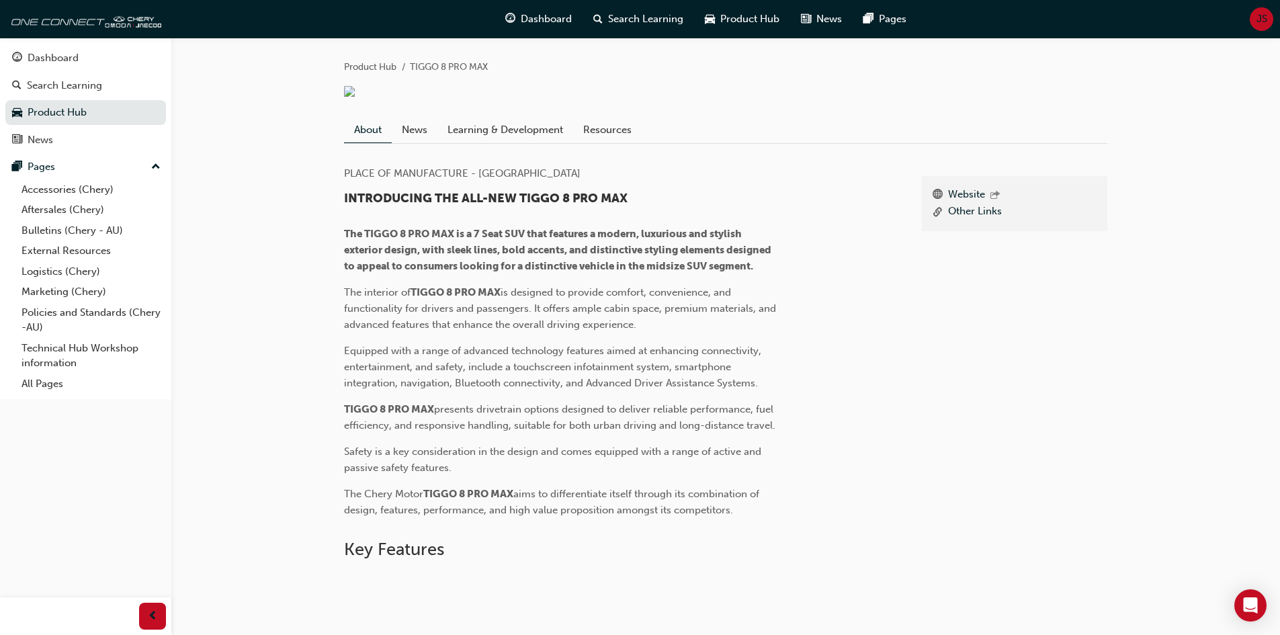
click at [405, 142] on link "News" at bounding box center [415, 130] width 46 height 26
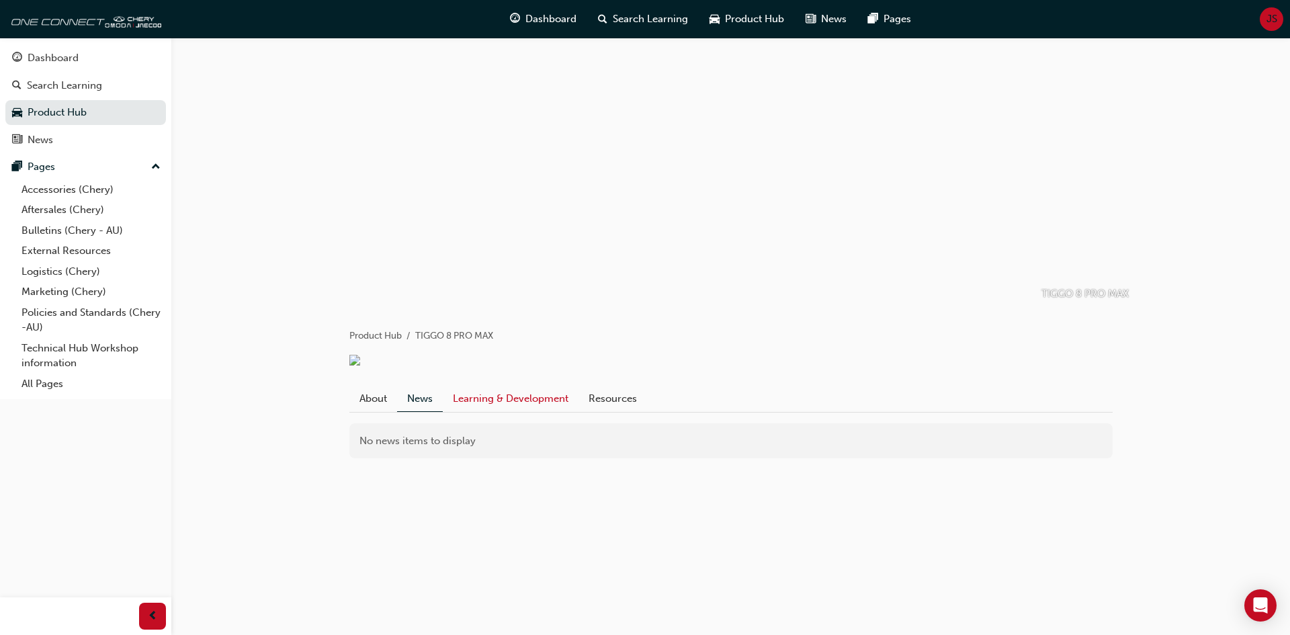
drag, startPoint x: 517, startPoint y: 407, endPoint x: 534, endPoint y: 407, distance: 16.8
click at [517, 407] on link "Learning & Development" at bounding box center [511, 399] width 136 height 26
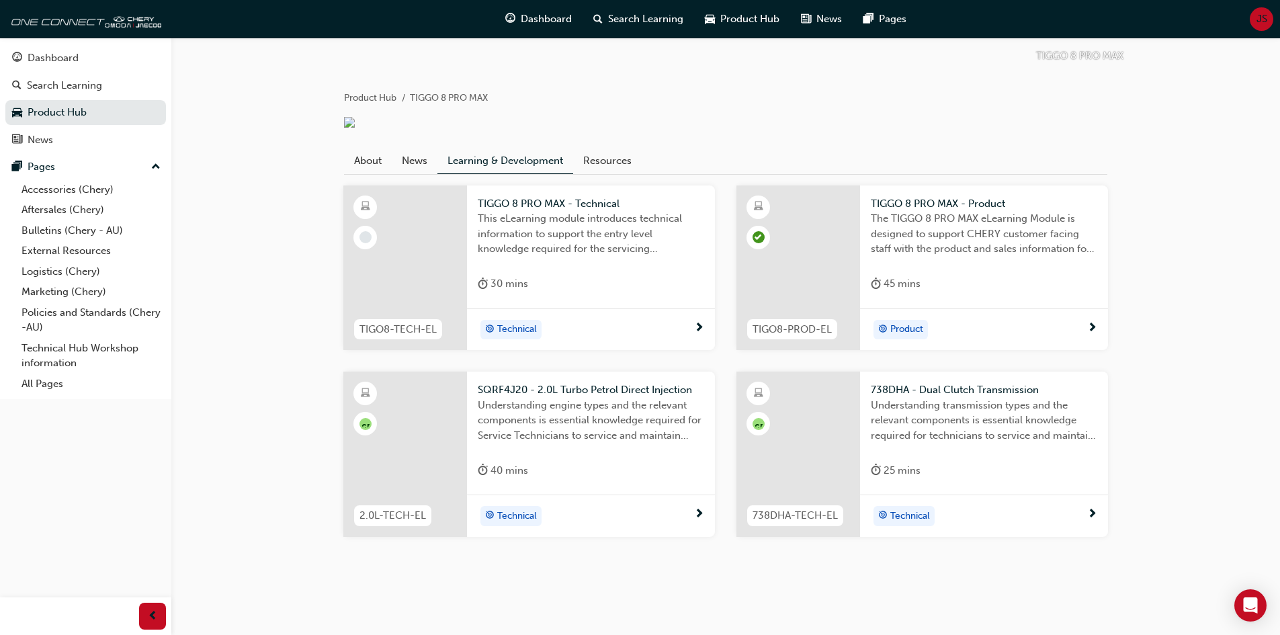
scroll to position [254, 0]
click at [595, 163] on link "Resources" at bounding box center [607, 161] width 69 height 26
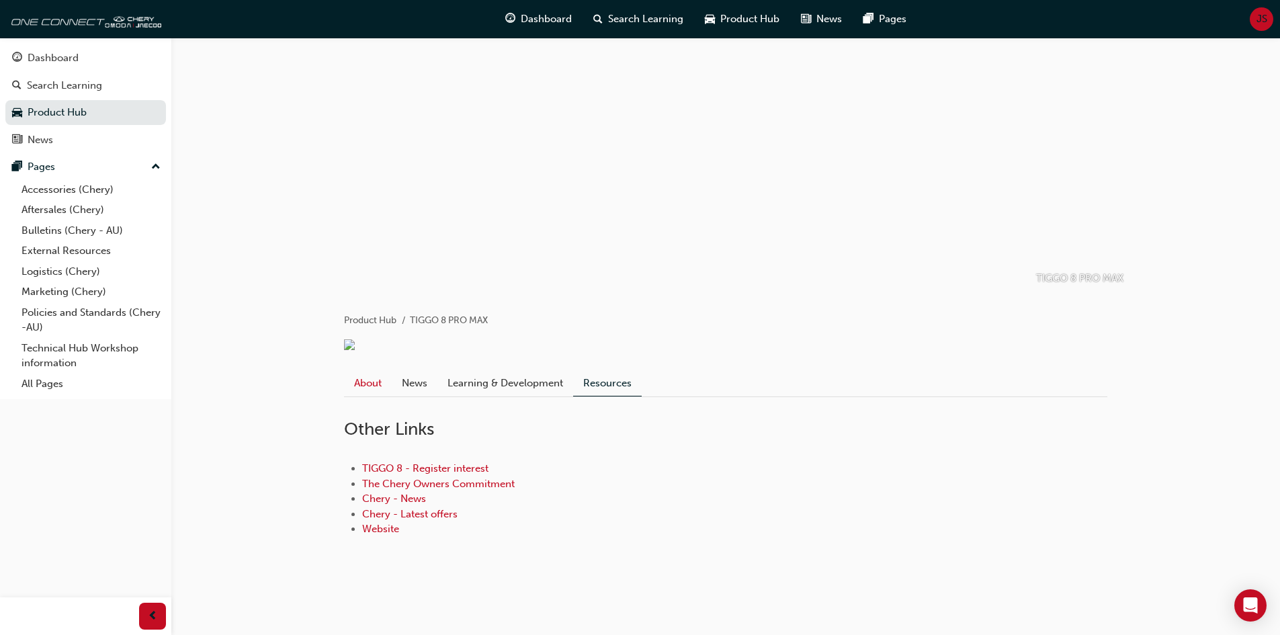
click at [382, 393] on link "About" at bounding box center [368, 383] width 48 height 26
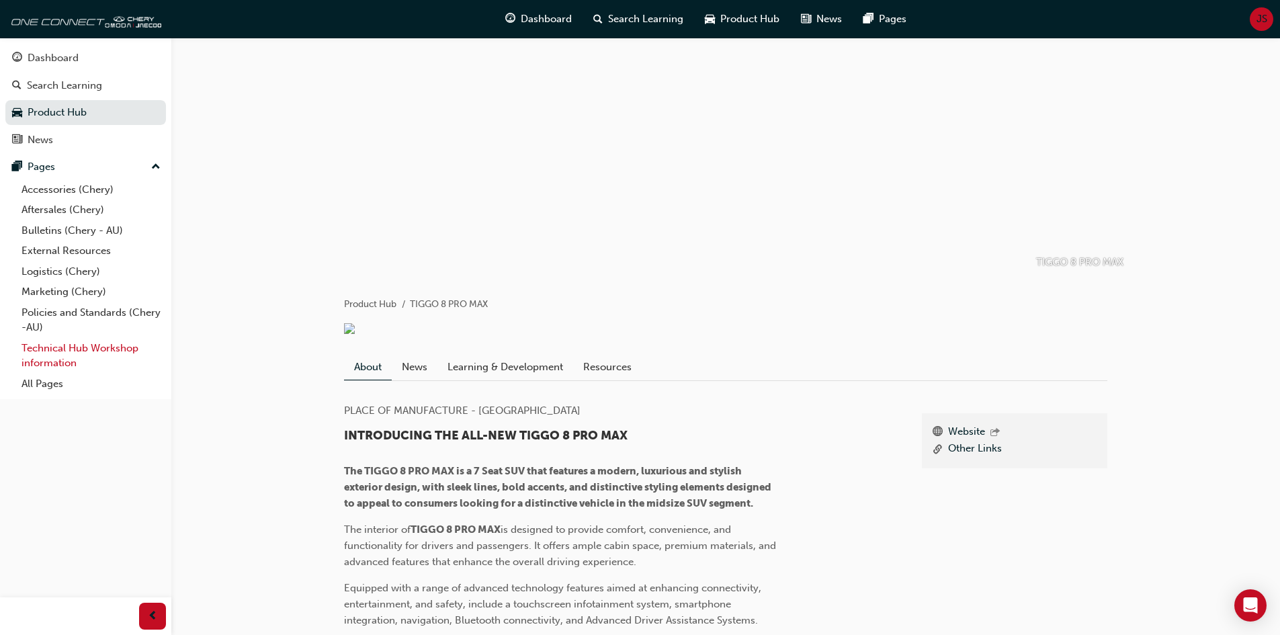
click at [75, 360] on link "Technical Hub Workshop information" at bounding box center [91, 356] width 150 height 36
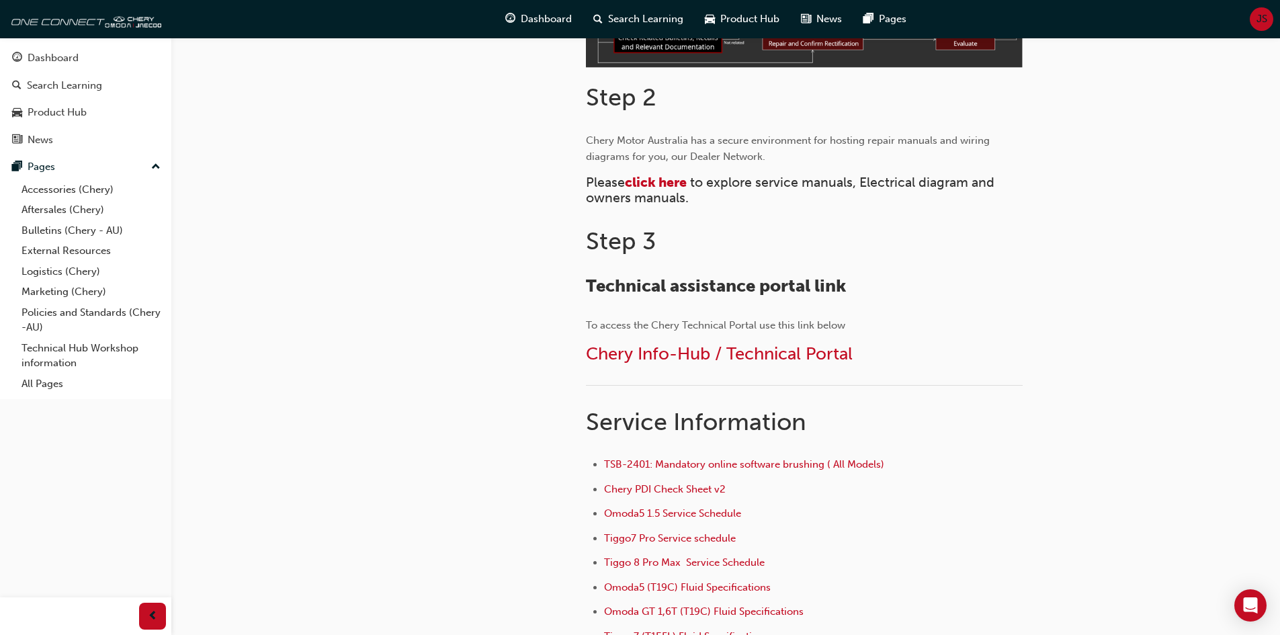
scroll to position [771, 0]
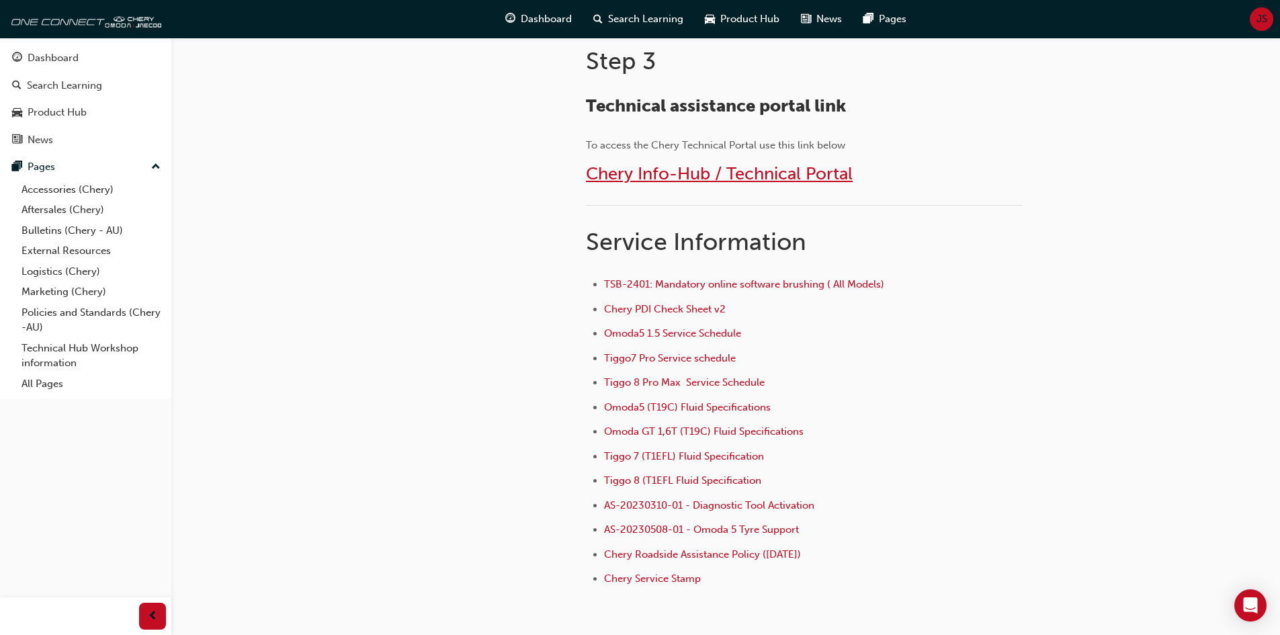
click at [741, 175] on span "Chery Info-Hub / Technical Portal" at bounding box center [719, 173] width 267 height 21
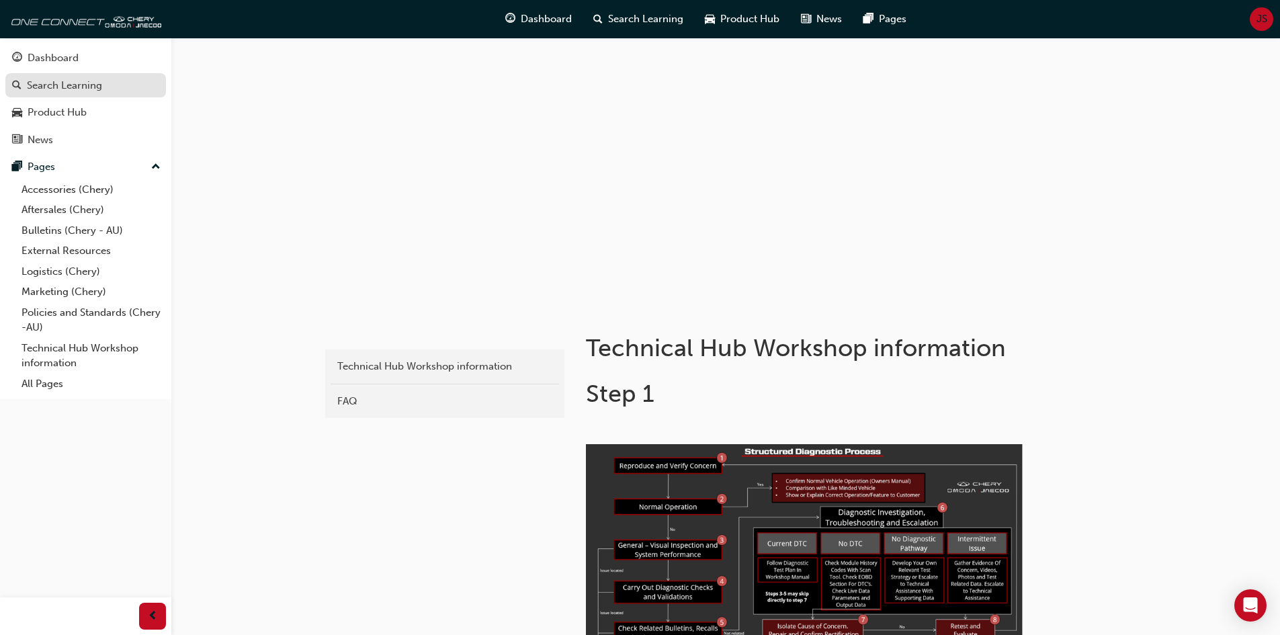
click at [72, 85] on div "Search Learning" at bounding box center [64, 85] width 75 height 15
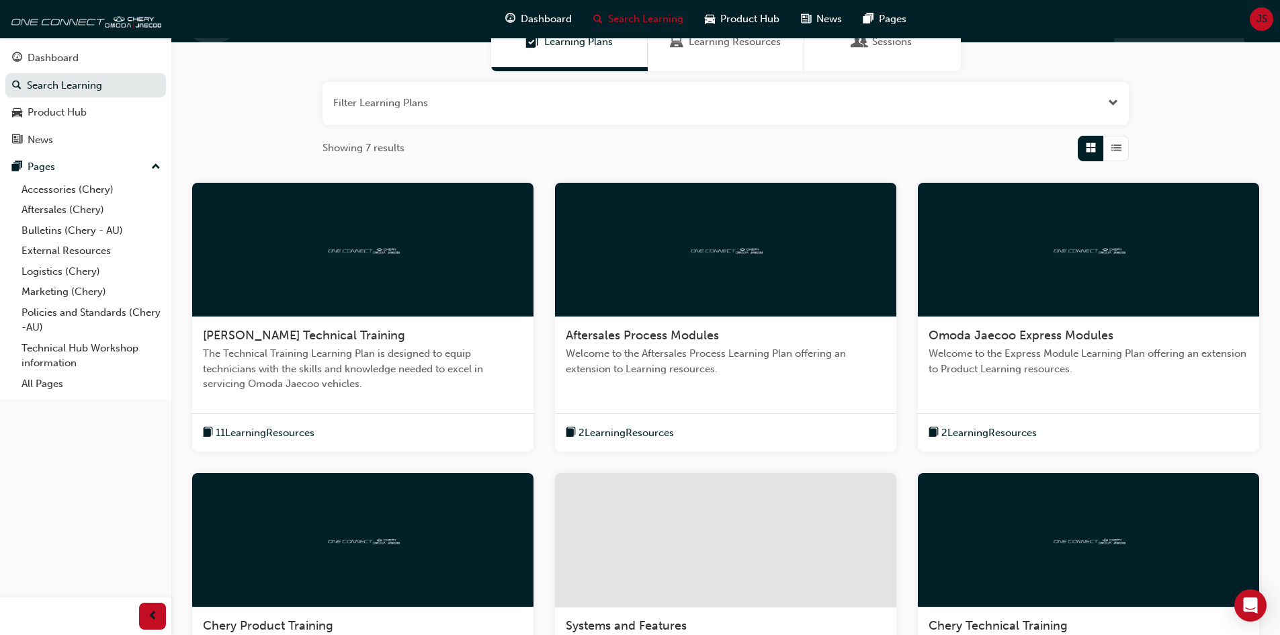
scroll to position [134, 0]
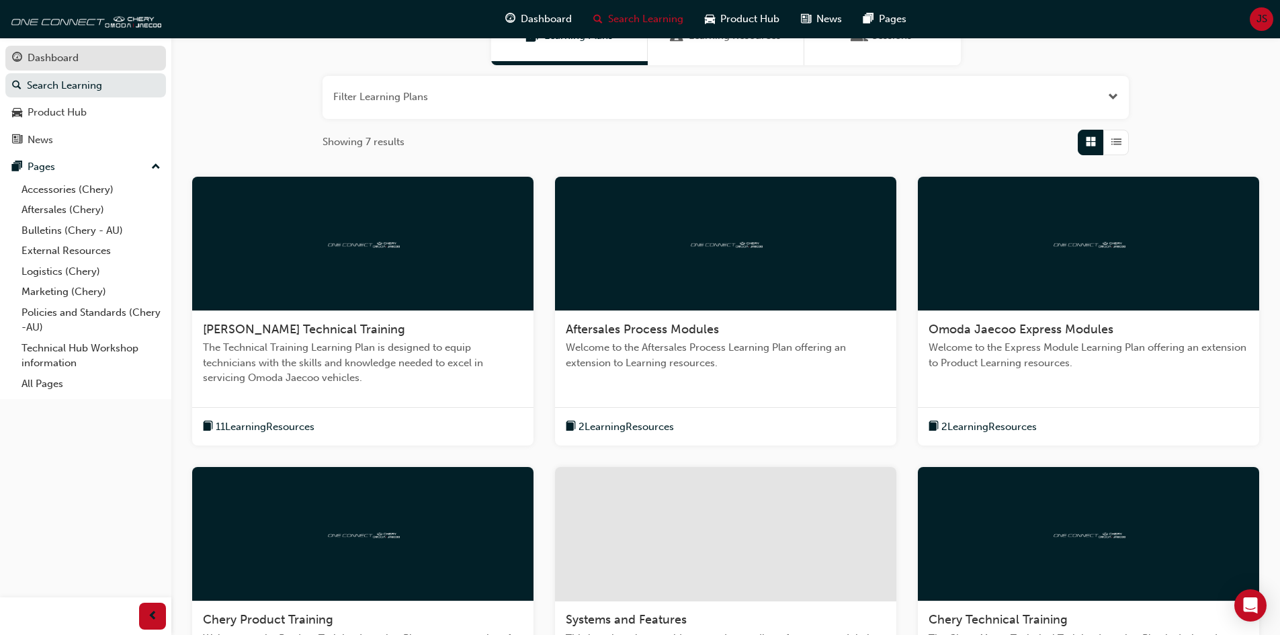
click at [60, 55] on div "Dashboard" at bounding box center [53, 57] width 51 height 15
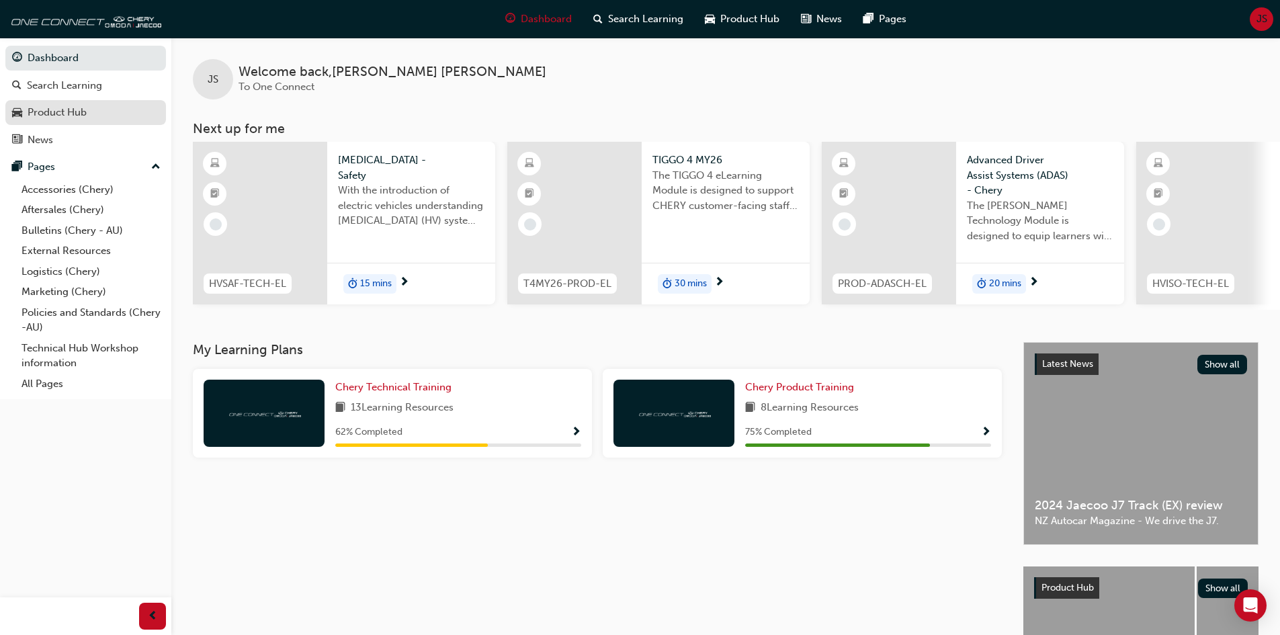
click at [67, 105] on div "Product Hub" at bounding box center [57, 112] width 59 height 15
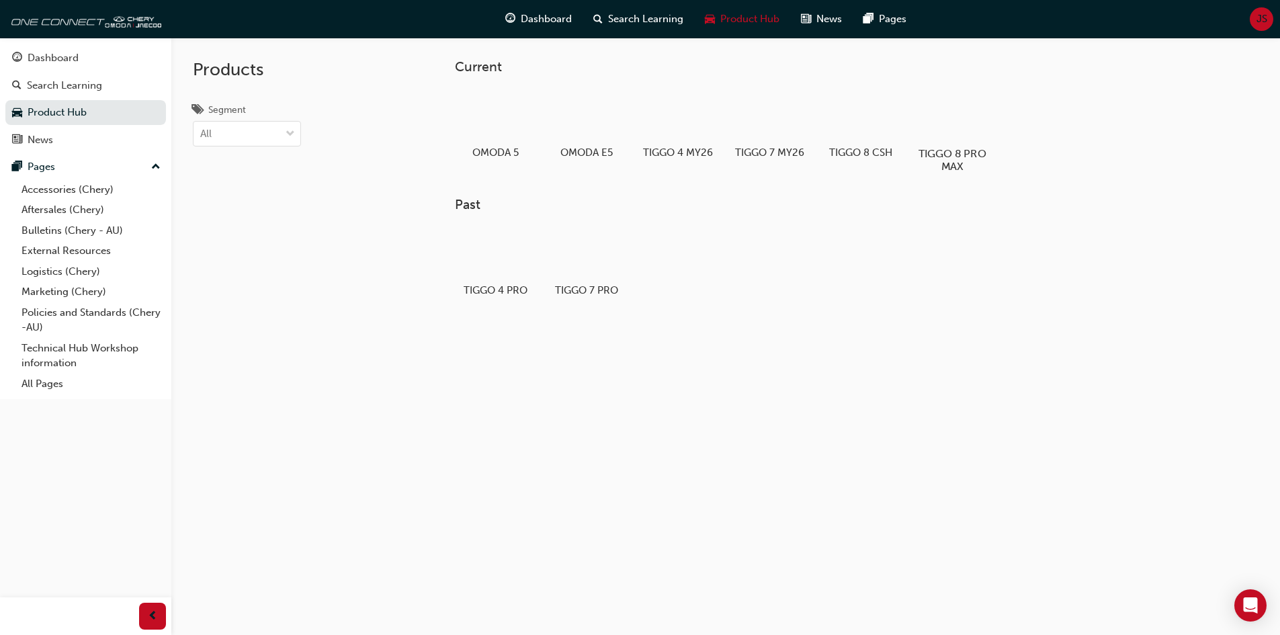
click at [950, 144] on div "TIGGO 8 PRO MAX" at bounding box center [951, 130] width 85 height 95
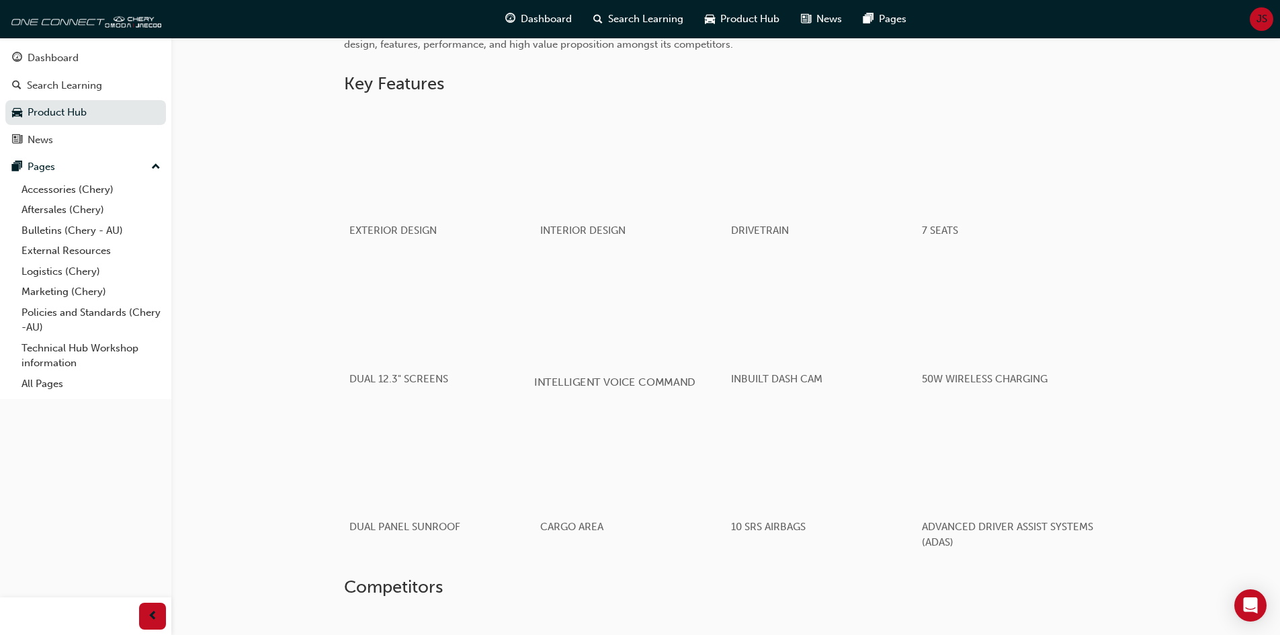
scroll to position [739, 0]
click at [593, 204] on div "button" at bounding box center [630, 155] width 192 height 108
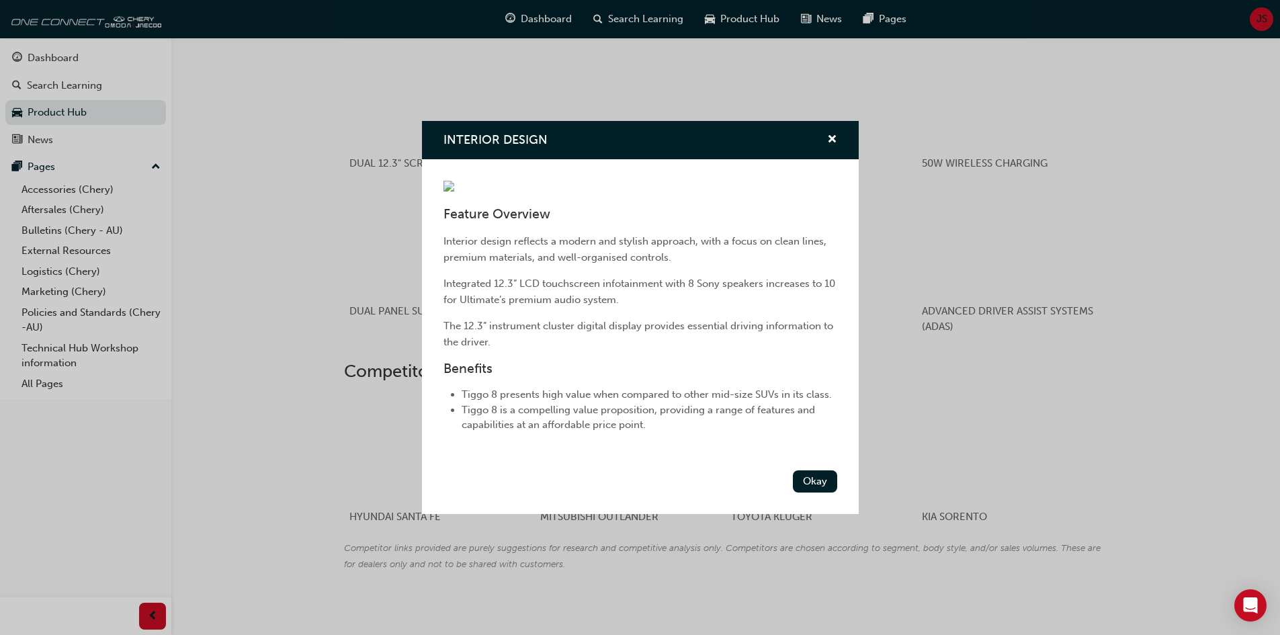
scroll to position [980, 0]
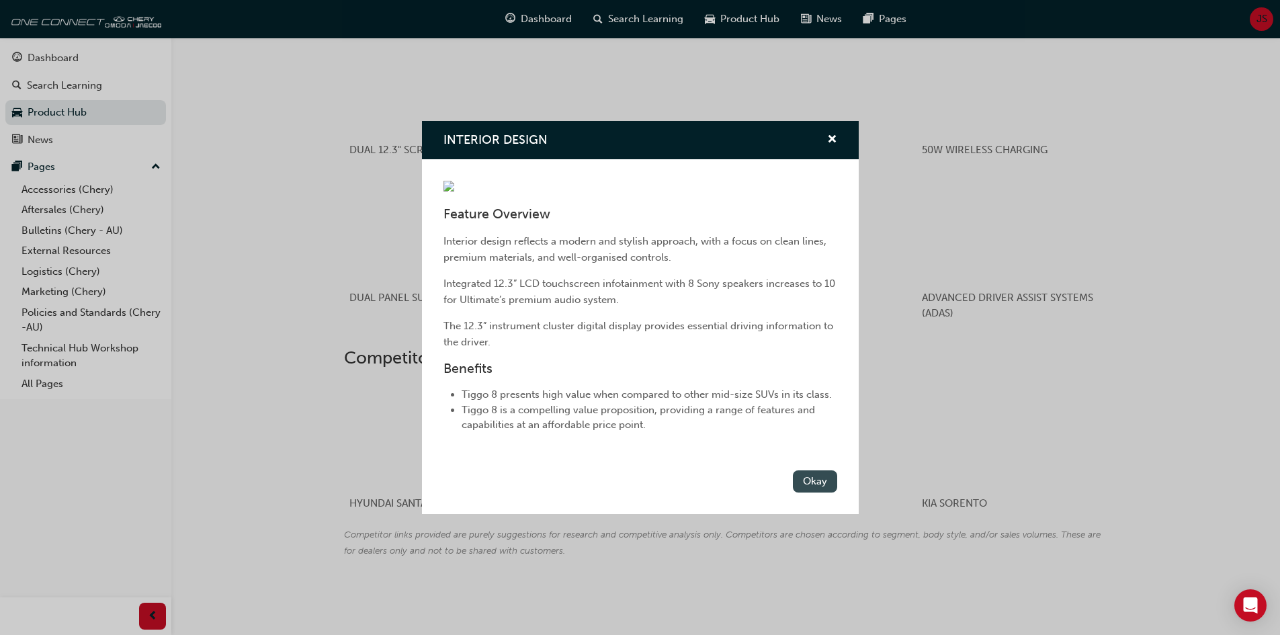
click at [804, 493] on button "Okay" at bounding box center [815, 481] width 44 height 22
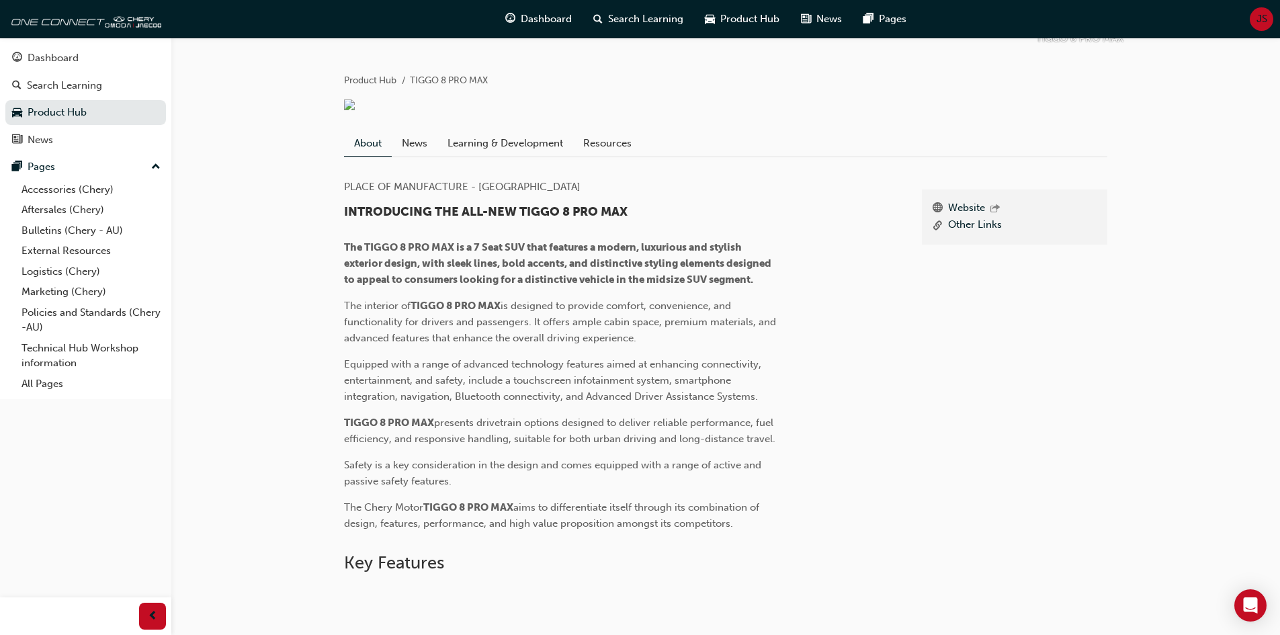
scroll to position [173, 0]
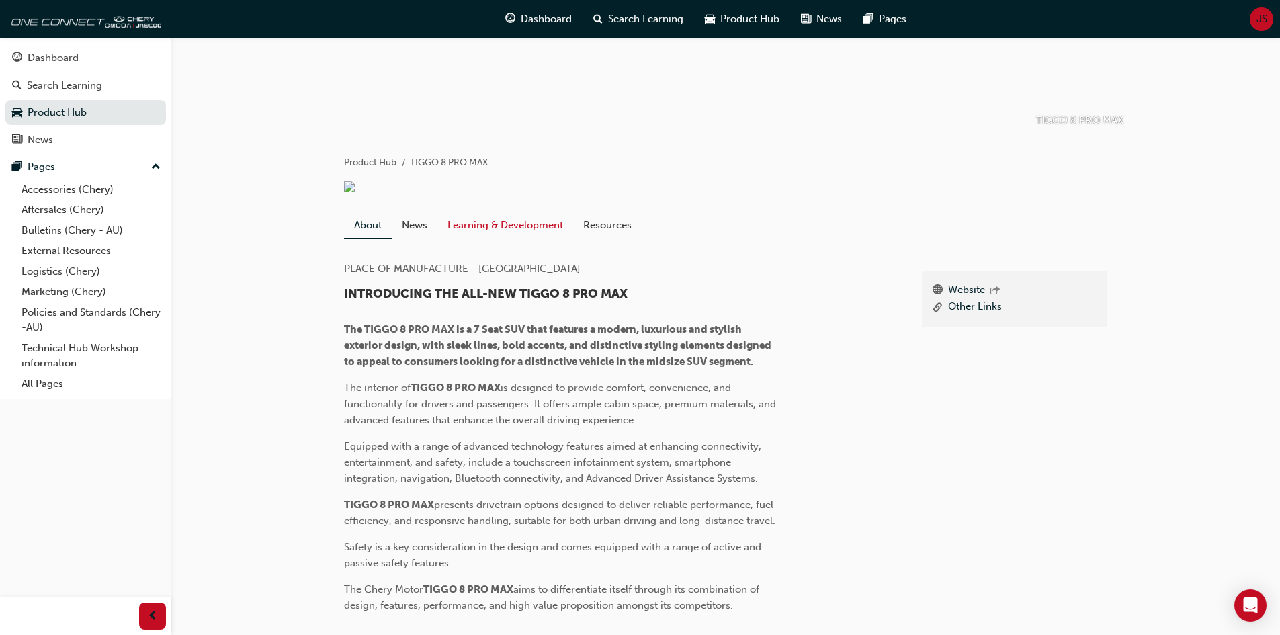
click at [491, 238] on link "Learning & Development" at bounding box center [506, 225] width 136 height 26
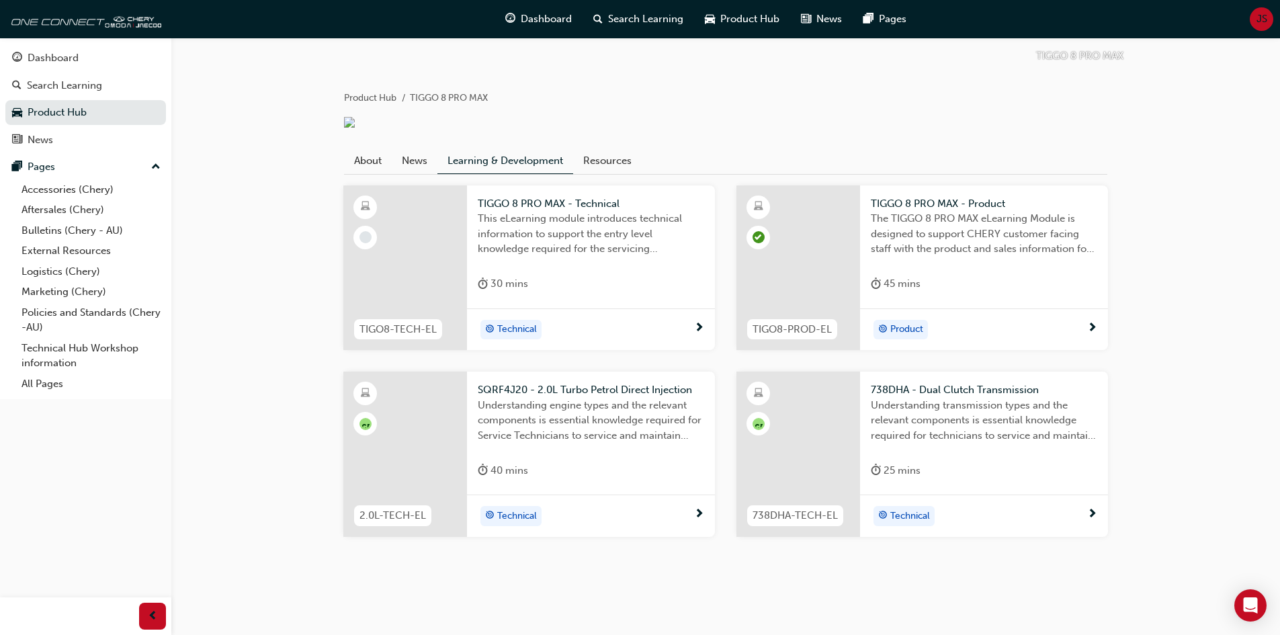
scroll to position [254, 0]
click at [961, 277] on div "45 mins" at bounding box center [984, 287] width 226 height 22
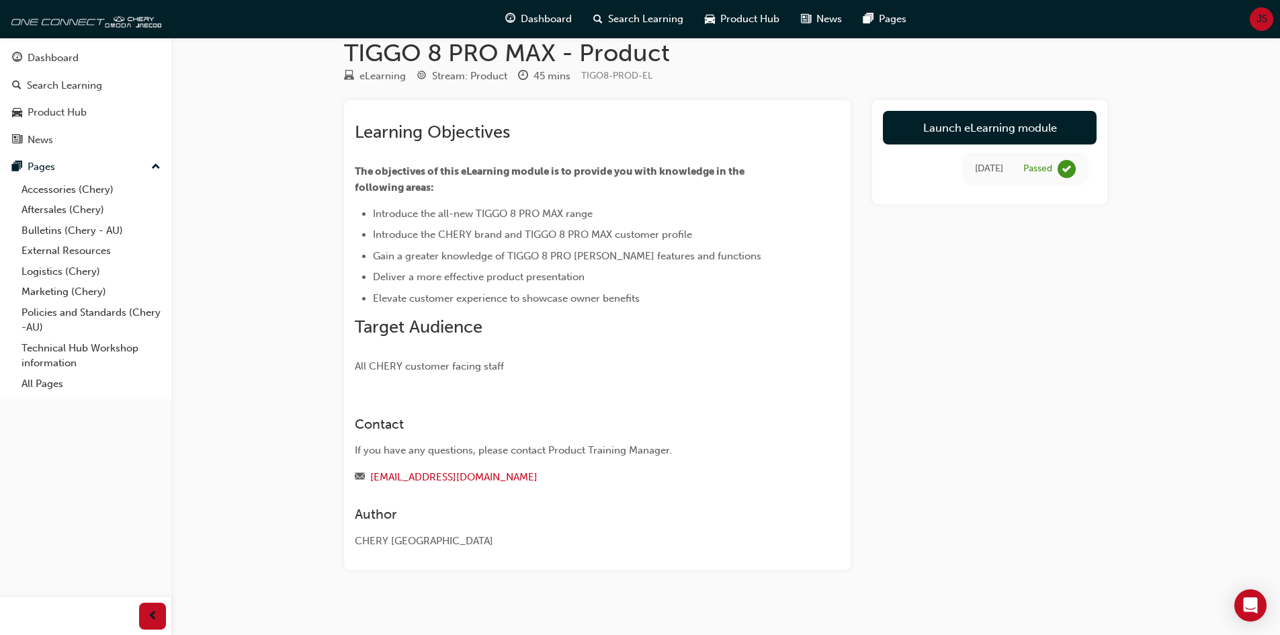
scroll to position [32, 0]
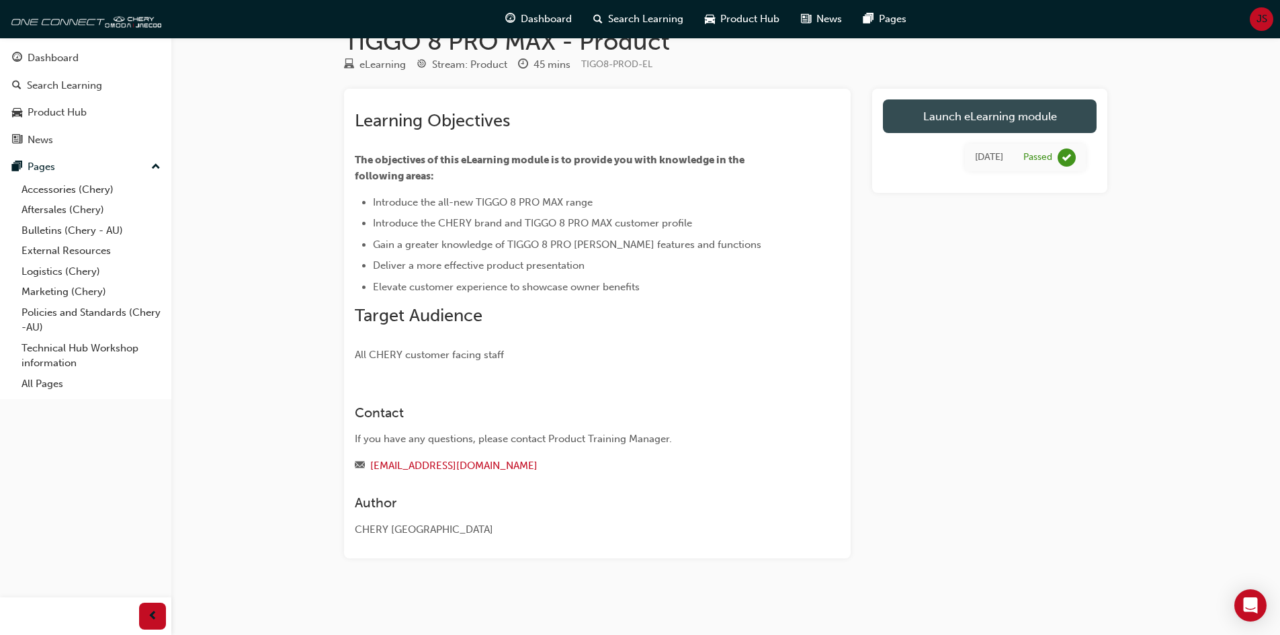
click at [984, 117] on link "Launch eLearning module" at bounding box center [990, 116] width 214 height 34
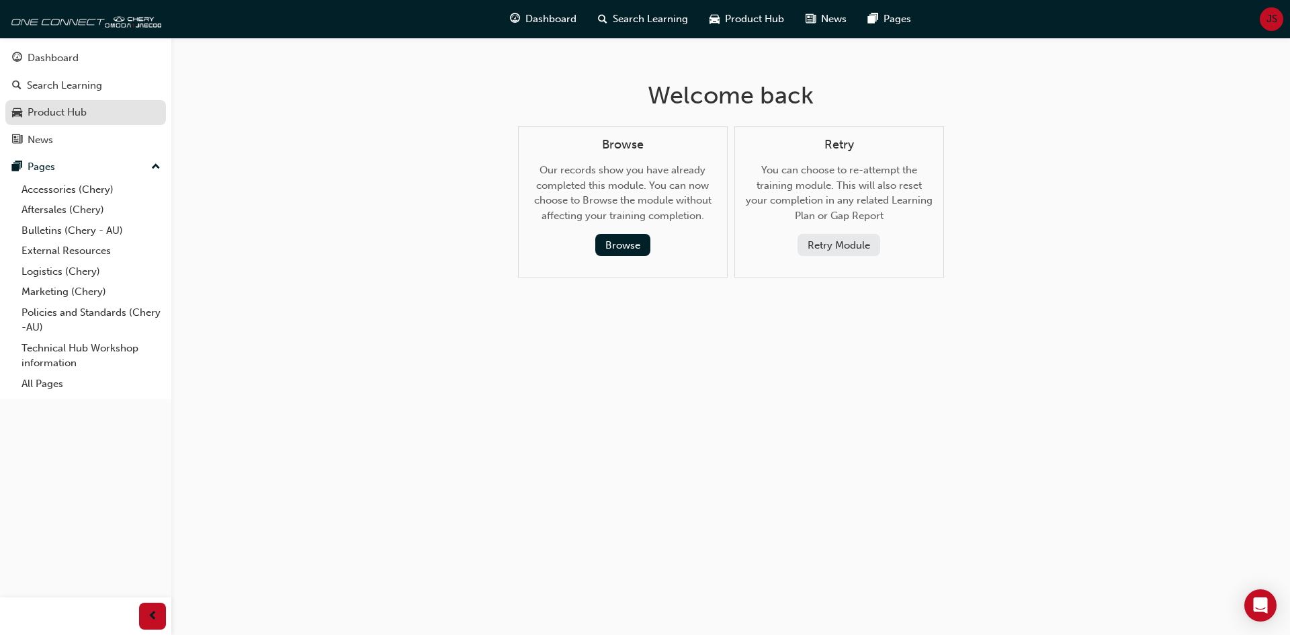
click at [71, 101] on link "Product Hub" at bounding box center [85, 112] width 161 height 25
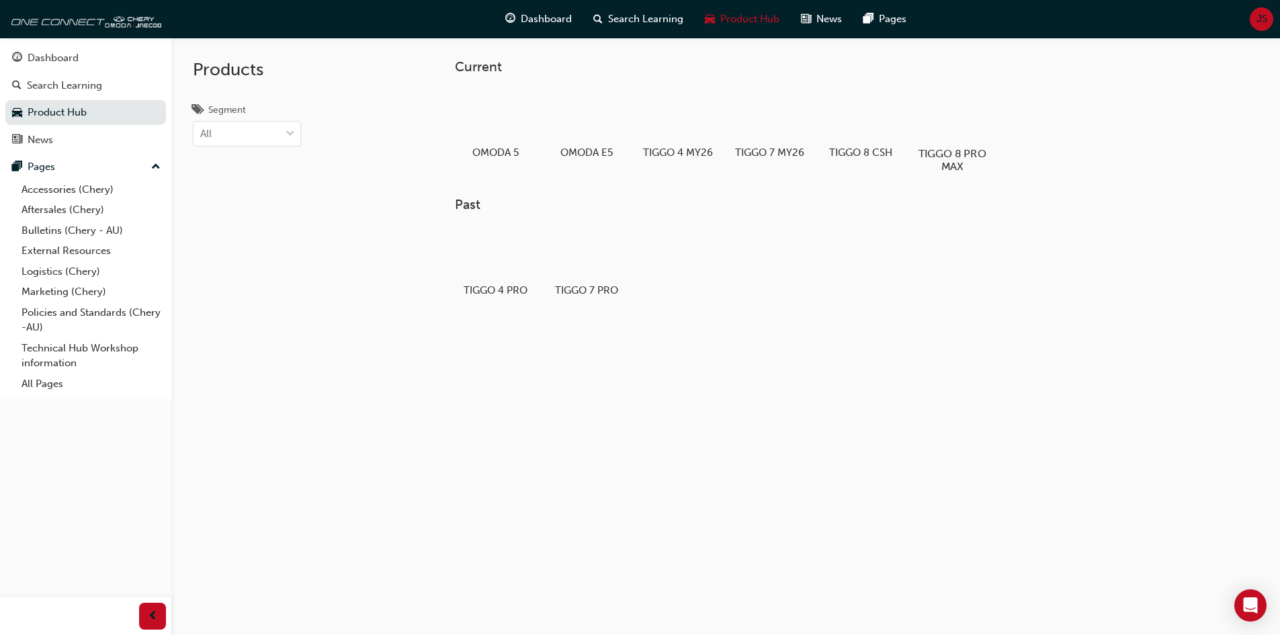
click at [946, 119] on div at bounding box center [952, 114] width 75 height 53
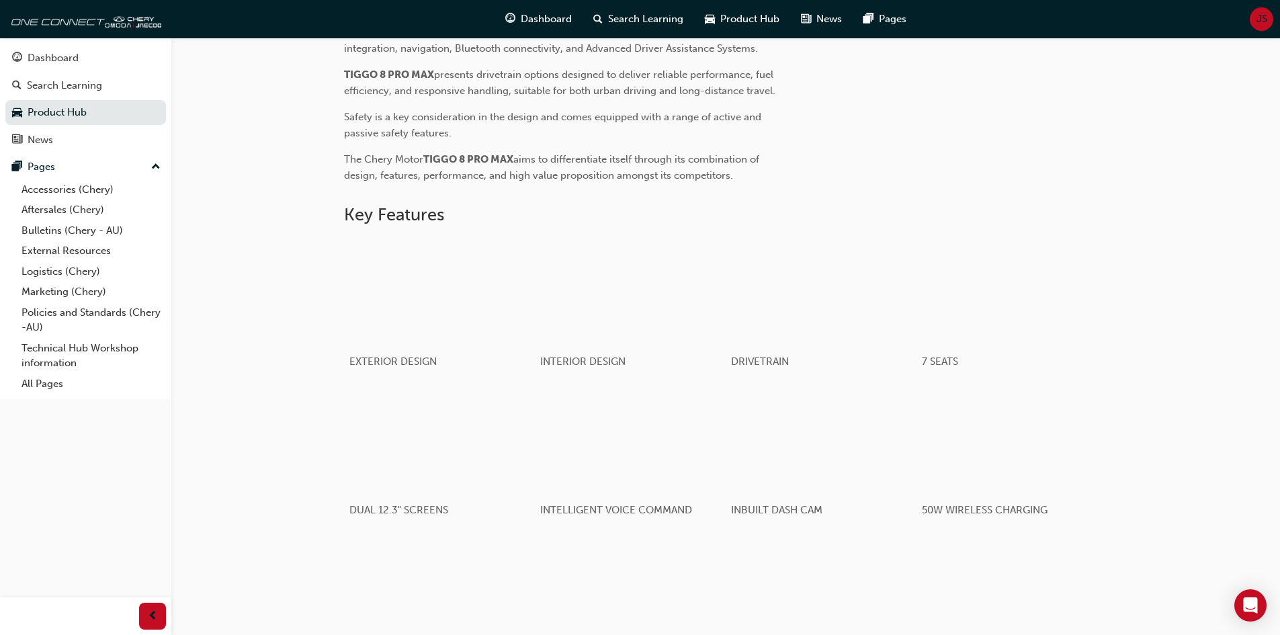
scroll to position [739, 0]
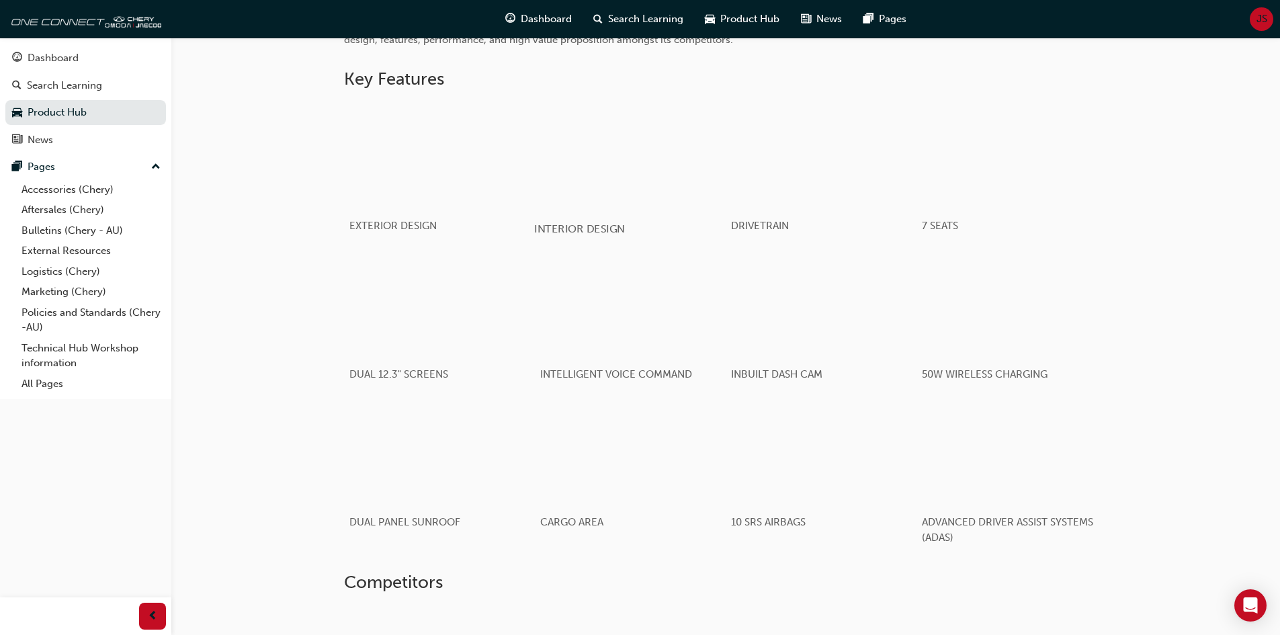
click at [686, 209] on div "button" at bounding box center [630, 155] width 192 height 108
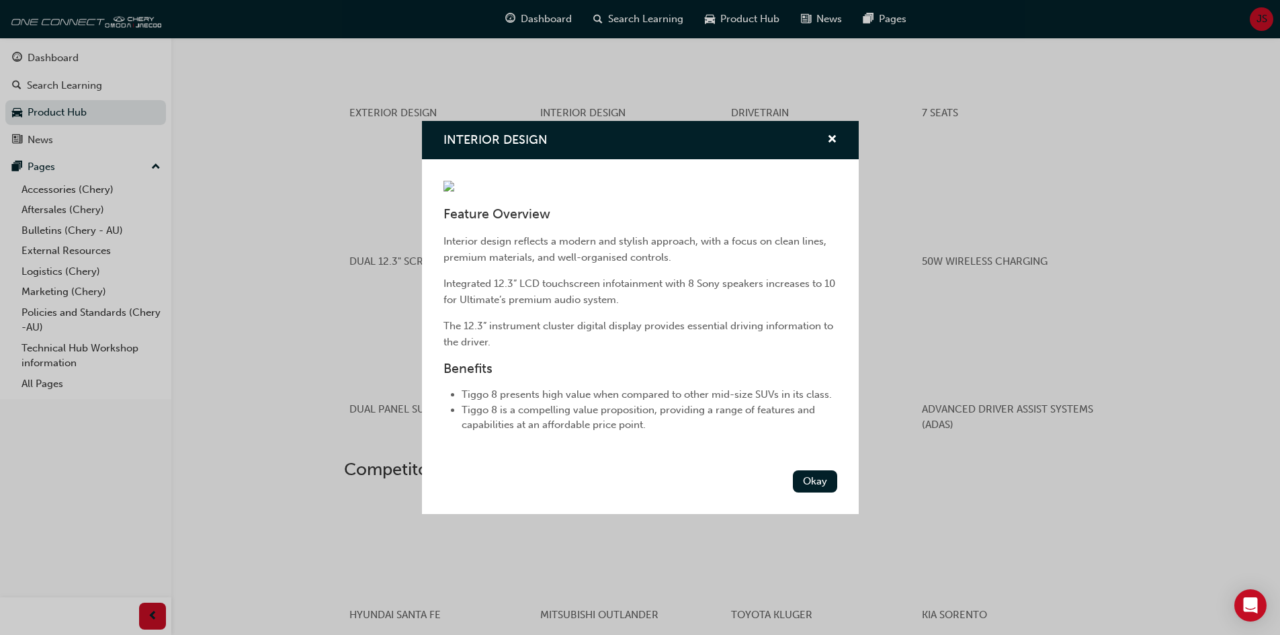
scroll to position [980, 0]
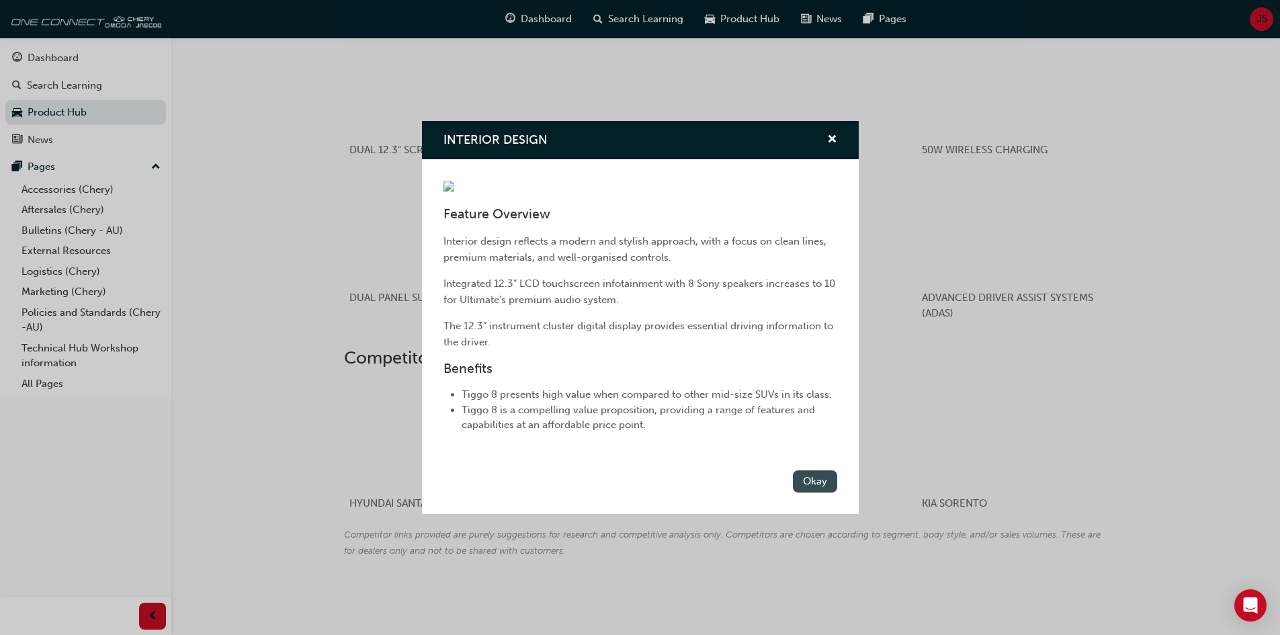
click at [817, 493] on button "Okay" at bounding box center [815, 481] width 44 height 22
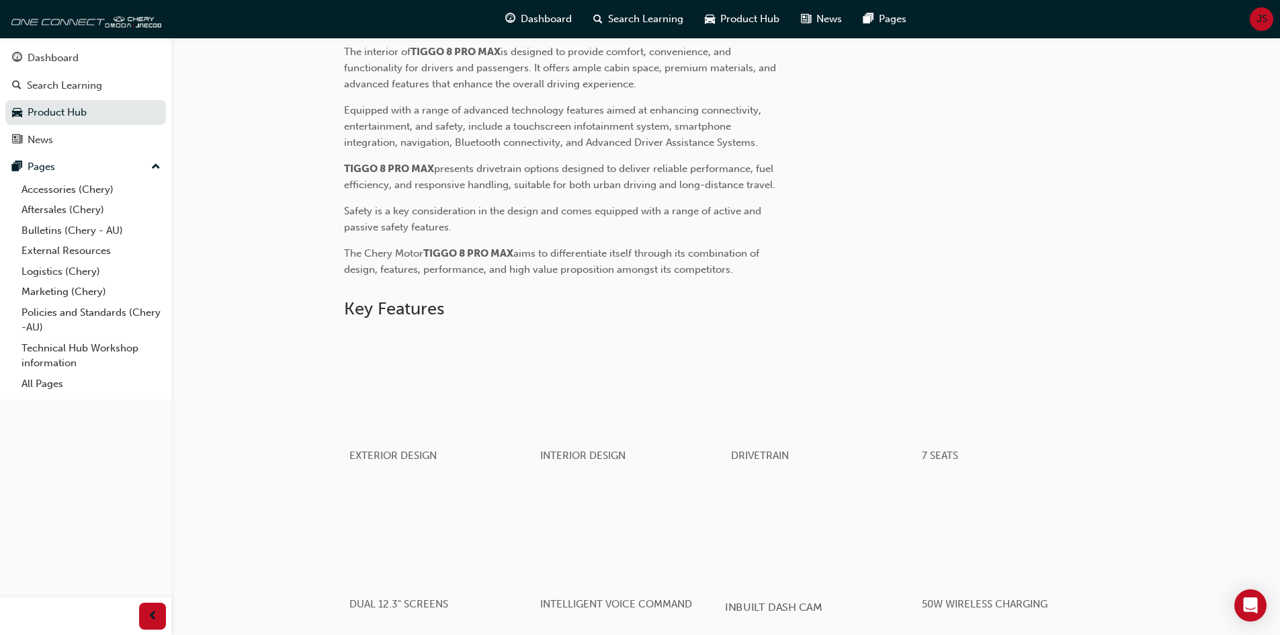
scroll to position [308, 0]
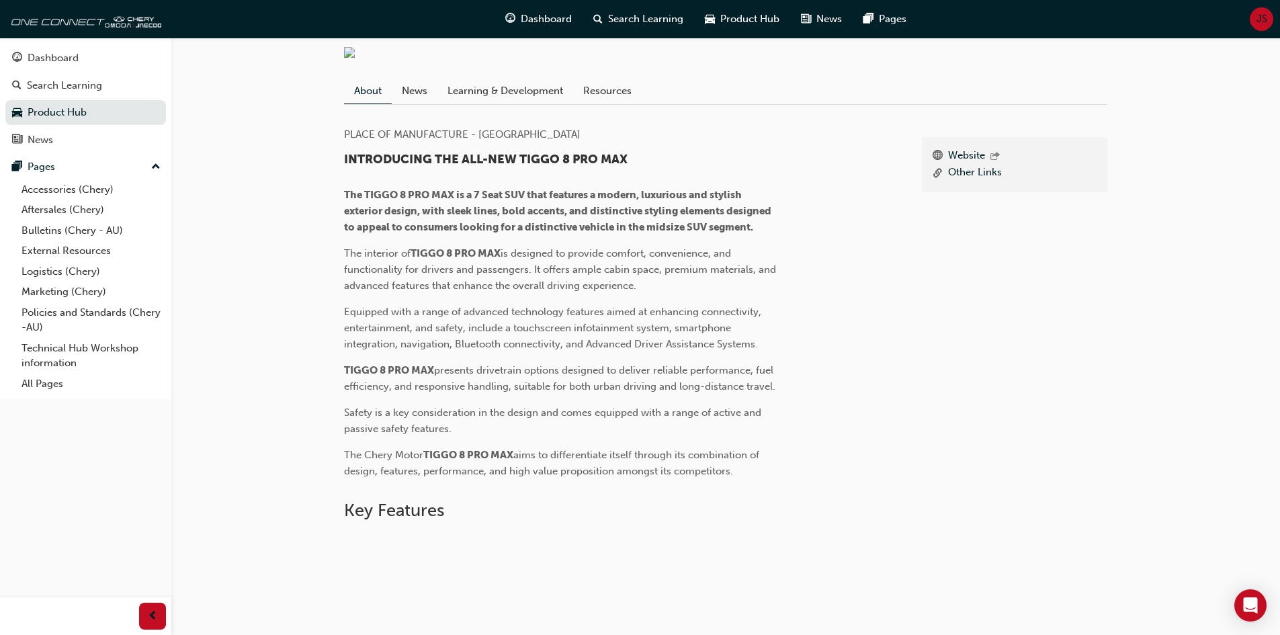
click at [416, 103] on link "News" at bounding box center [415, 91] width 46 height 26
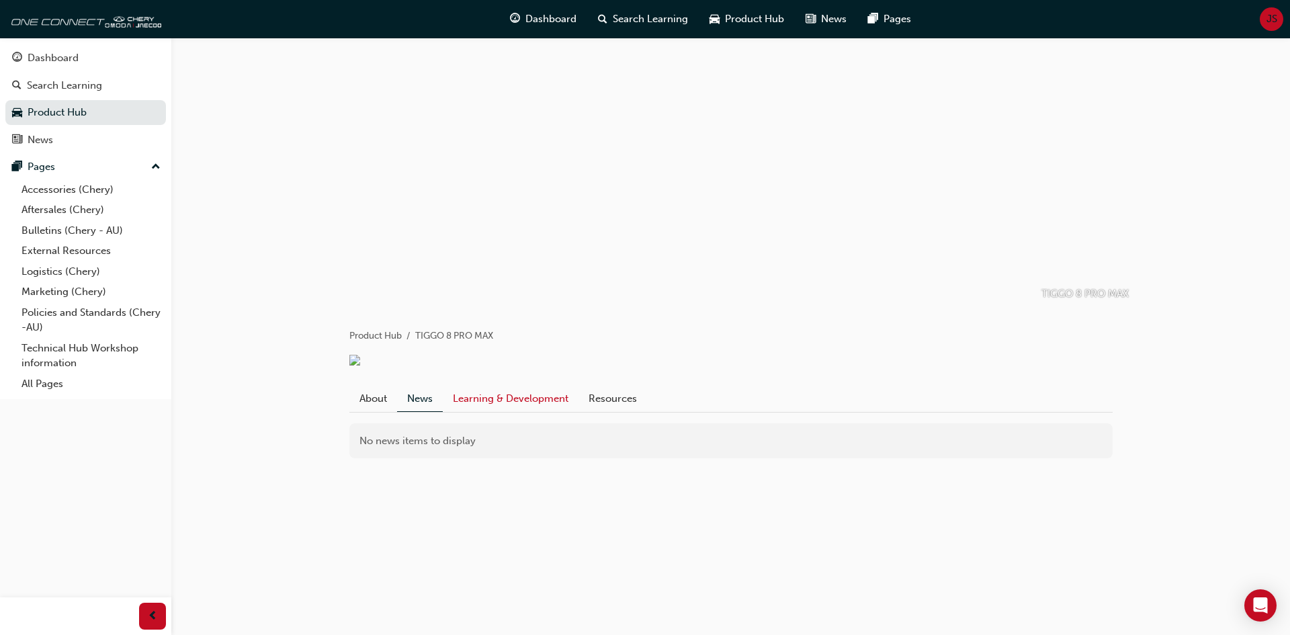
click at [517, 411] on link "Learning & Development" at bounding box center [511, 399] width 136 height 26
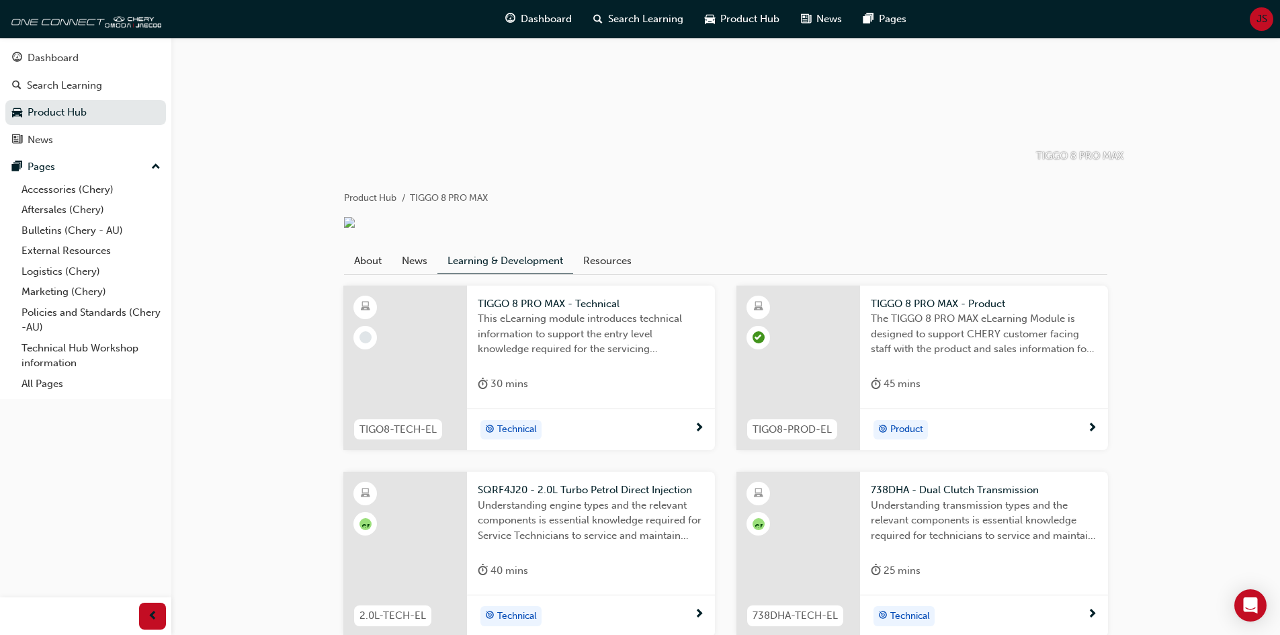
scroll to position [254, 0]
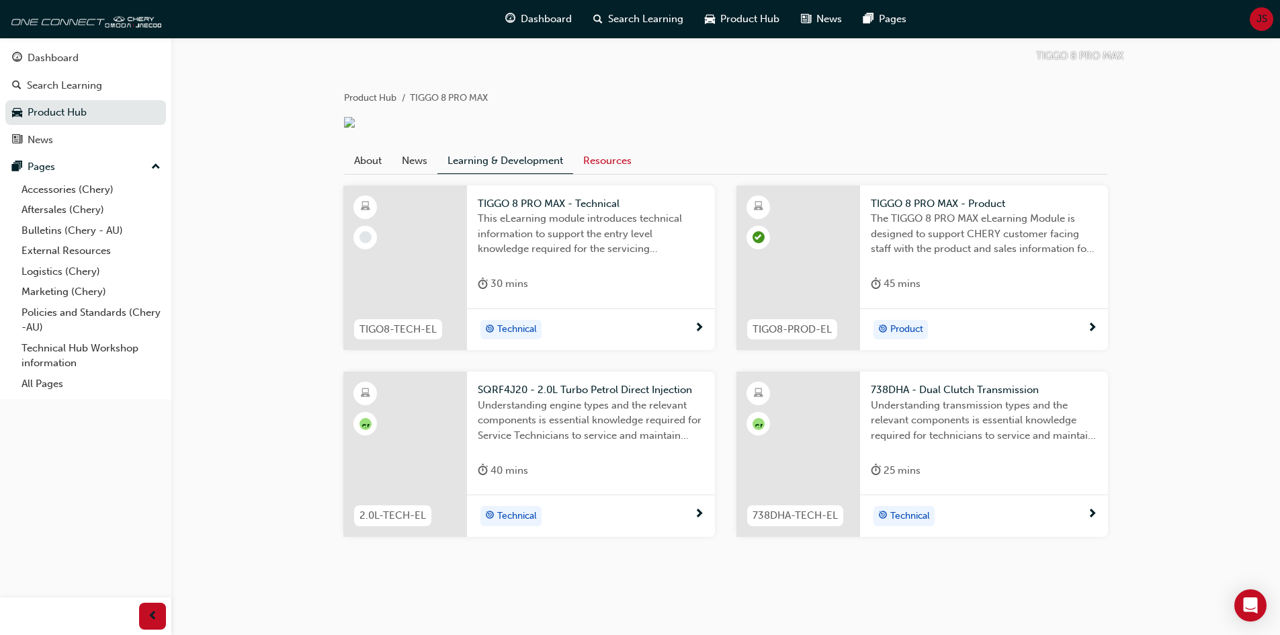
click at [617, 163] on link "Resources" at bounding box center [607, 161] width 69 height 26
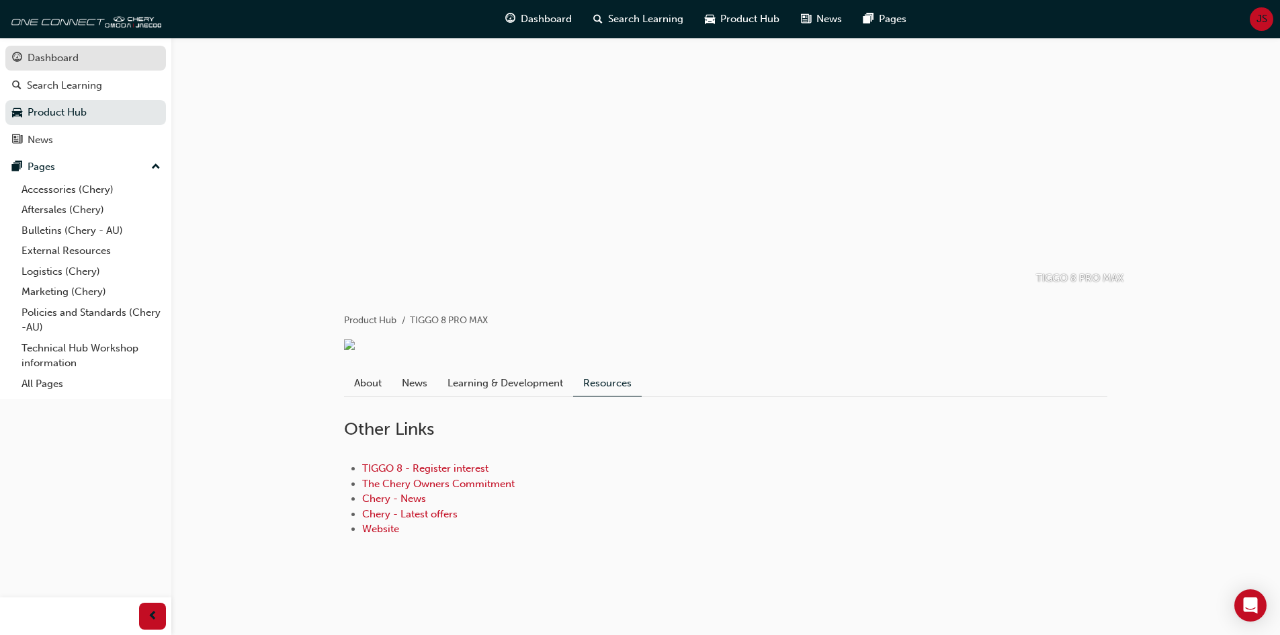
click at [49, 64] on div "Dashboard" at bounding box center [53, 57] width 51 height 15
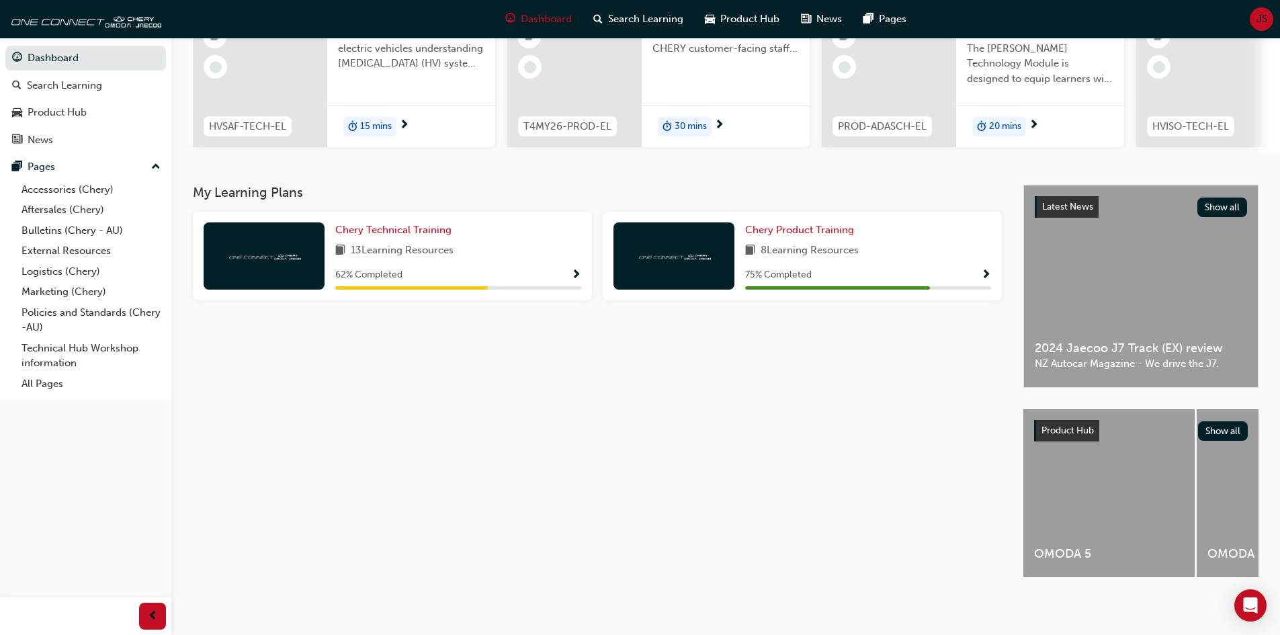
scroll to position [168, 0]
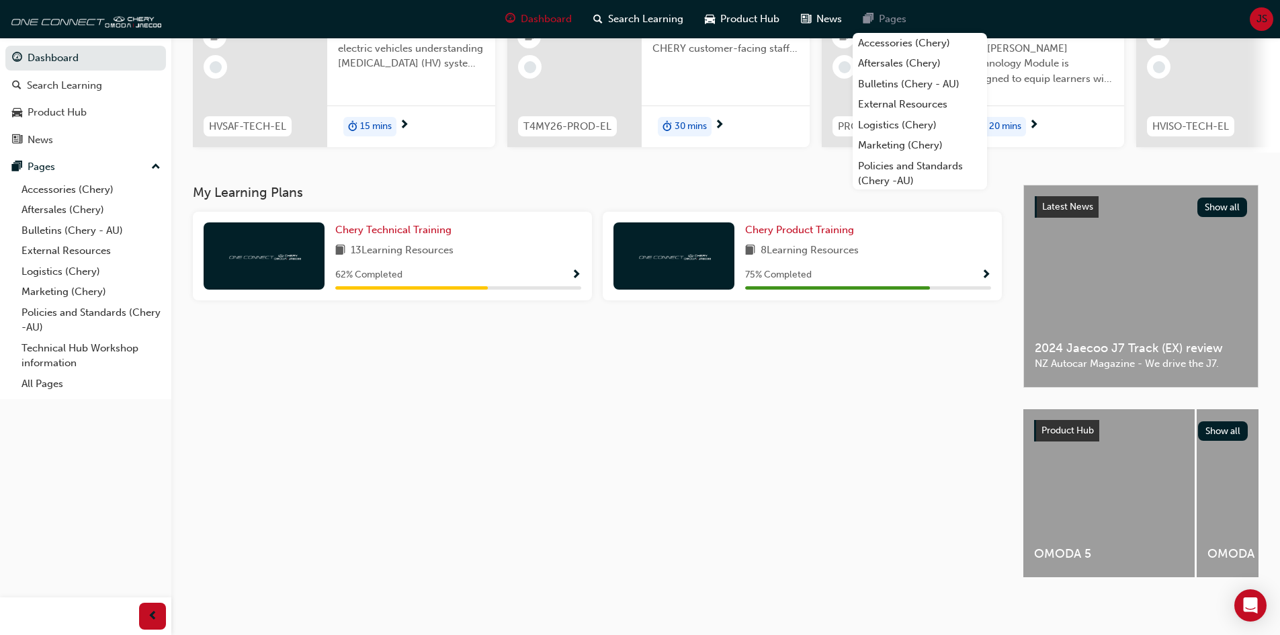
click at [899, 22] on span "Pages" at bounding box center [893, 18] width 28 height 15
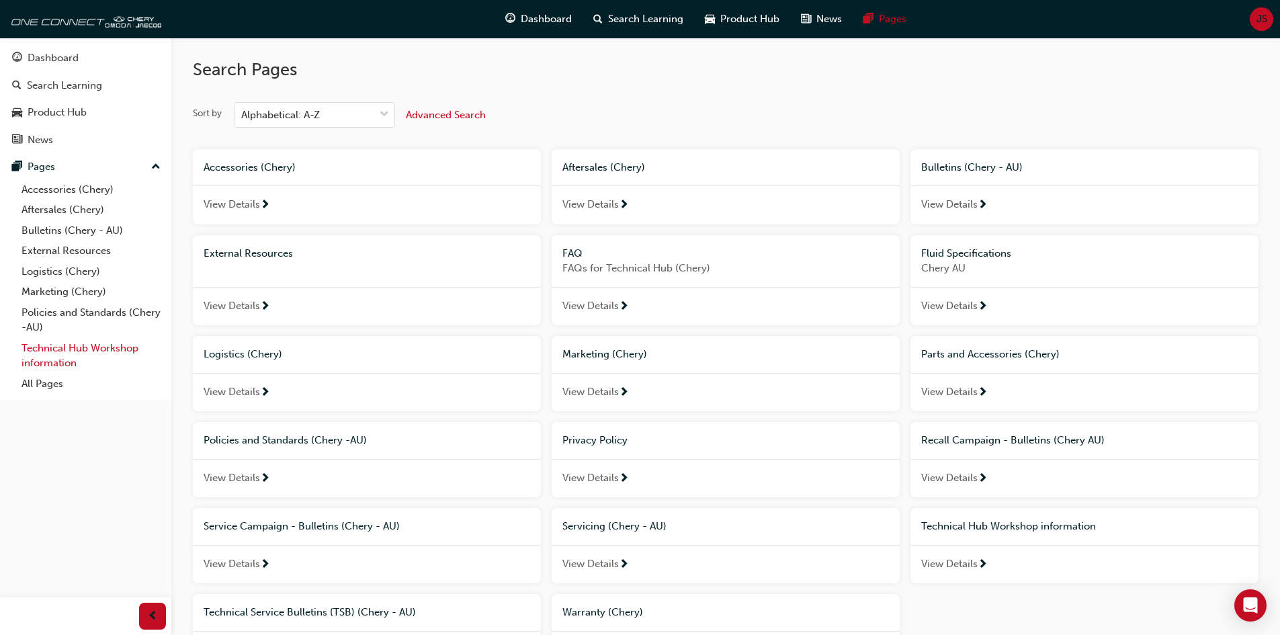
click at [108, 347] on link "Technical Hub Workshop information" at bounding box center [91, 356] width 150 height 36
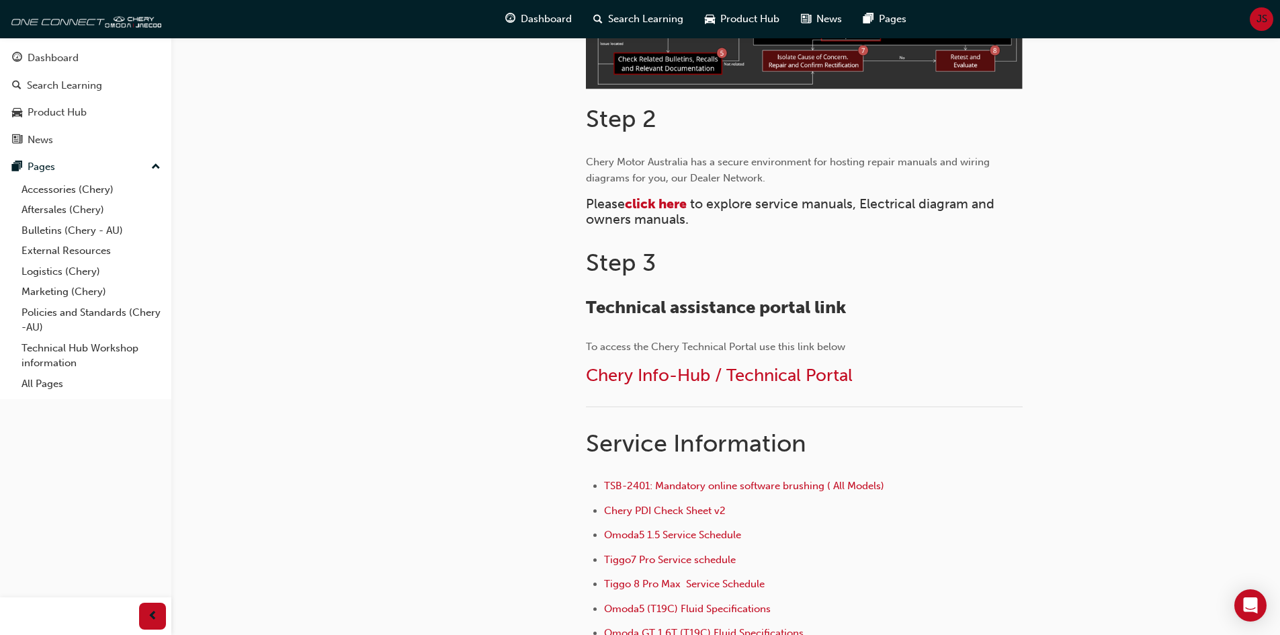
scroll to position [538, 0]
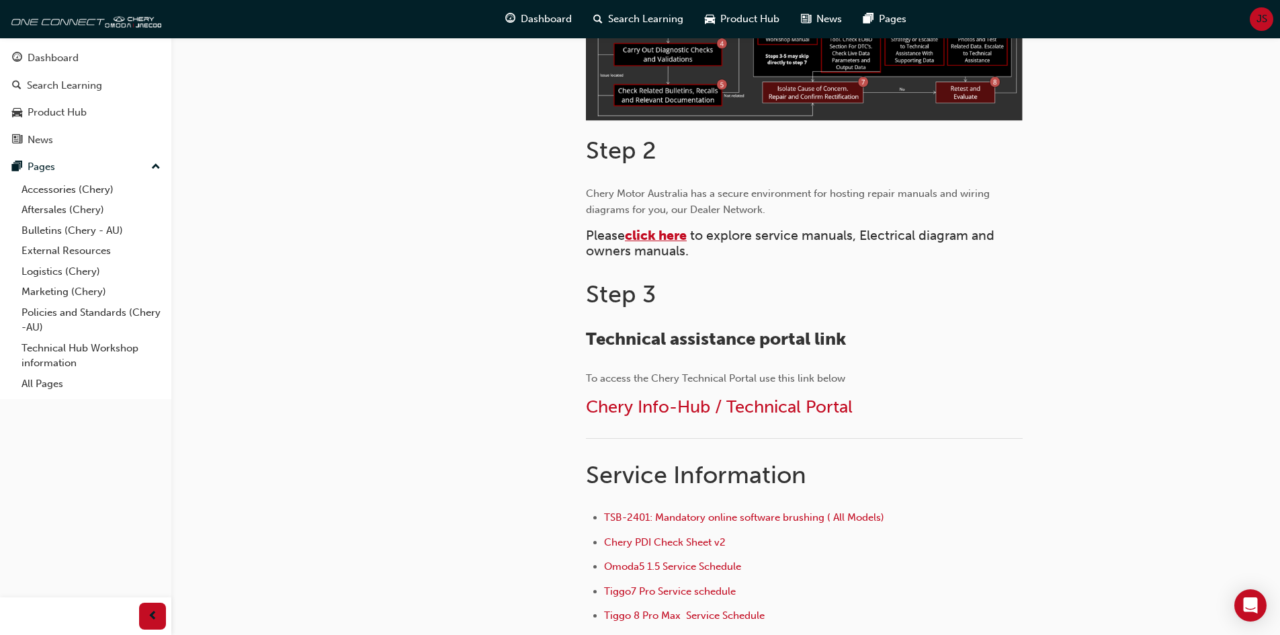
click at [653, 231] on span "click here" at bounding box center [656, 235] width 62 height 15
